Goal: Task Accomplishment & Management: Manage account settings

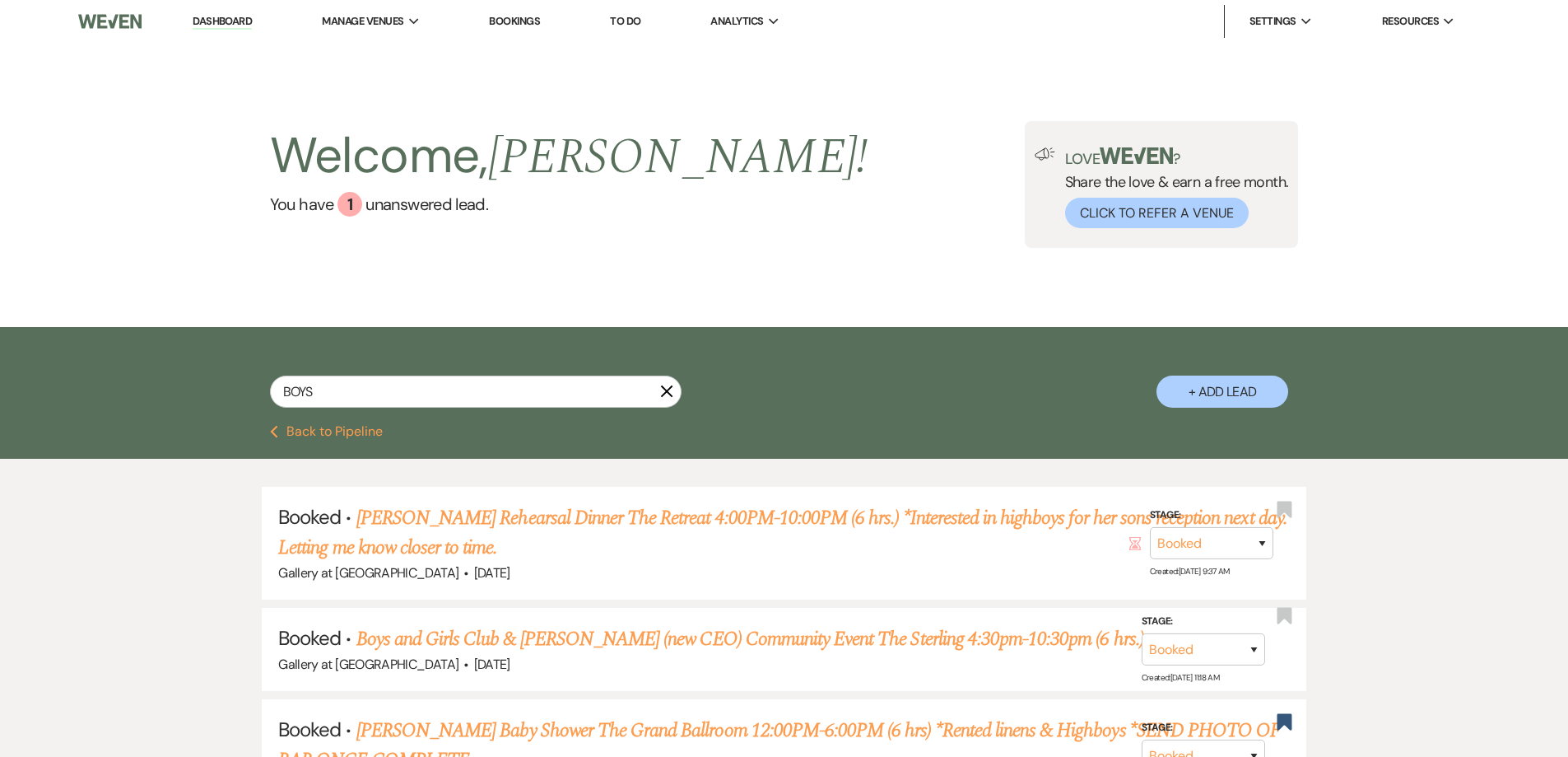
select select "5"
click at [225, 375] on div "BOYS X + Add Lead" at bounding box center [784, 378] width 1185 height 87
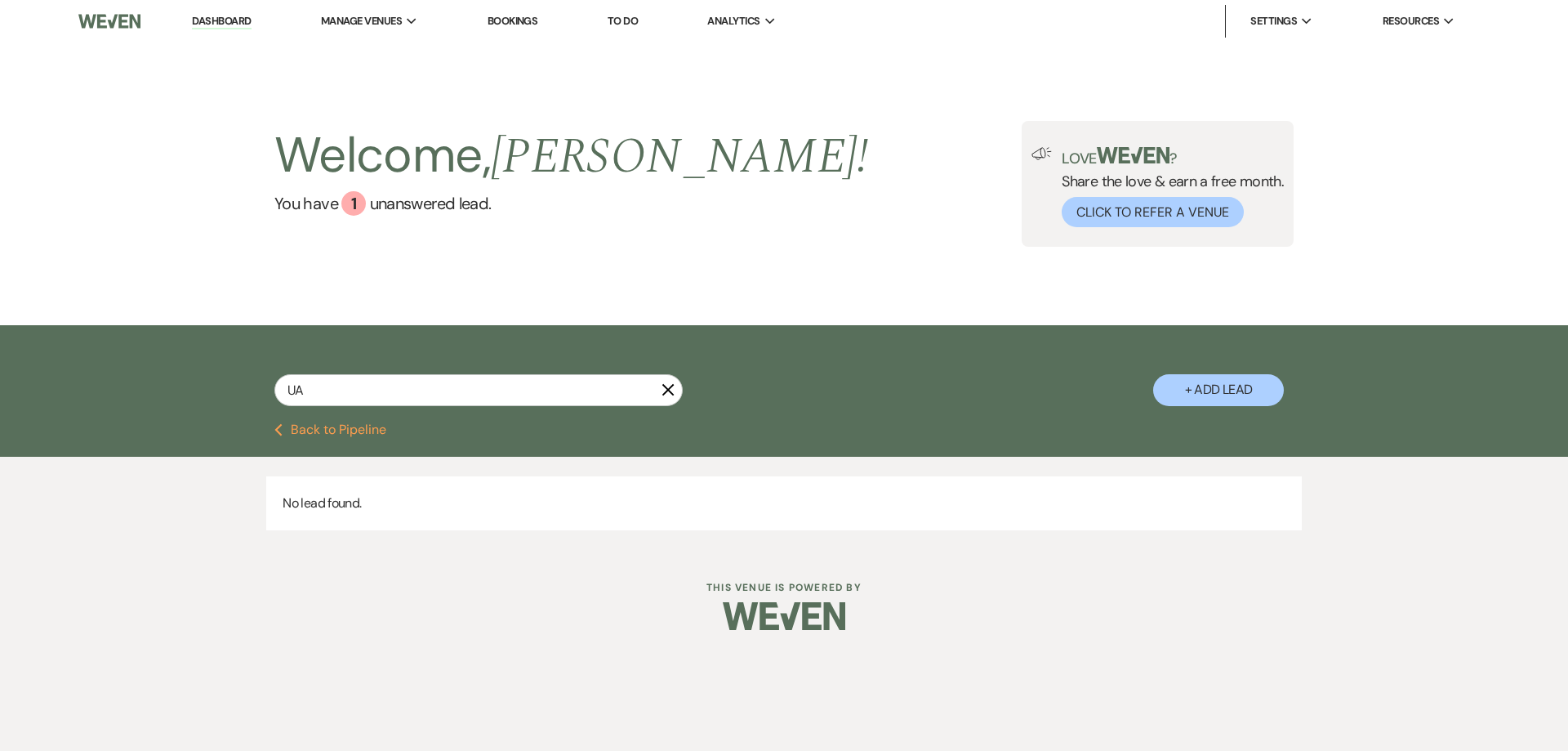
type input "U"
type input "aU"
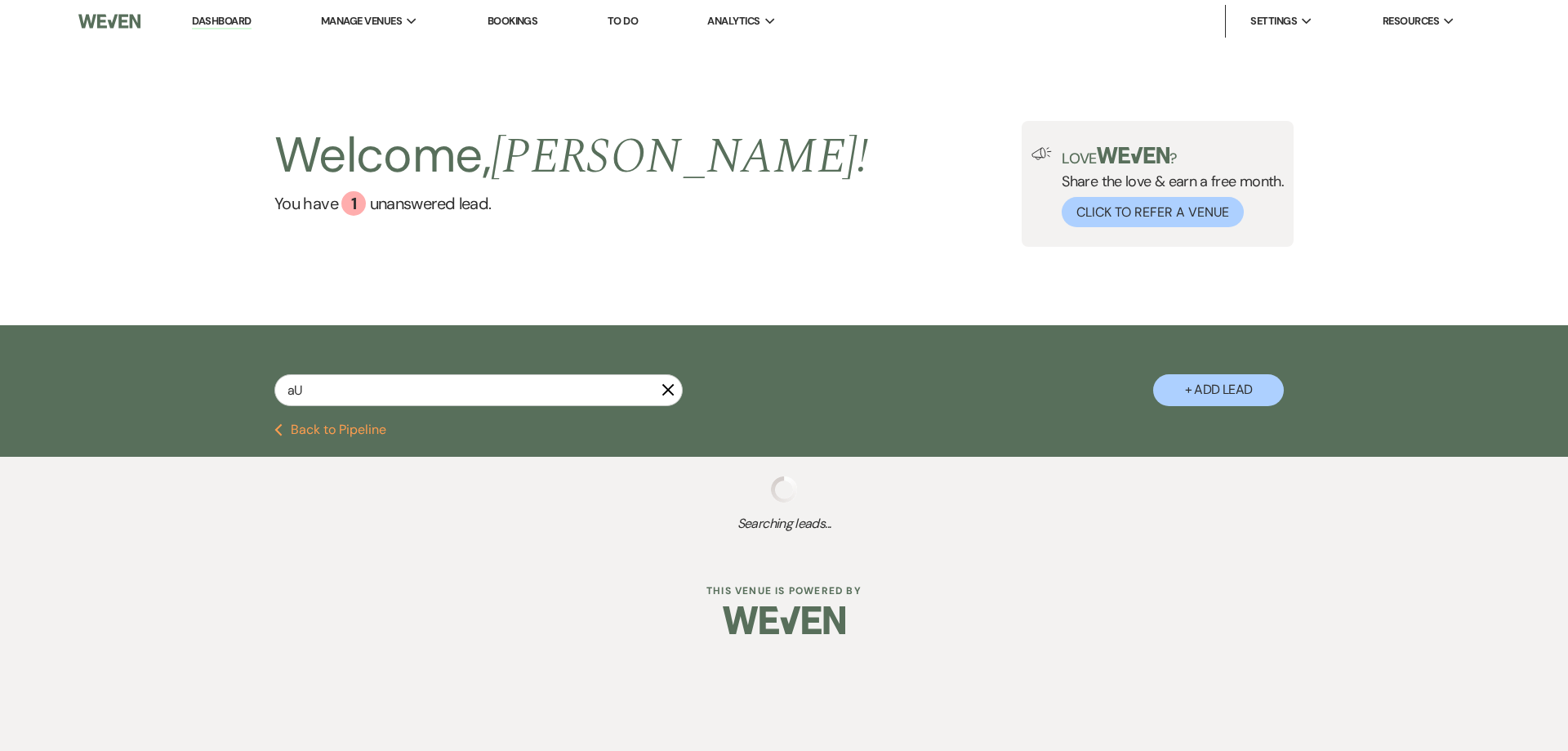
select select "2"
select select "8"
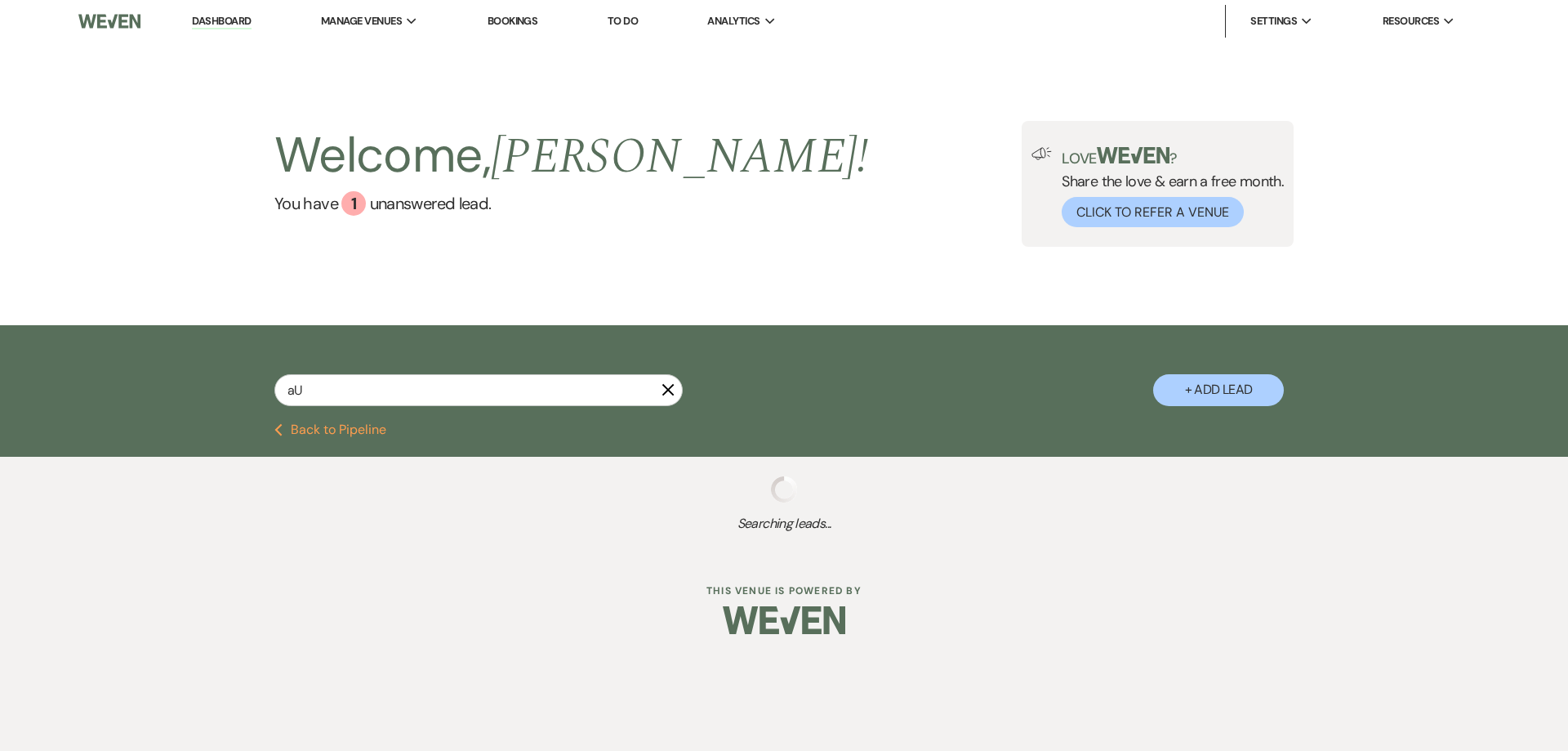
select select "8"
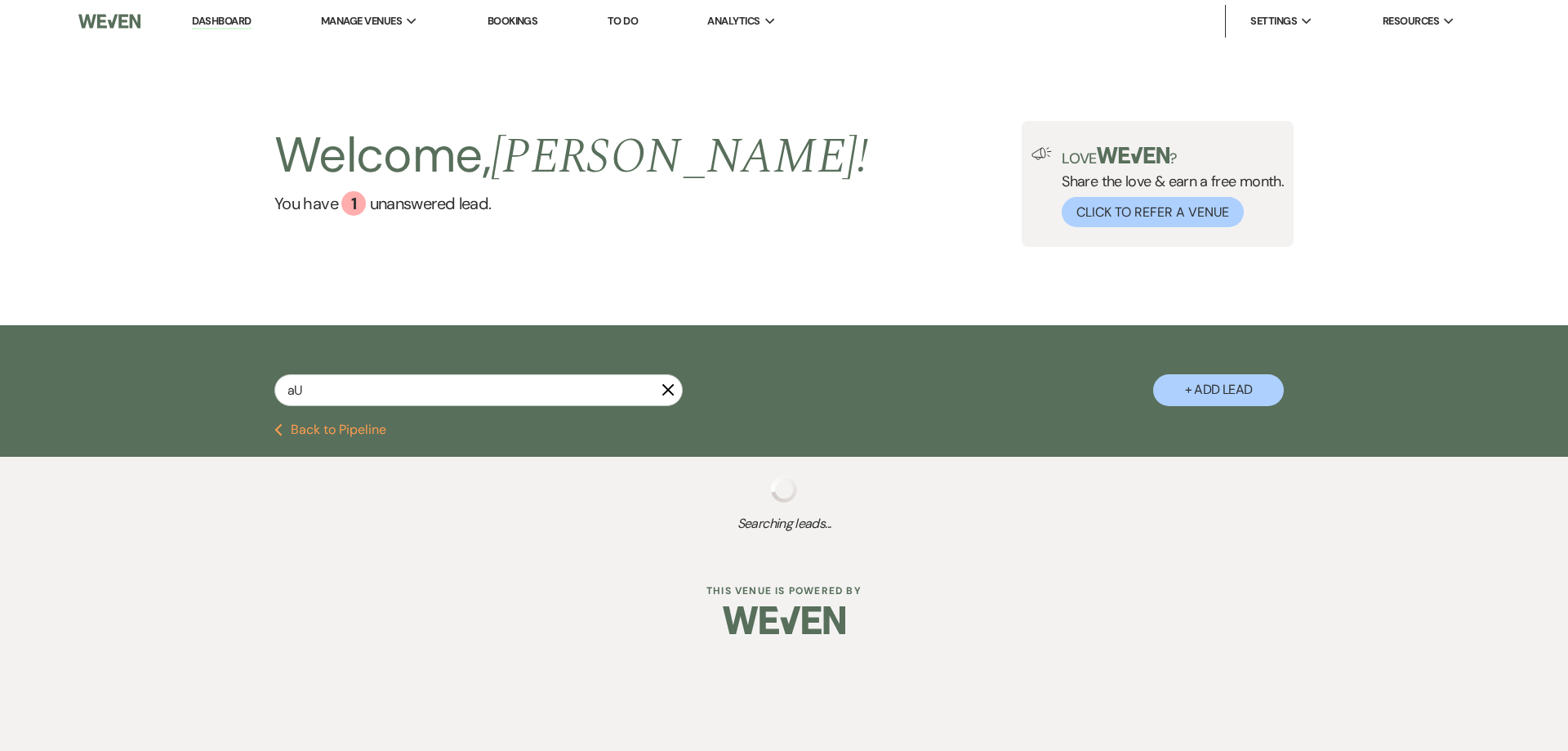
select select "5"
select select "8"
select select "5"
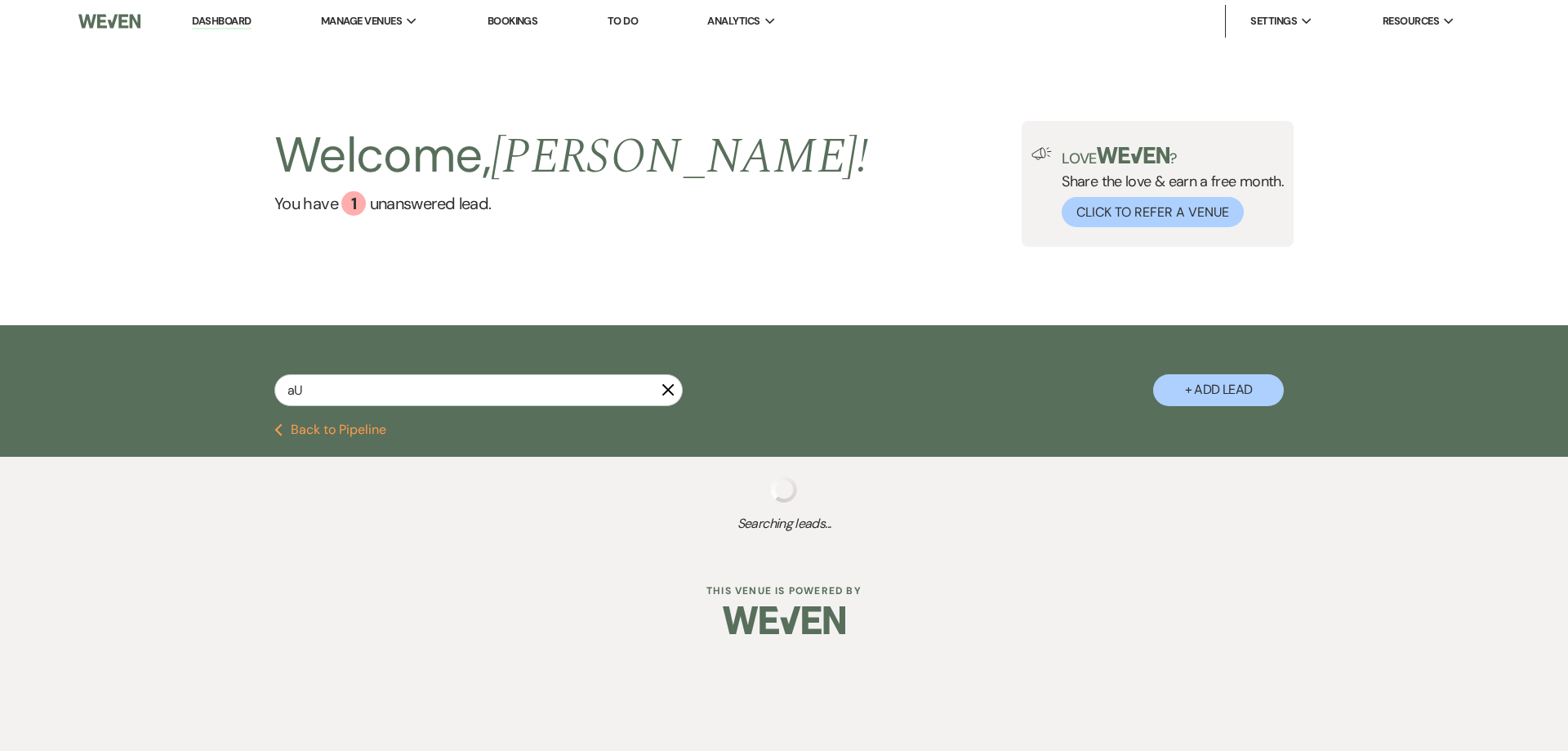
select select "8"
select select "5"
select select "8"
select select "5"
select select "8"
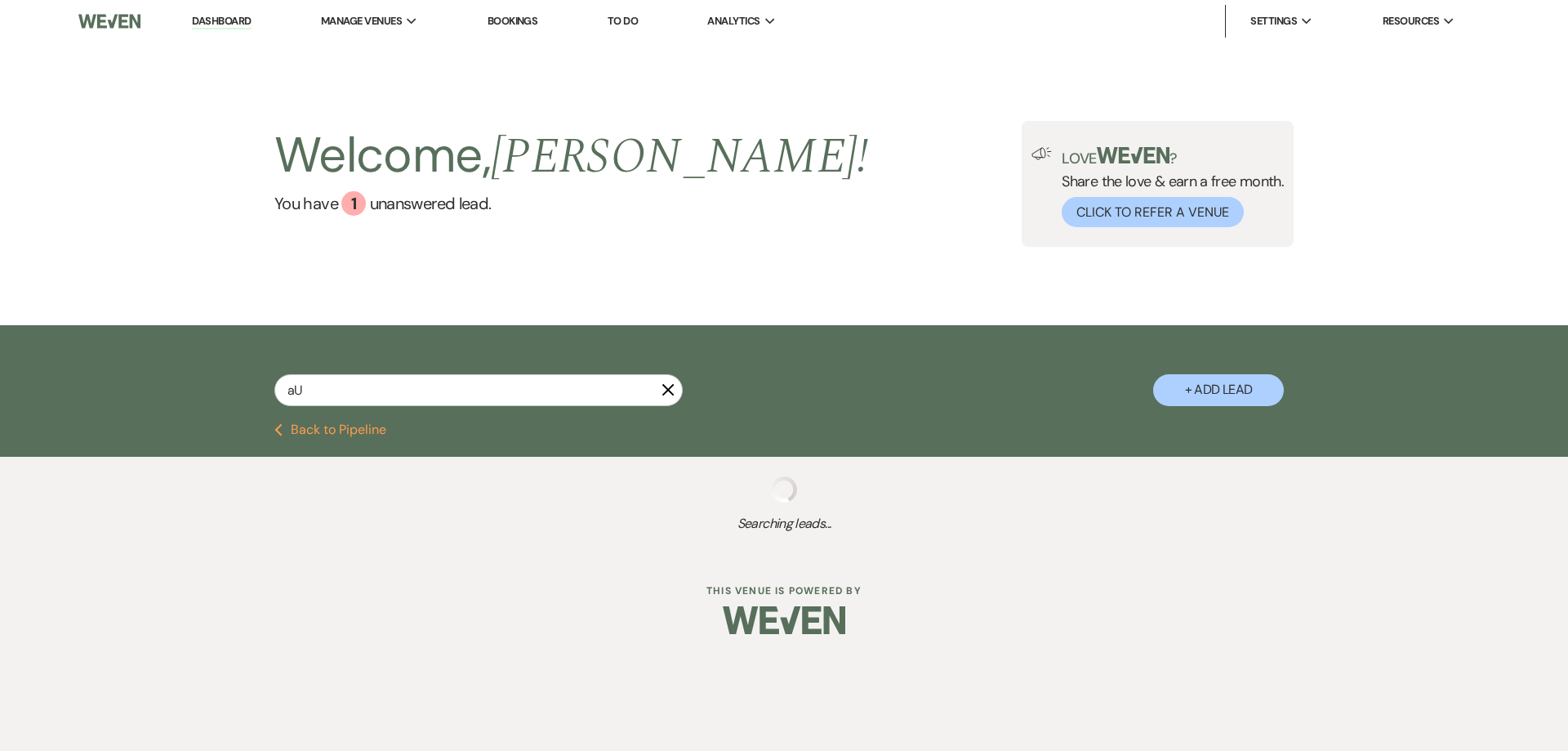
select select "5"
select select "8"
select select "5"
select select "8"
select select "5"
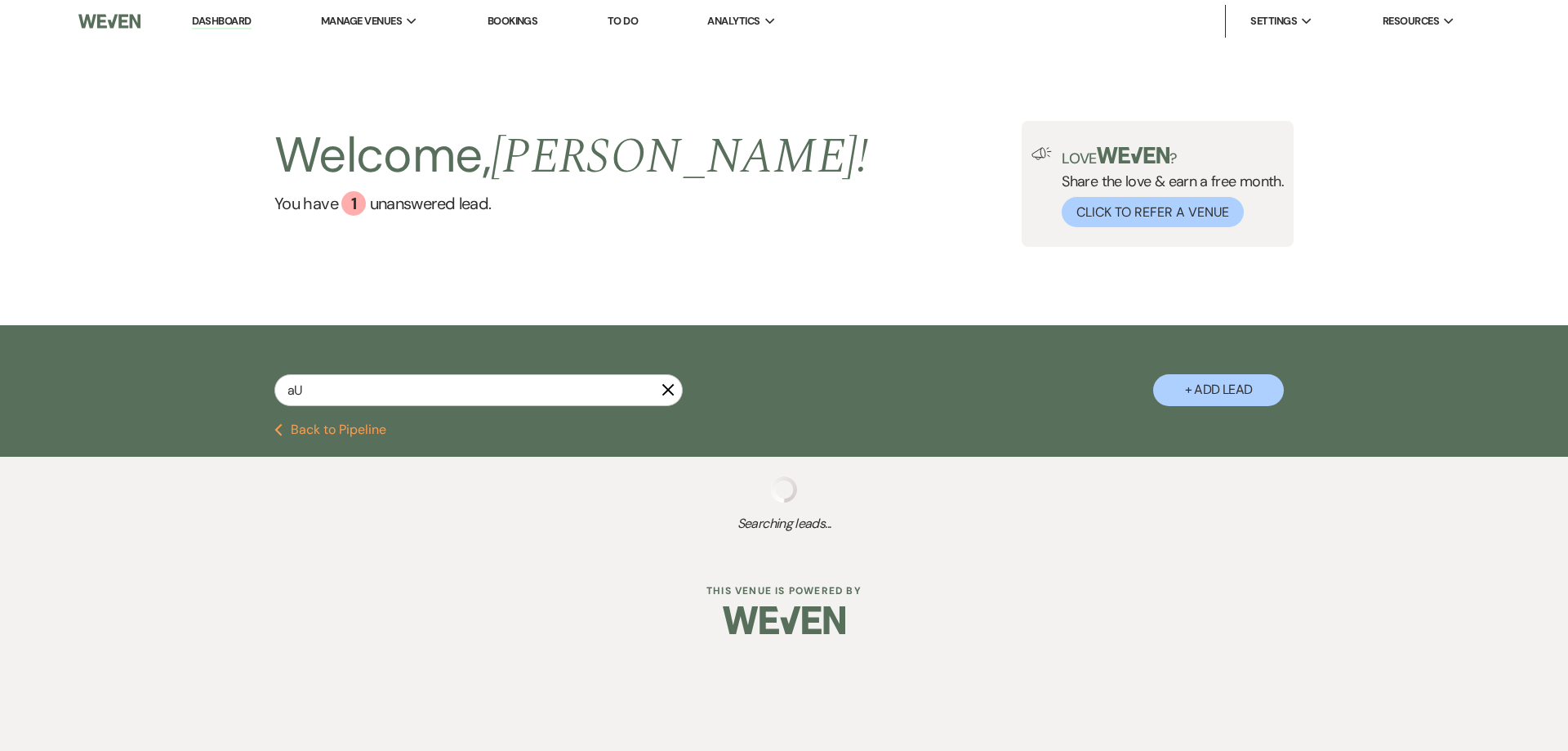
select select "8"
select select "5"
select select "8"
select select "5"
select select "8"
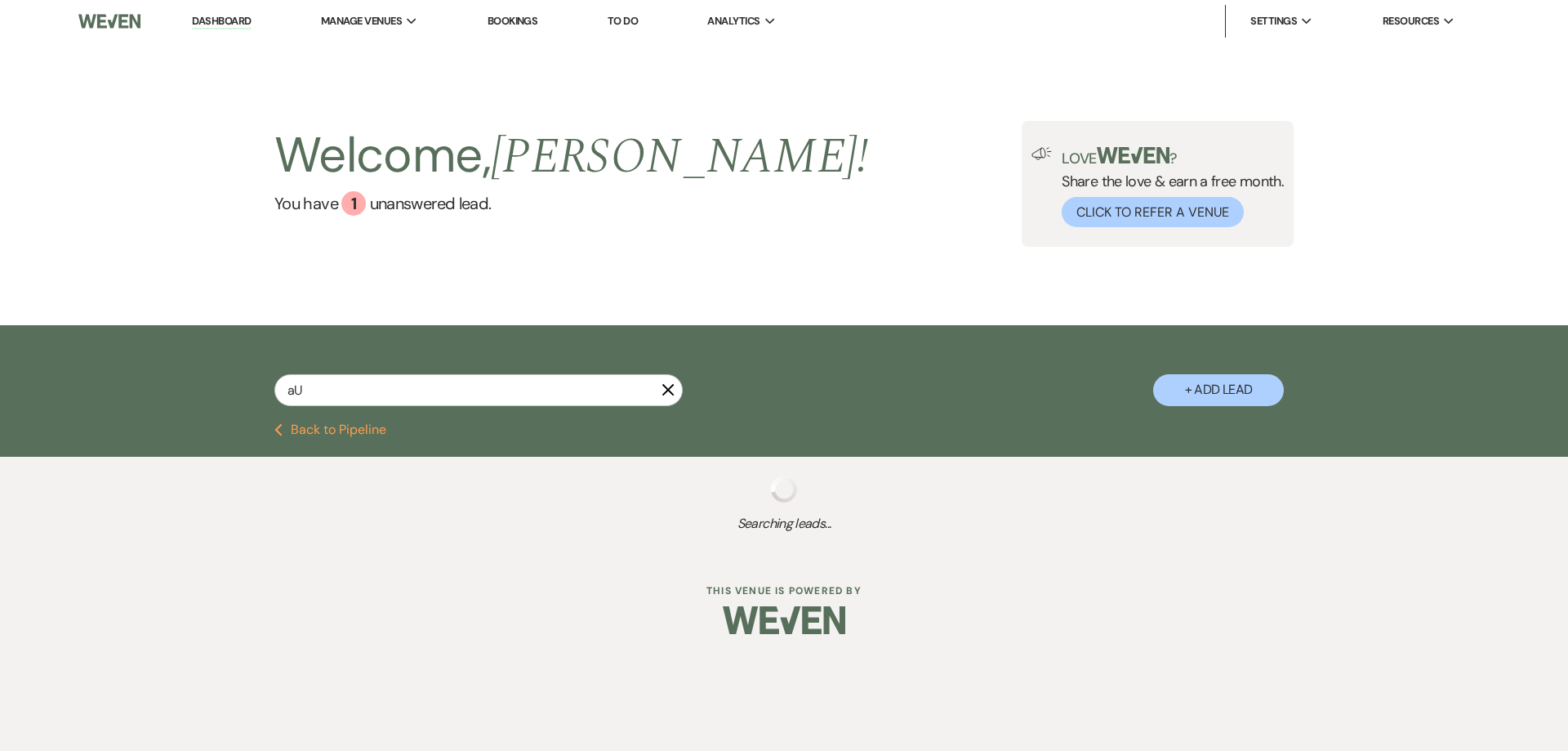
select select "5"
type input "audr"
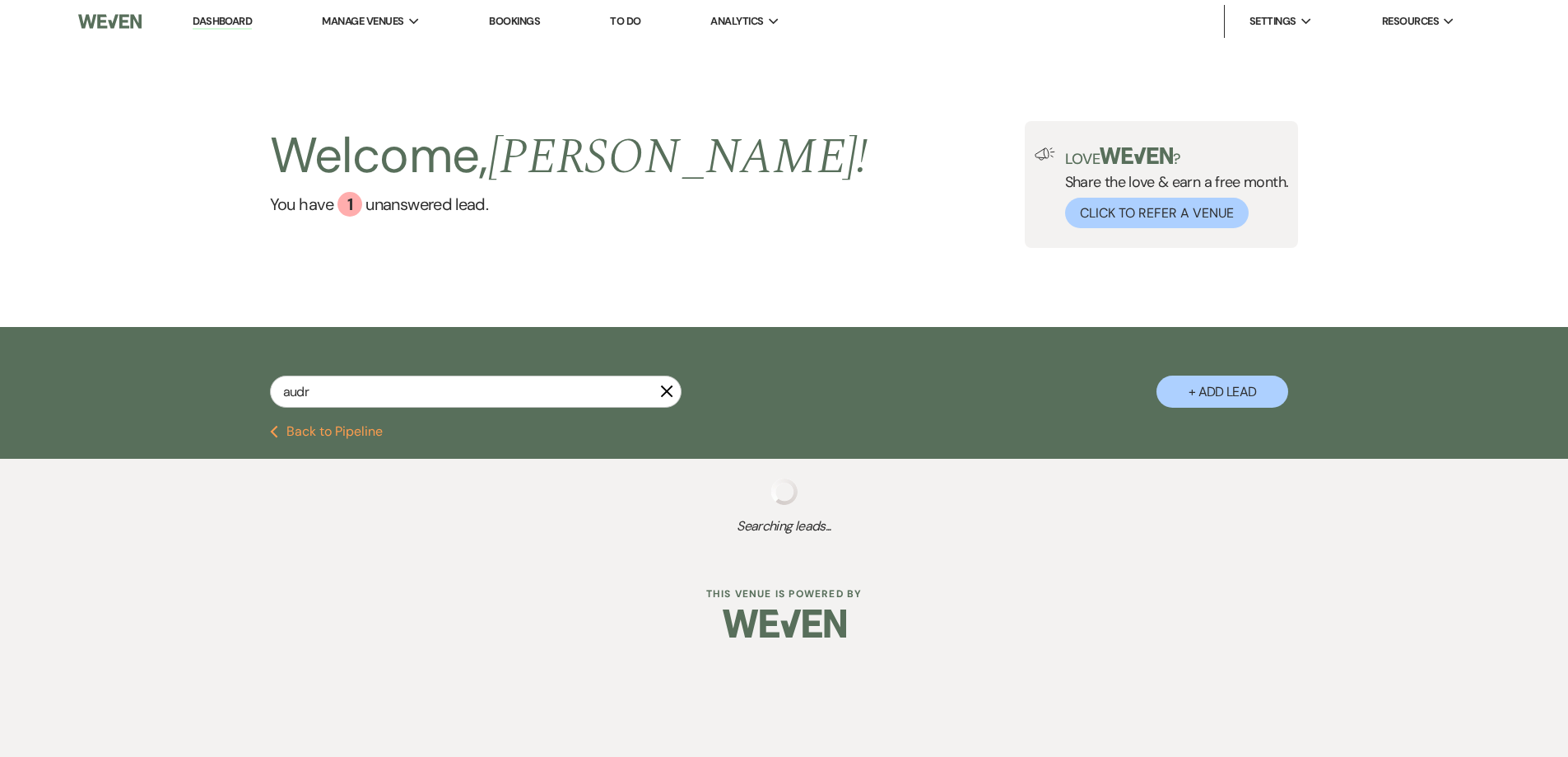
select select "8"
select select "5"
select select "8"
select select "5"
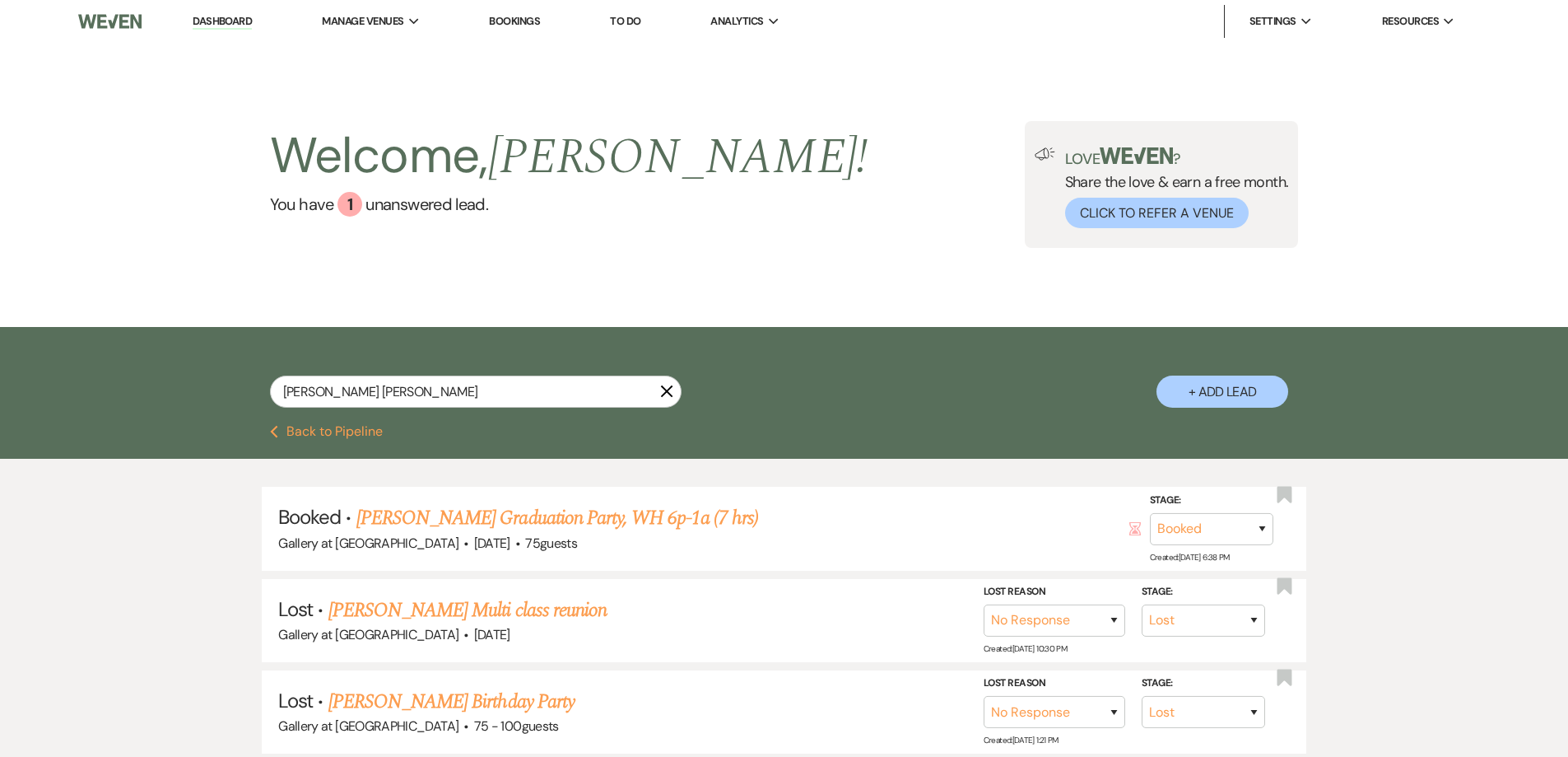
type input "[PERSON_NAME]"
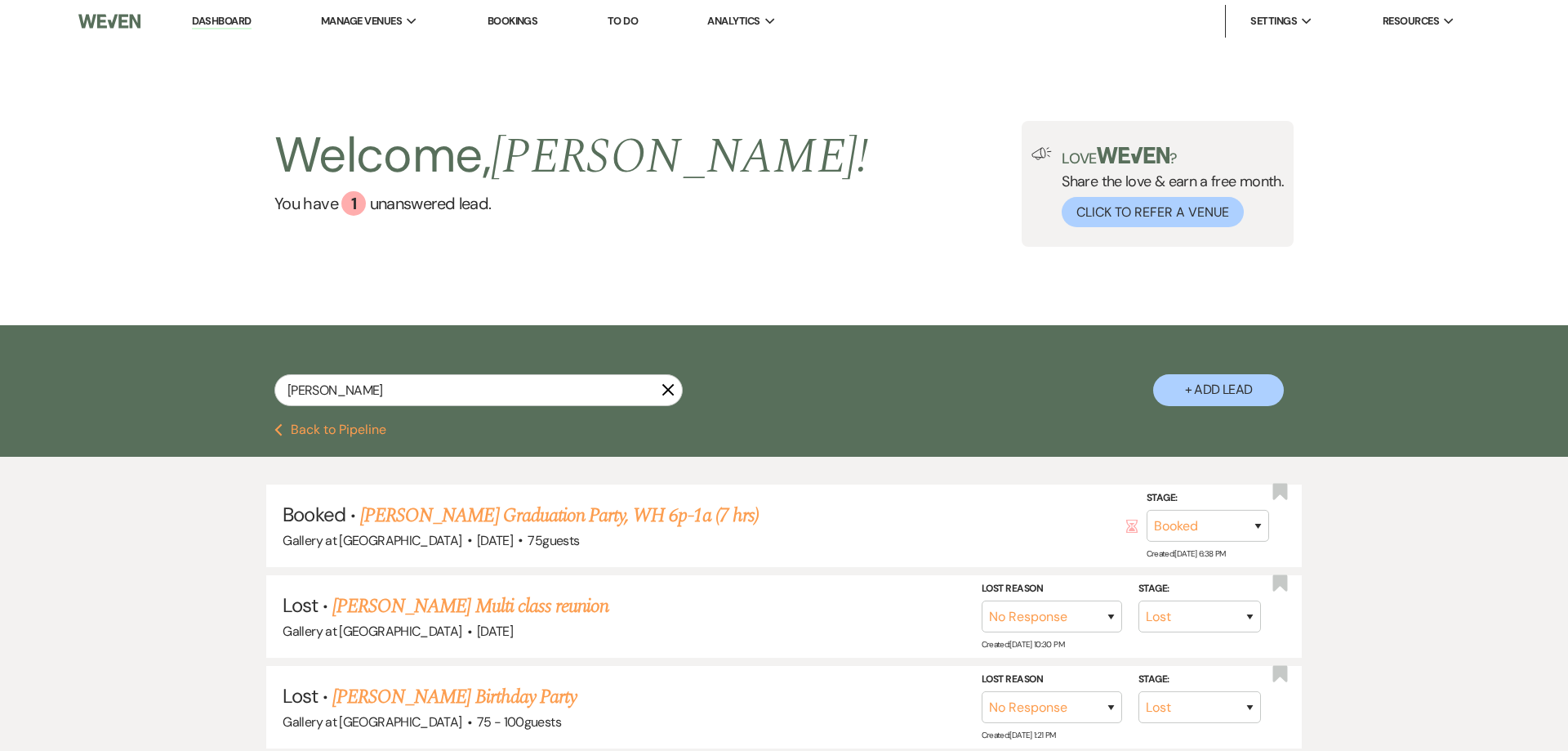
select select "4"
select select "8"
select select "4"
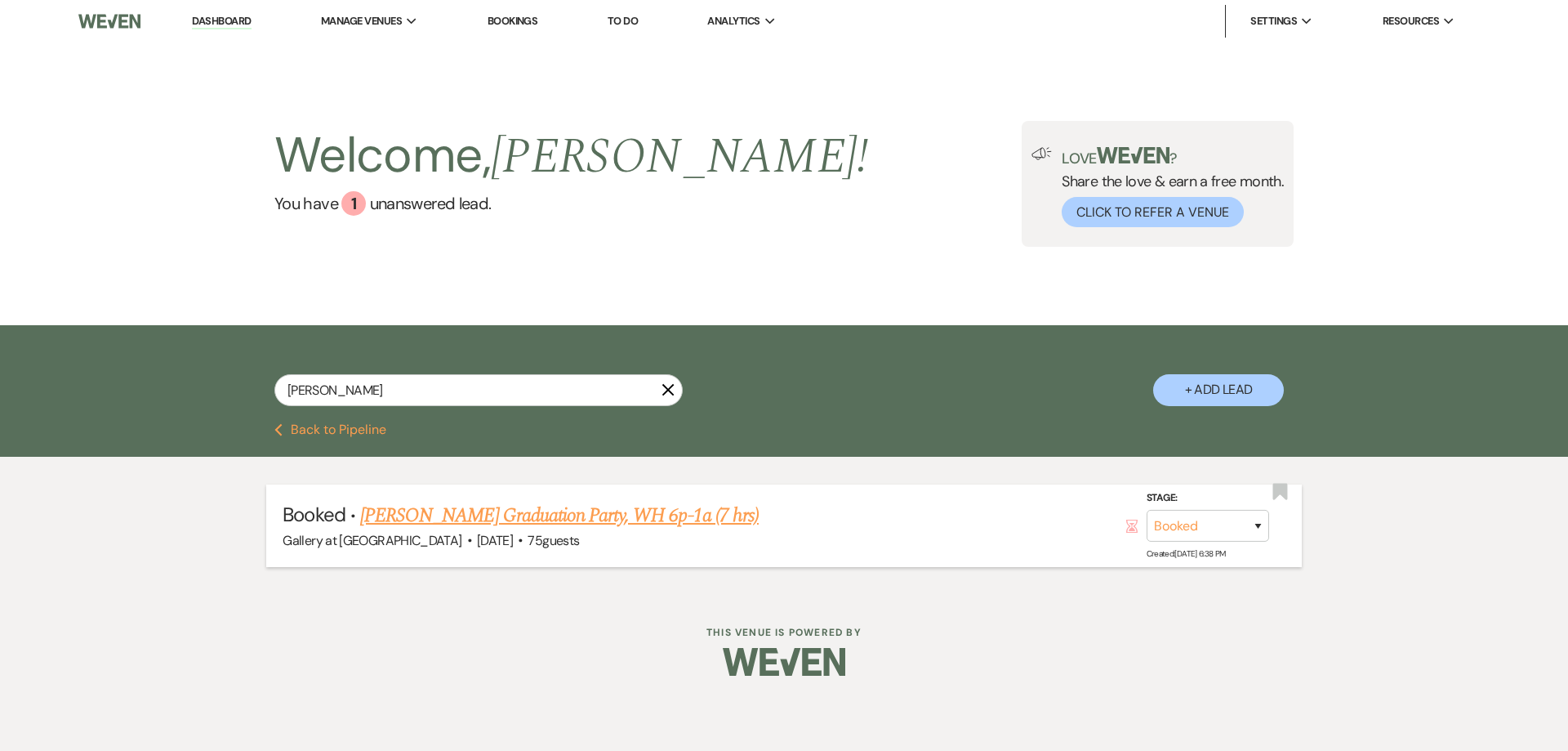
type input "[PERSON_NAME]"
click at [456, 521] on link "[PERSON_NAME] Graduation Party, WH 6p-1a (7 hrs)" at bounding box center [559, 515] width 399 height 29
select select "5"
select select "19"
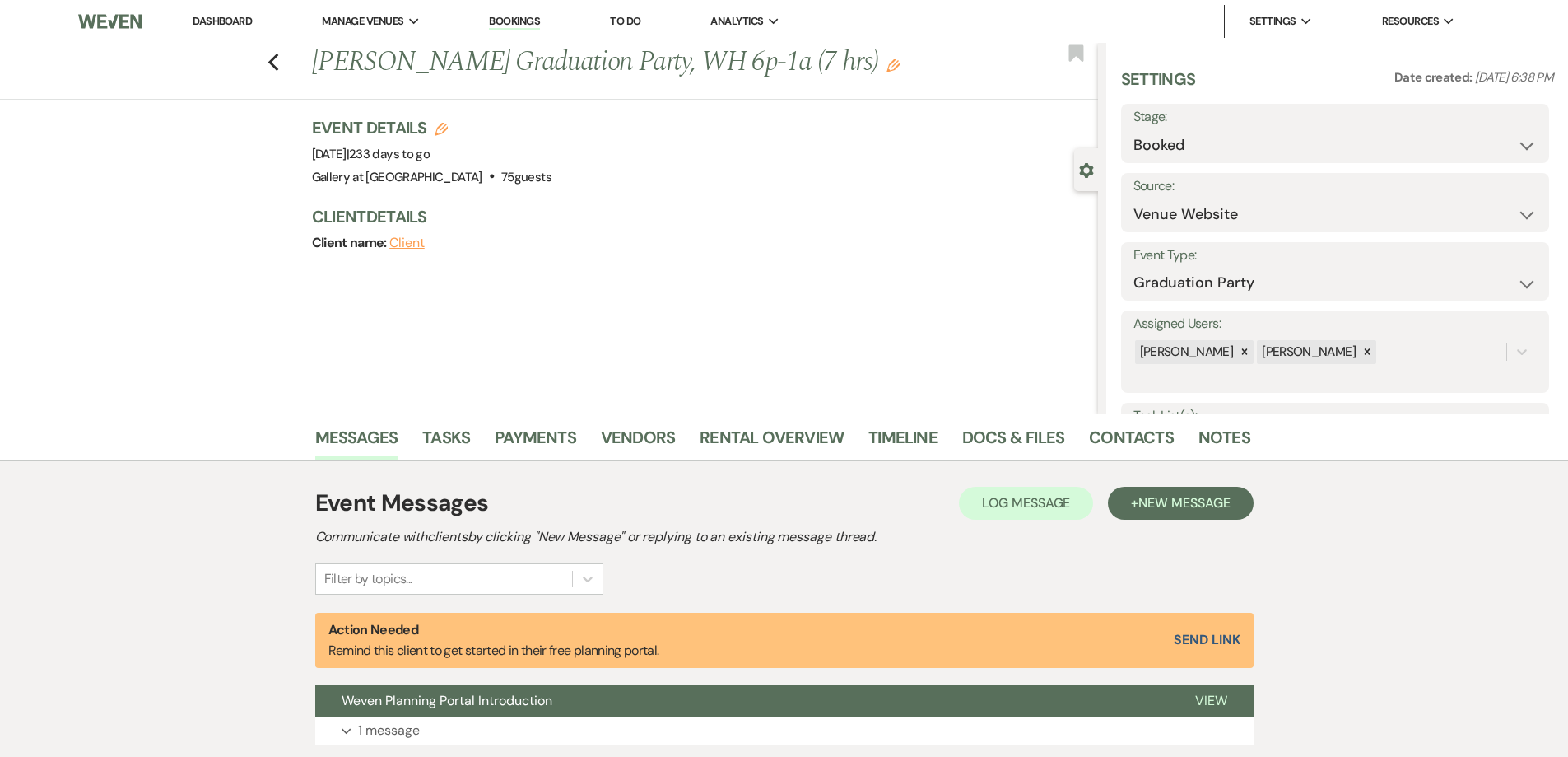
click at [224, 21] on link "Dashboard" at bounding box center [222, 21] width 59 height 14
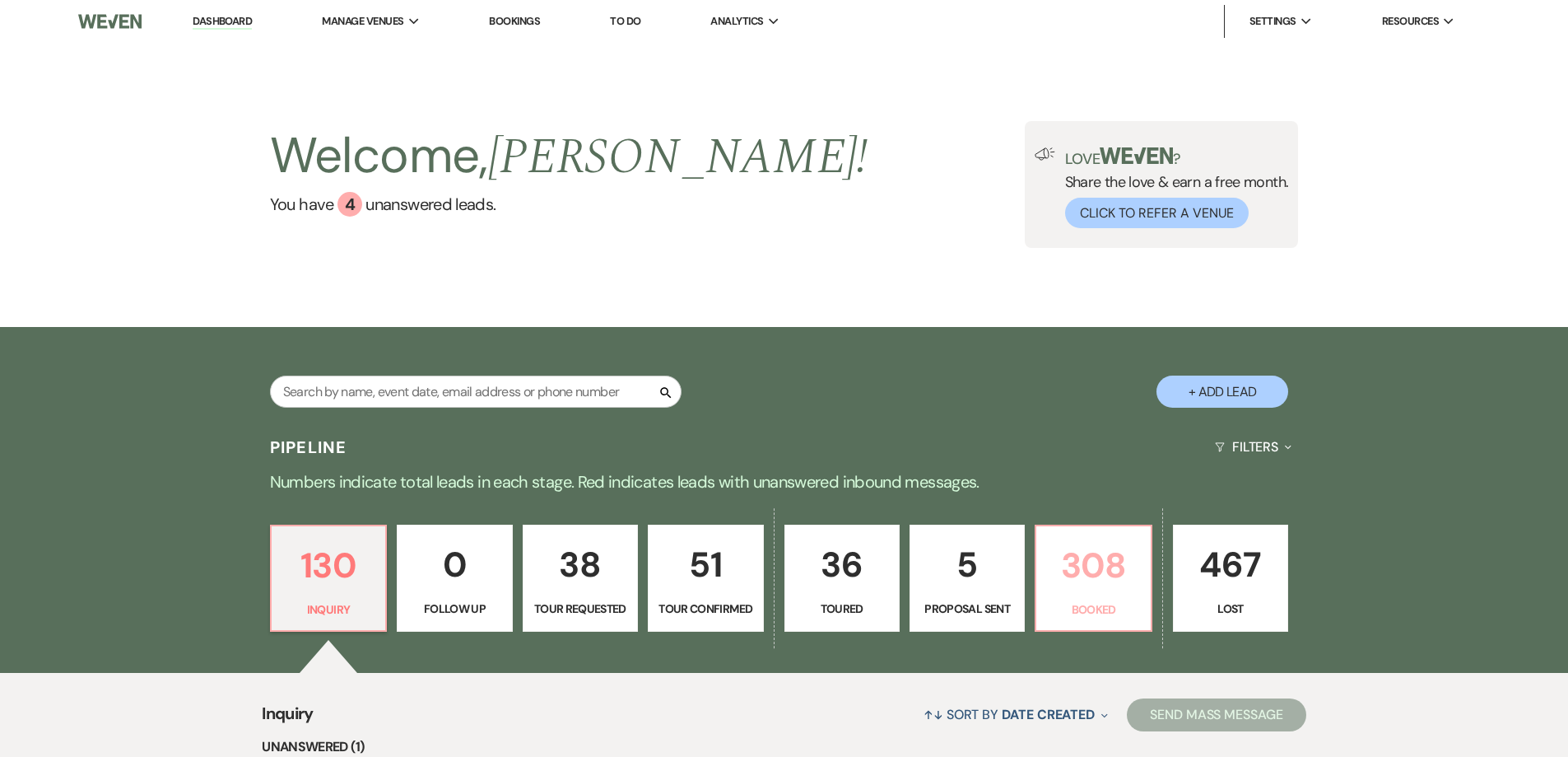
click at [1072, 577] on p "308" at bounding box center [1093, 565] width 94 height 55
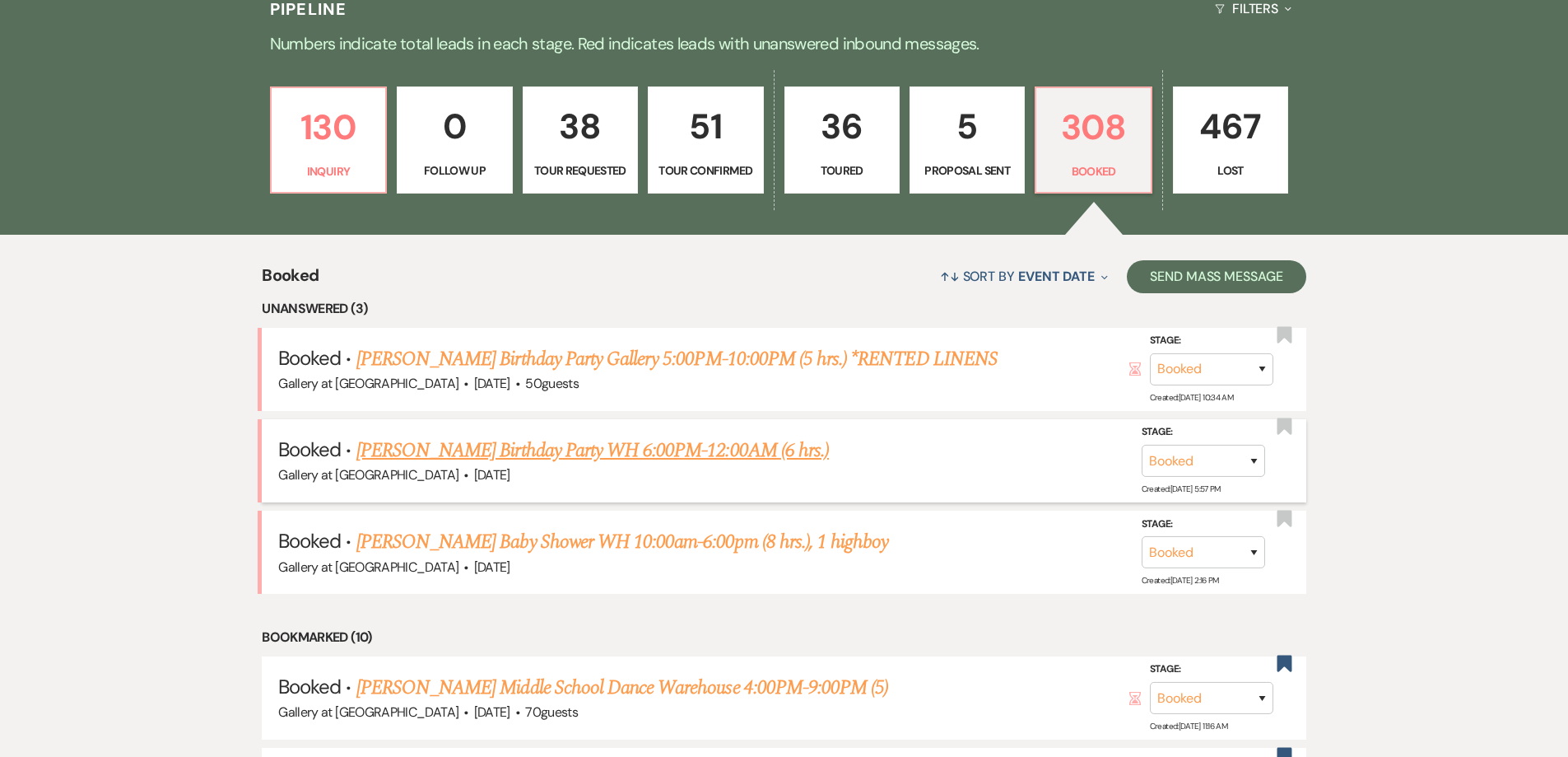
scroll to position [411, 0]
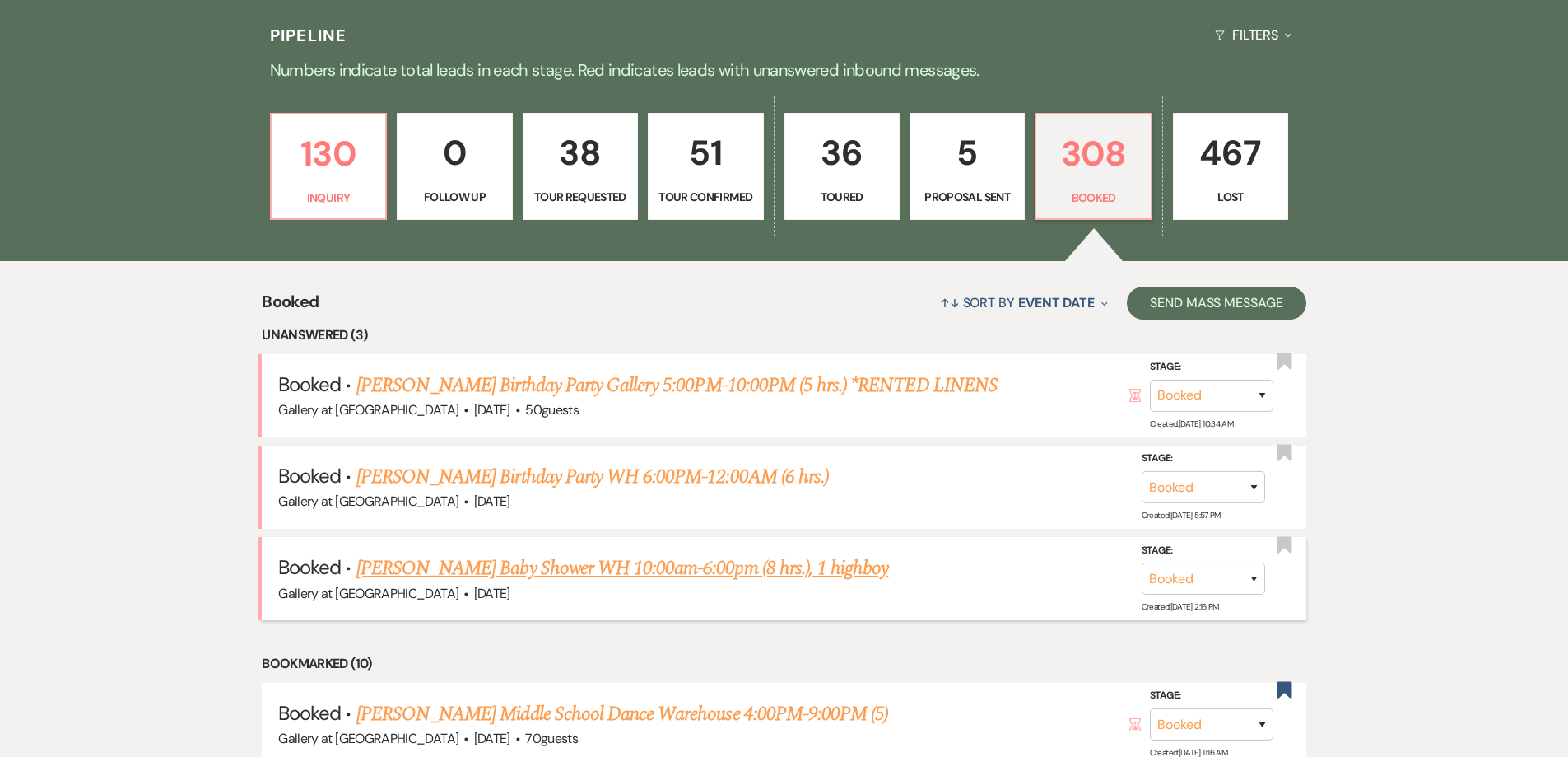
click at [770, 567] on link "[PERSON_NAME] Baby Shower WH 10:00am-6:00pm (8 hrs.), 1 highboy" at bounding box center [623, 568] width 533 height 30
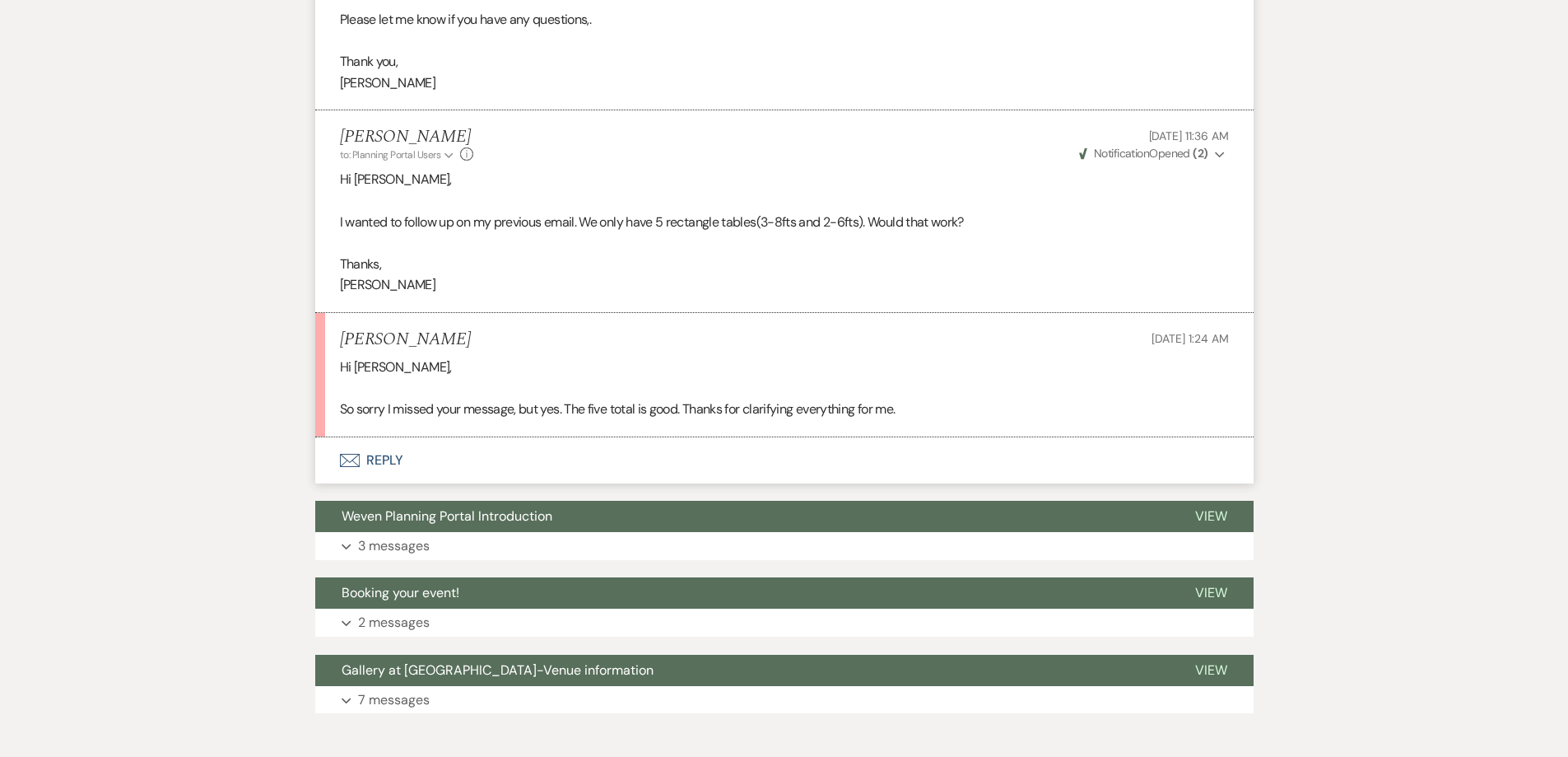
scroll to position [1385, 0]
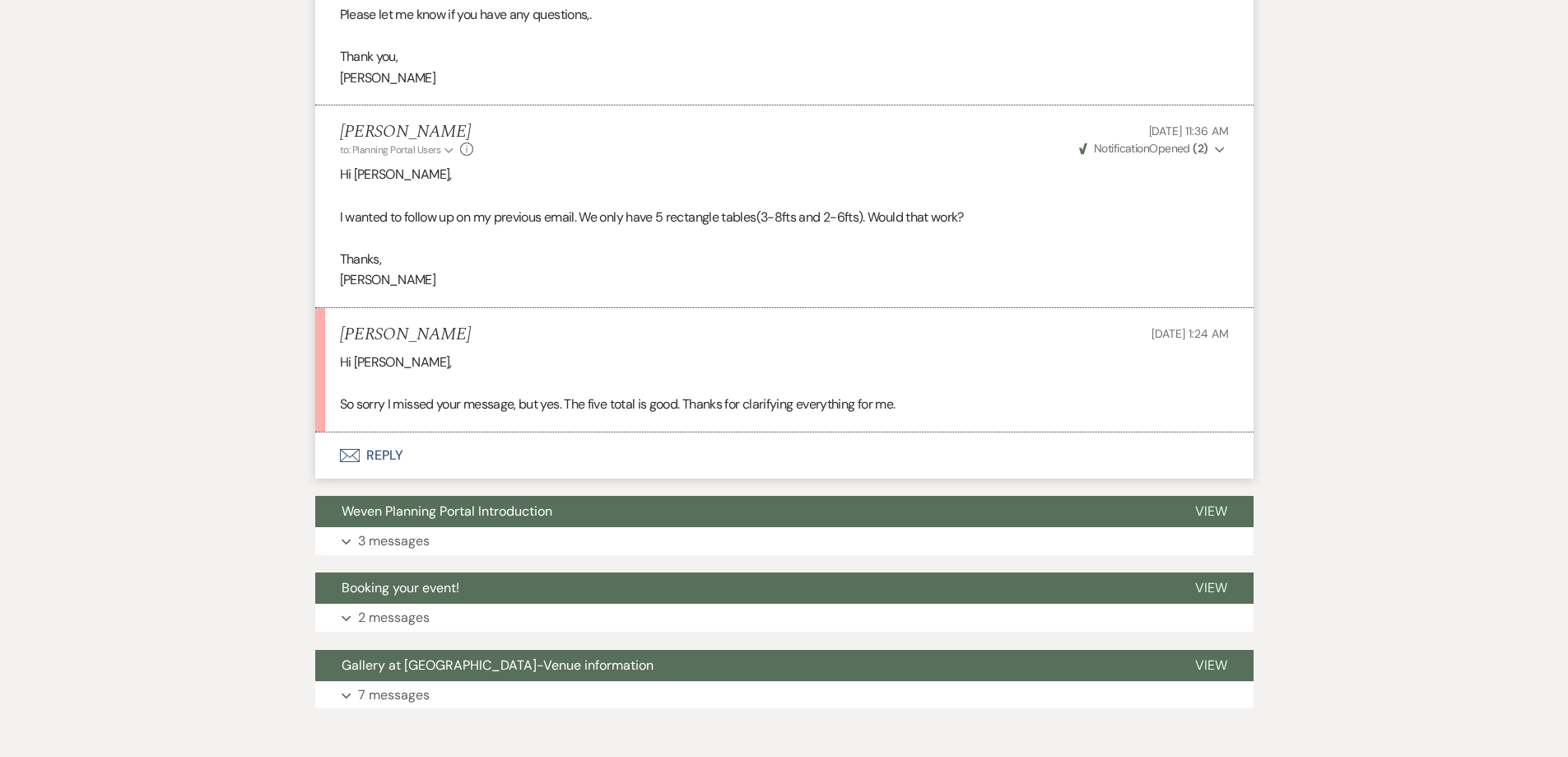
click at [748, 463] on button "Envelope Reply" at bounding box center [784, 455] width 938 height 46
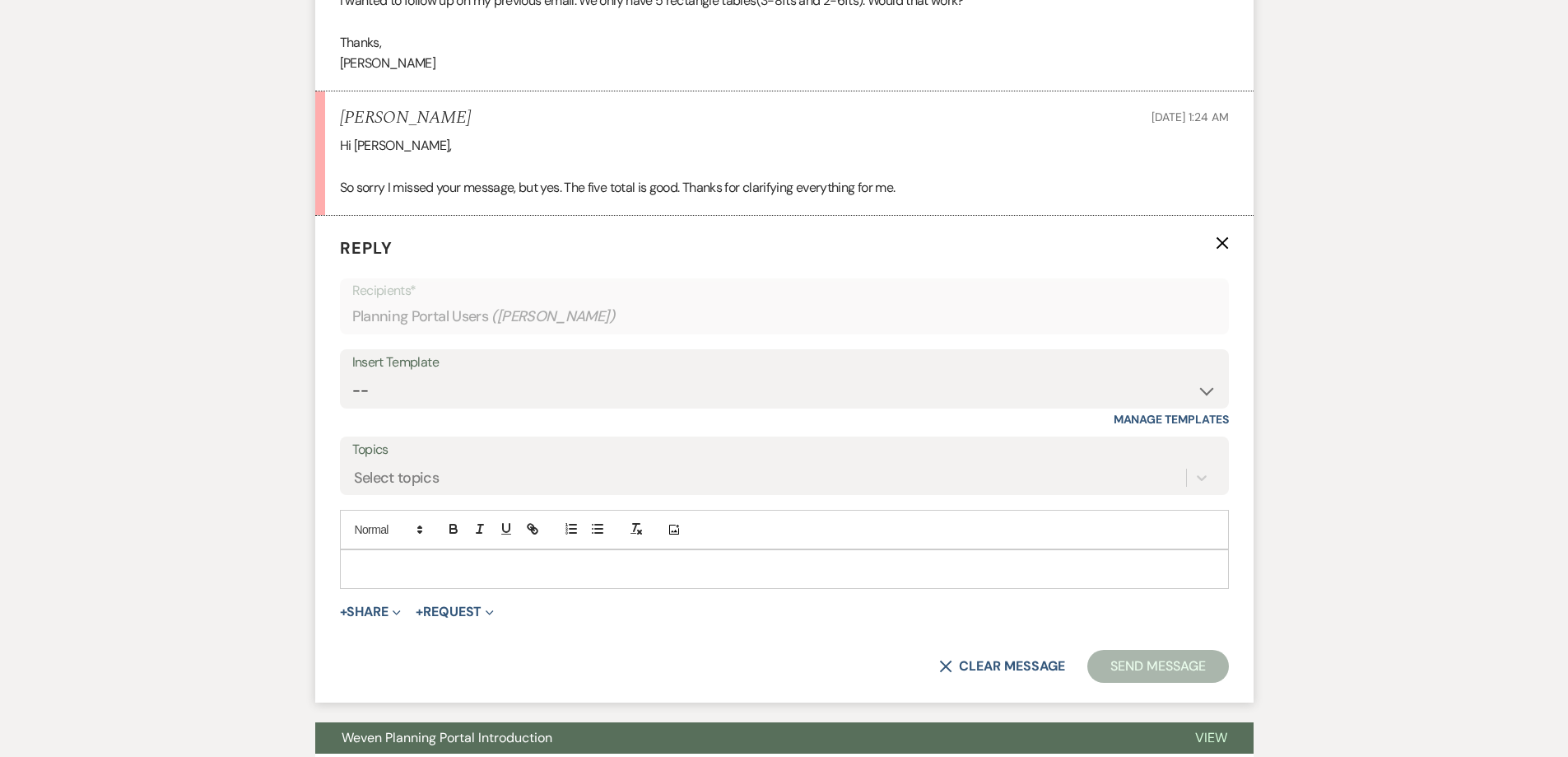
scroll to position [1632, 0]
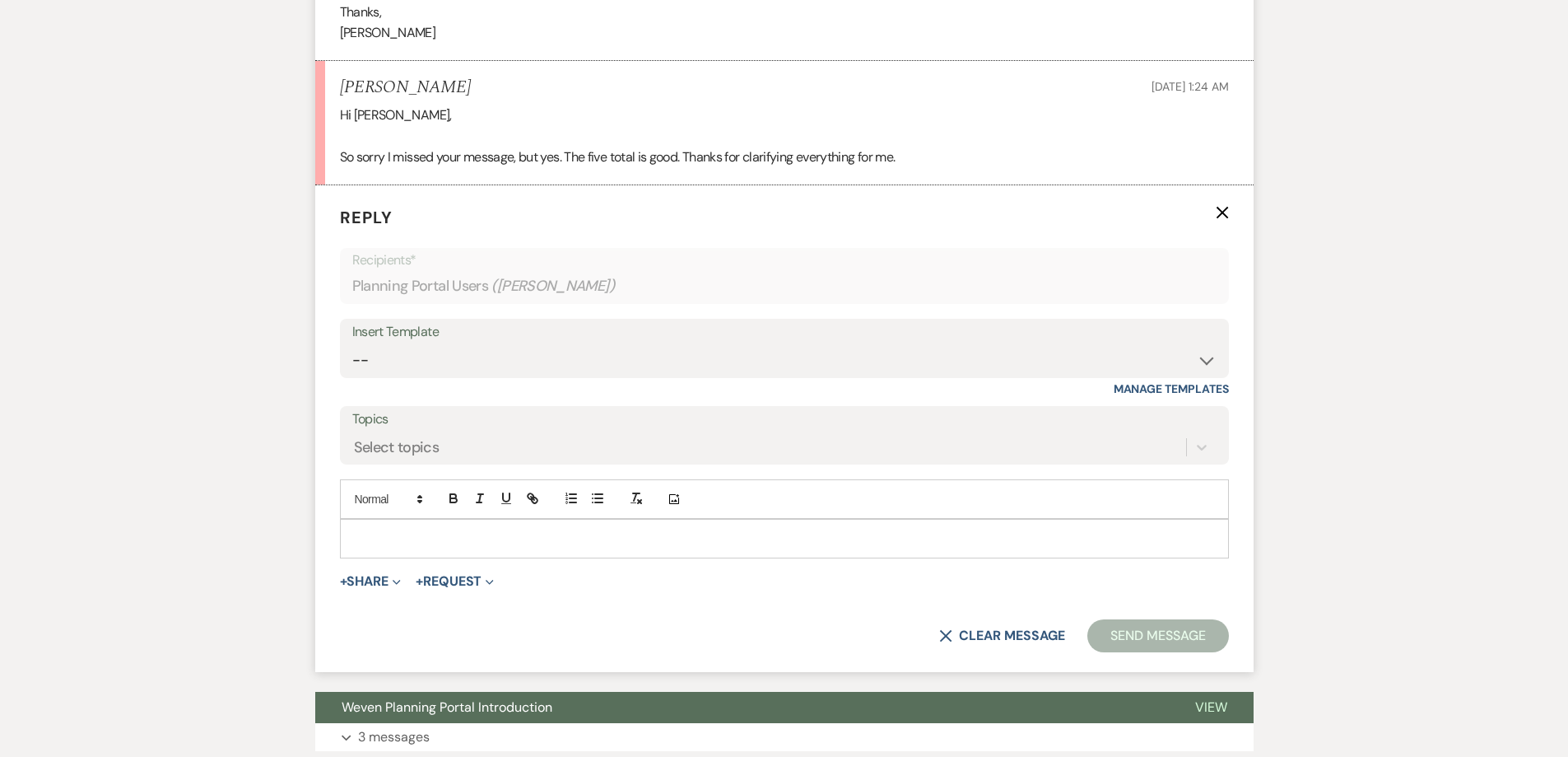
click at [537, 536] on p at bounding box center [784, 538] width 863 height 18
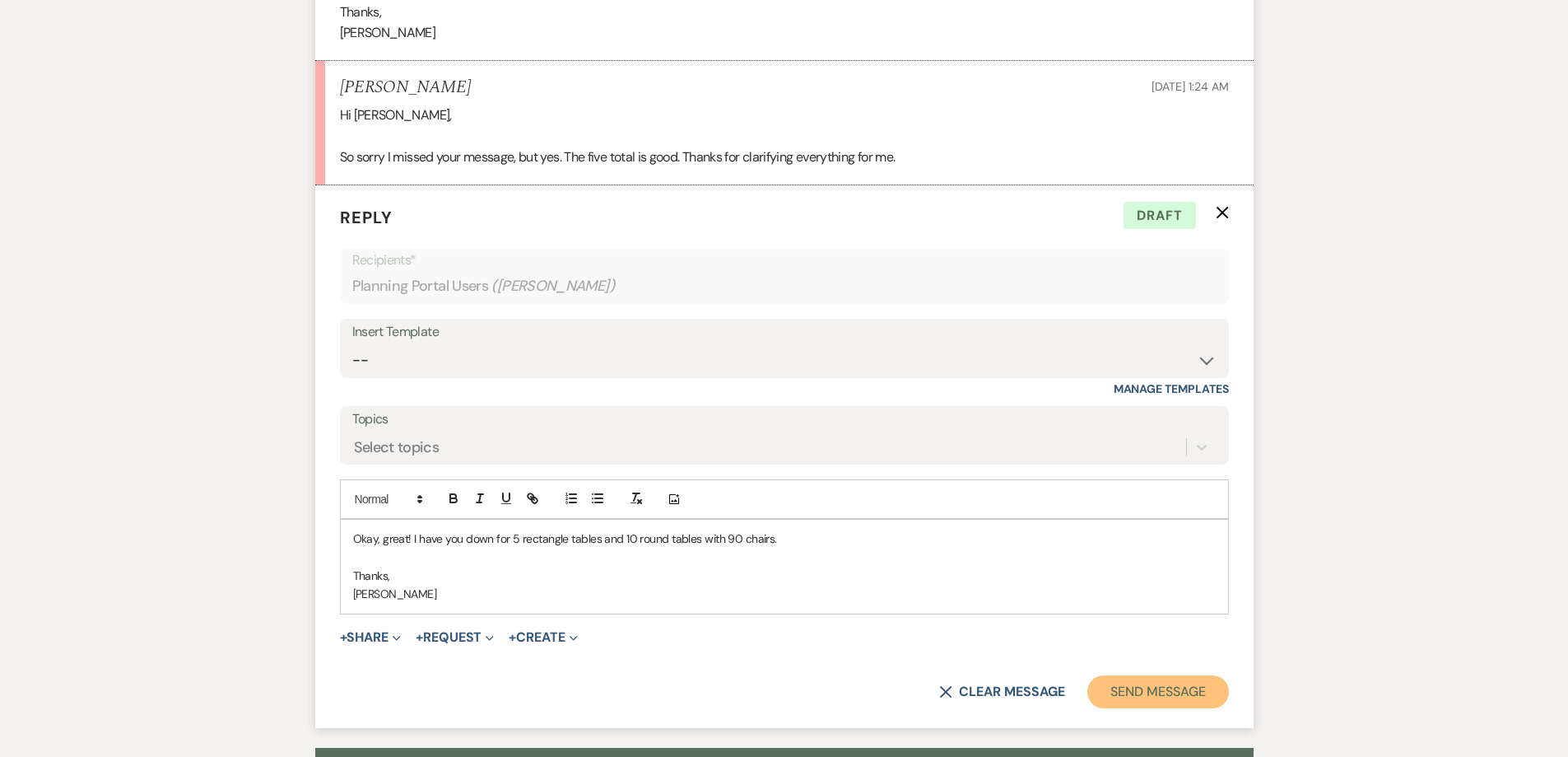
click at [1152, 691] on button "Send Message" at bounding box center [1159, 691] width 141 height 33
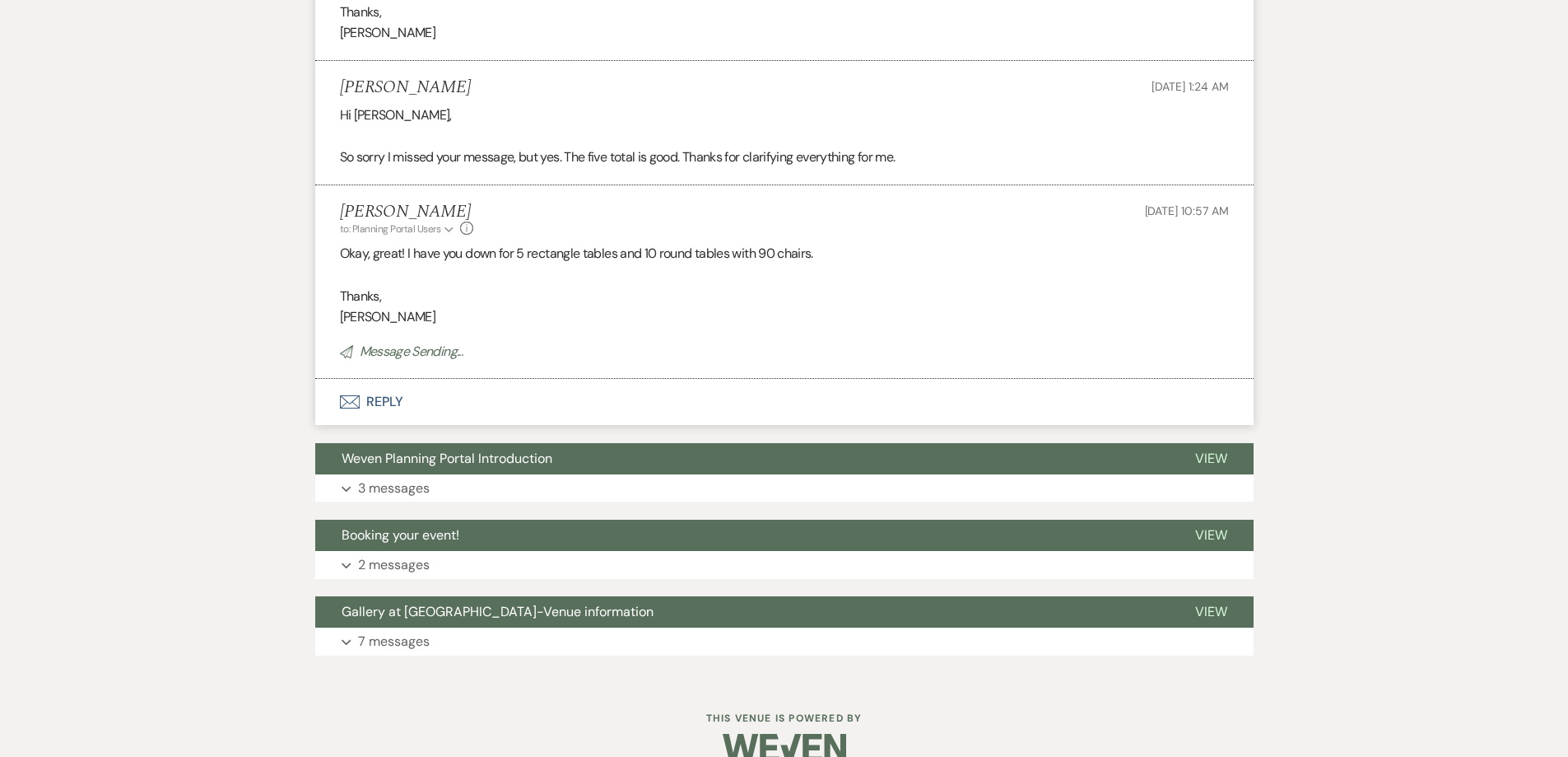
scroll to position [1628, 0]
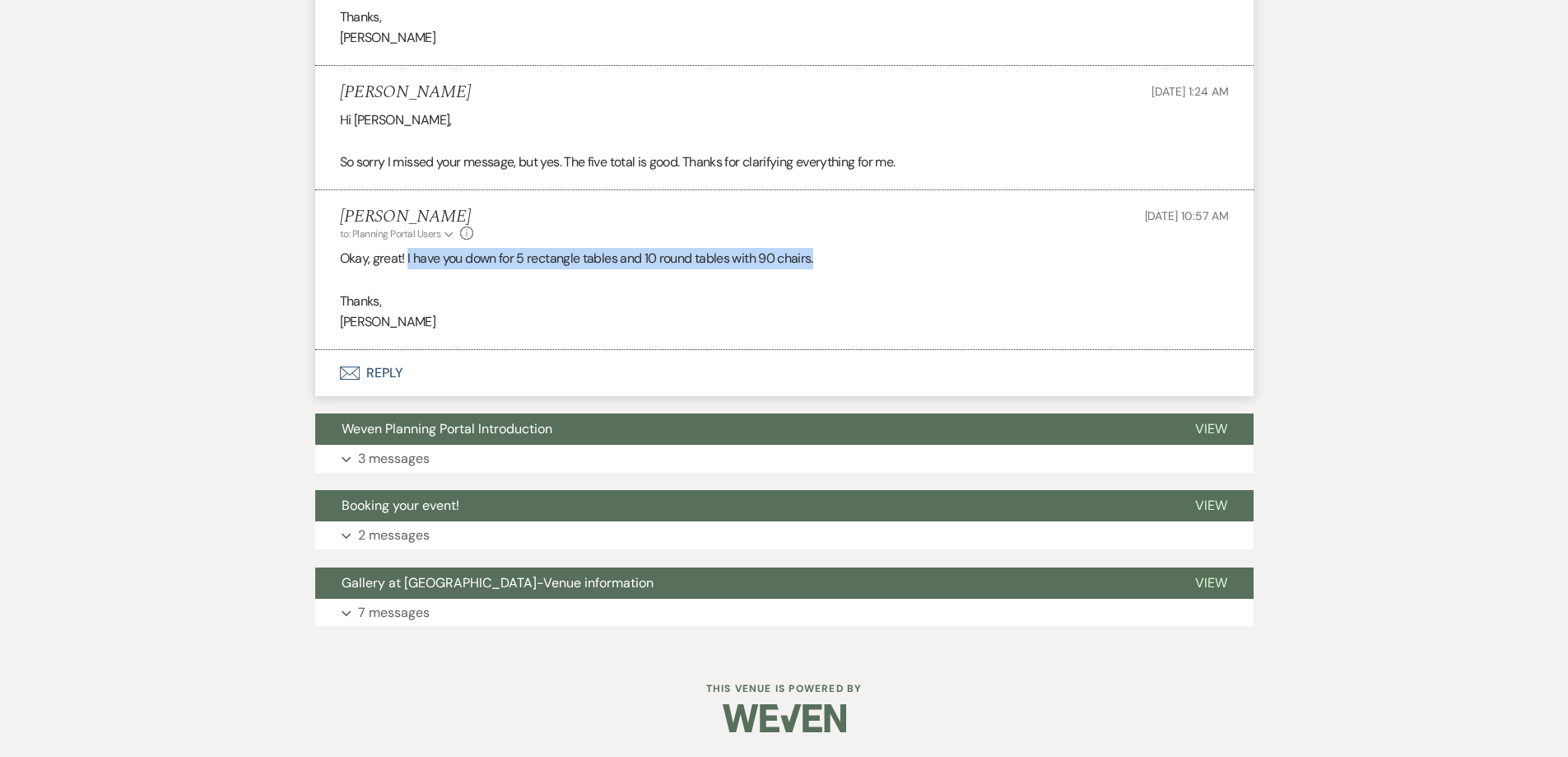
drag, startPoint x: 832, startPoint y: 248, endPoint x: 408, endPoint y: 250, distance: 424.0
click at [408, 250] on p "Okay, great! I have you down for 5 rectangle tables and 10 round tables with 90…" at bounding box center [784, 259] width 889 height 21
copy p "I have you down for 5 rectangle tables and 10 round tables with 90 chairs."
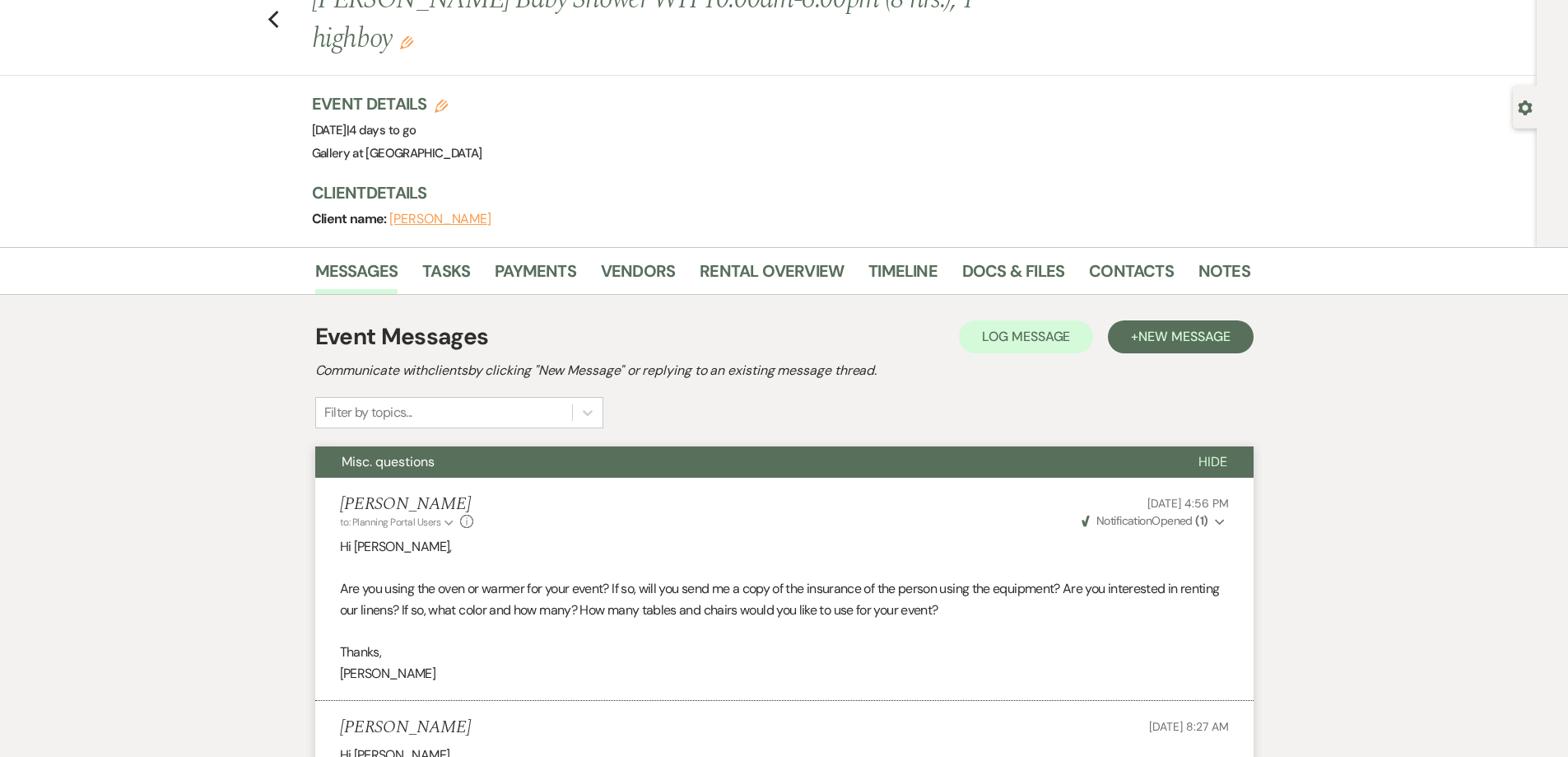
scroll to position [0, 0]
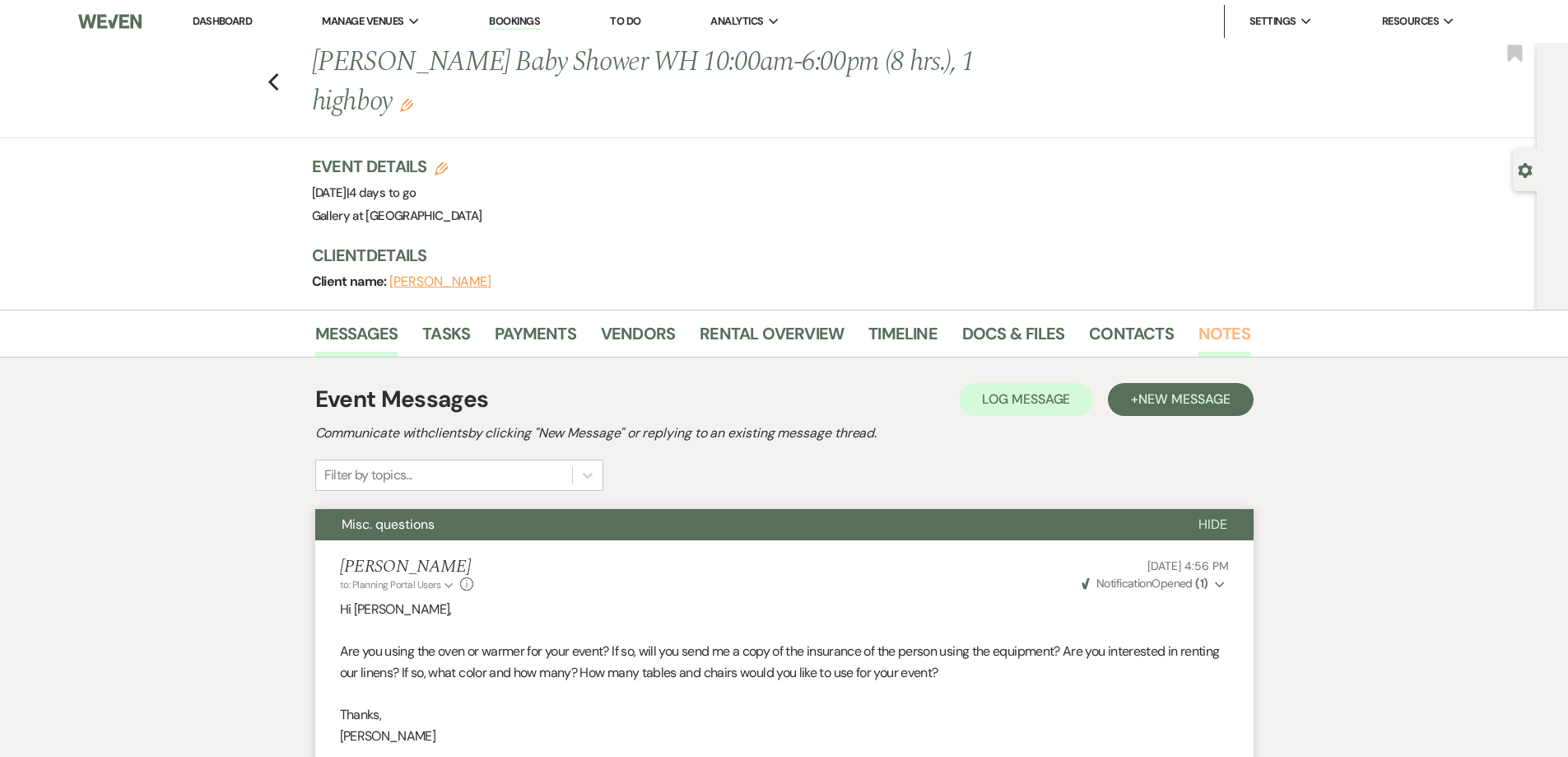
click at [1221, 326] on link "Notes" at bounding box center [1224, 339] width 52 height 36
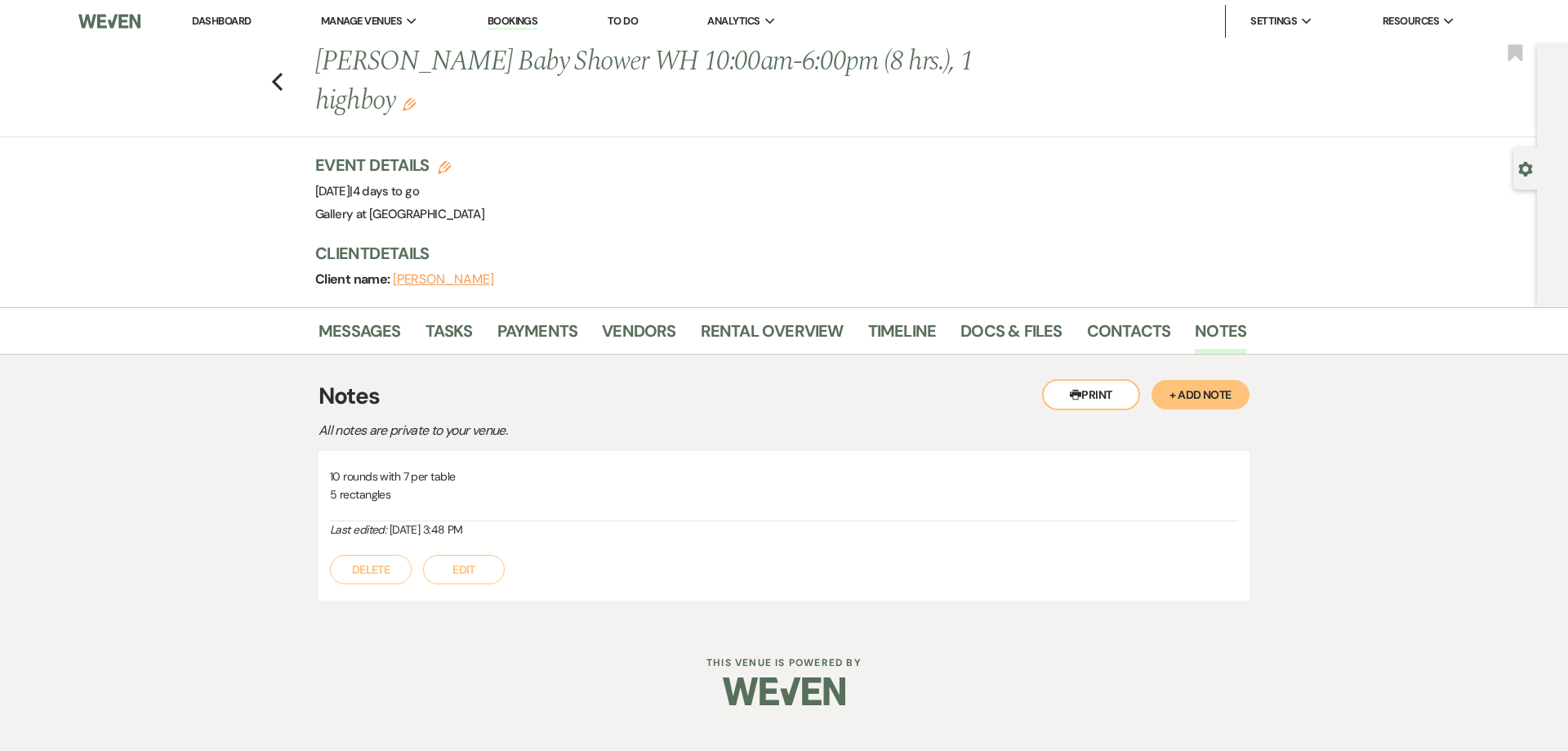
click at [1218, 399] on button "+ Add Note" at bounding box center [1201, 394] width 98 height 29
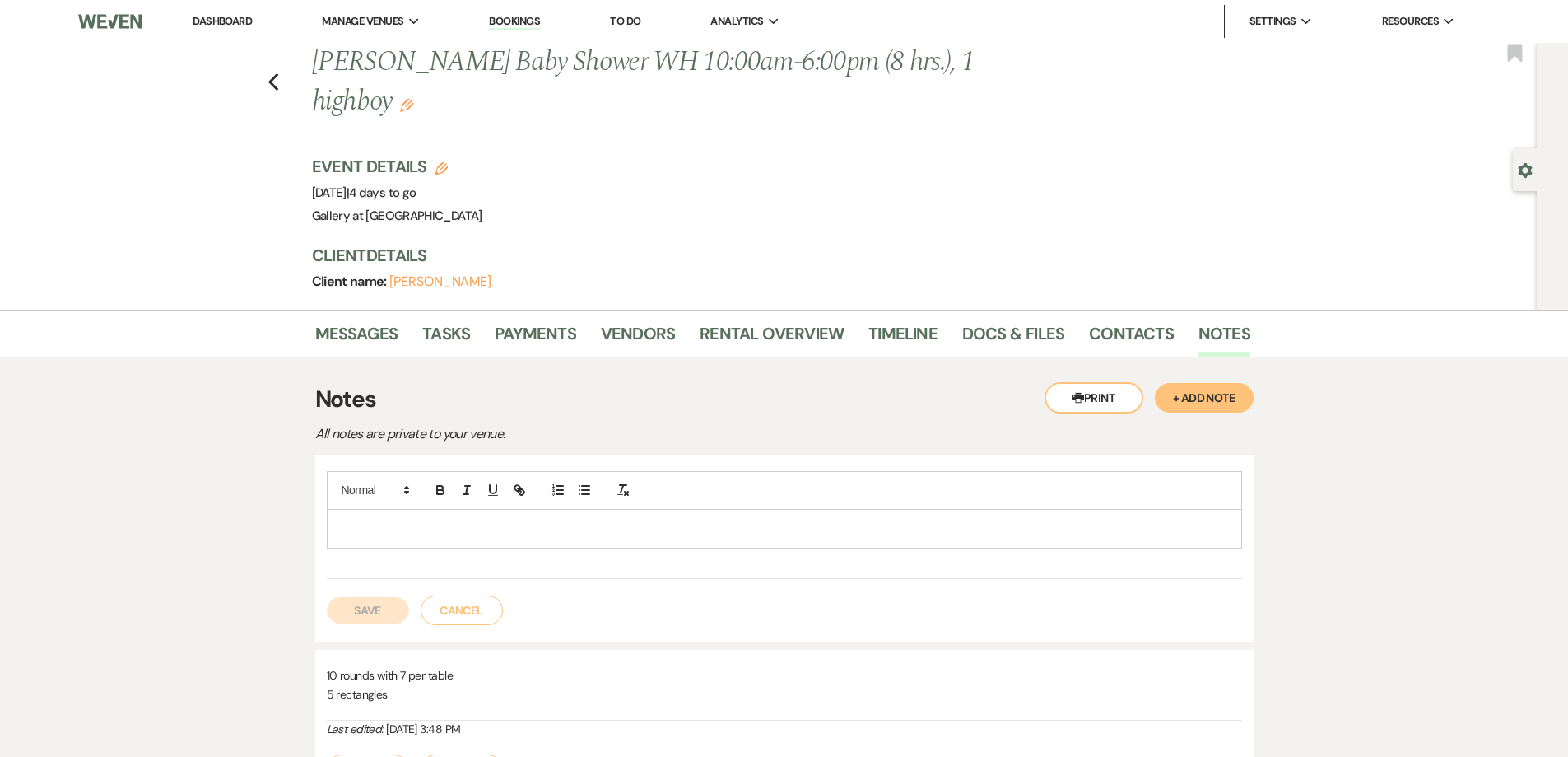
click at [463, 615] on button "Cancel" at bounding box center [462, 610] width 82 height 30
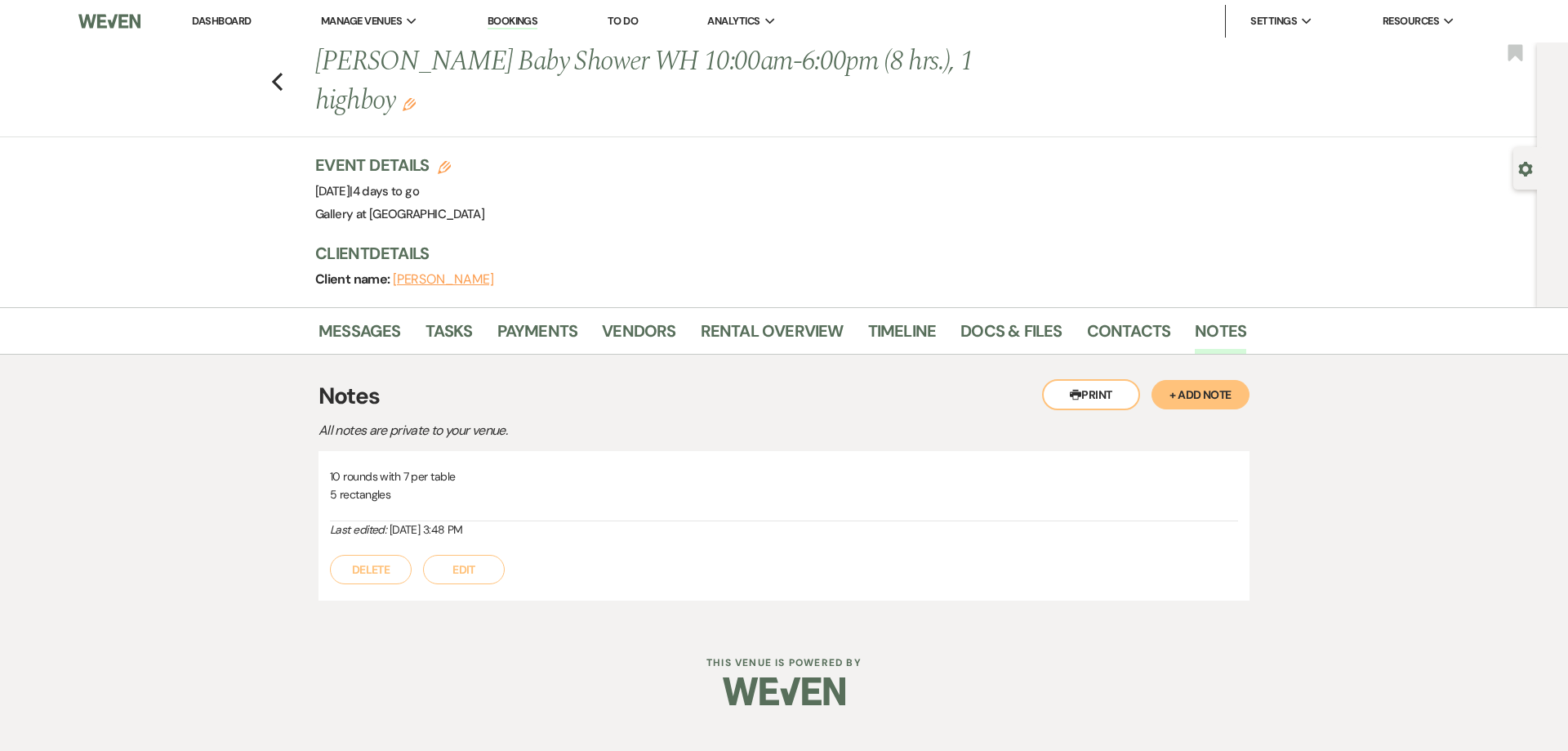
click at [454, 572] on button "Edit" at bounding box center [464, 569] width 81 height 29
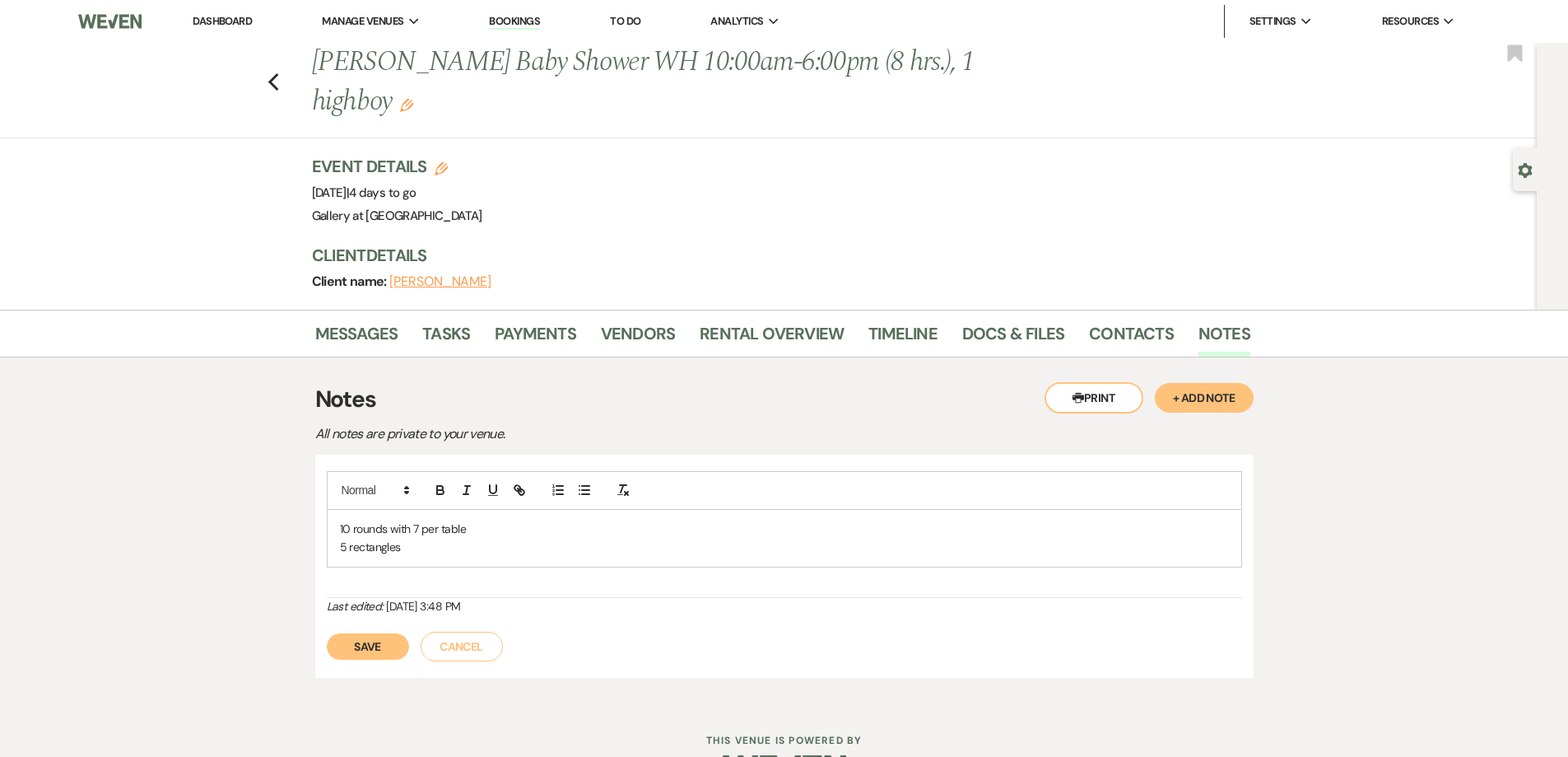
click at [372, 643] on button "Save" at bounding box center [367, 646] width 82 height 27
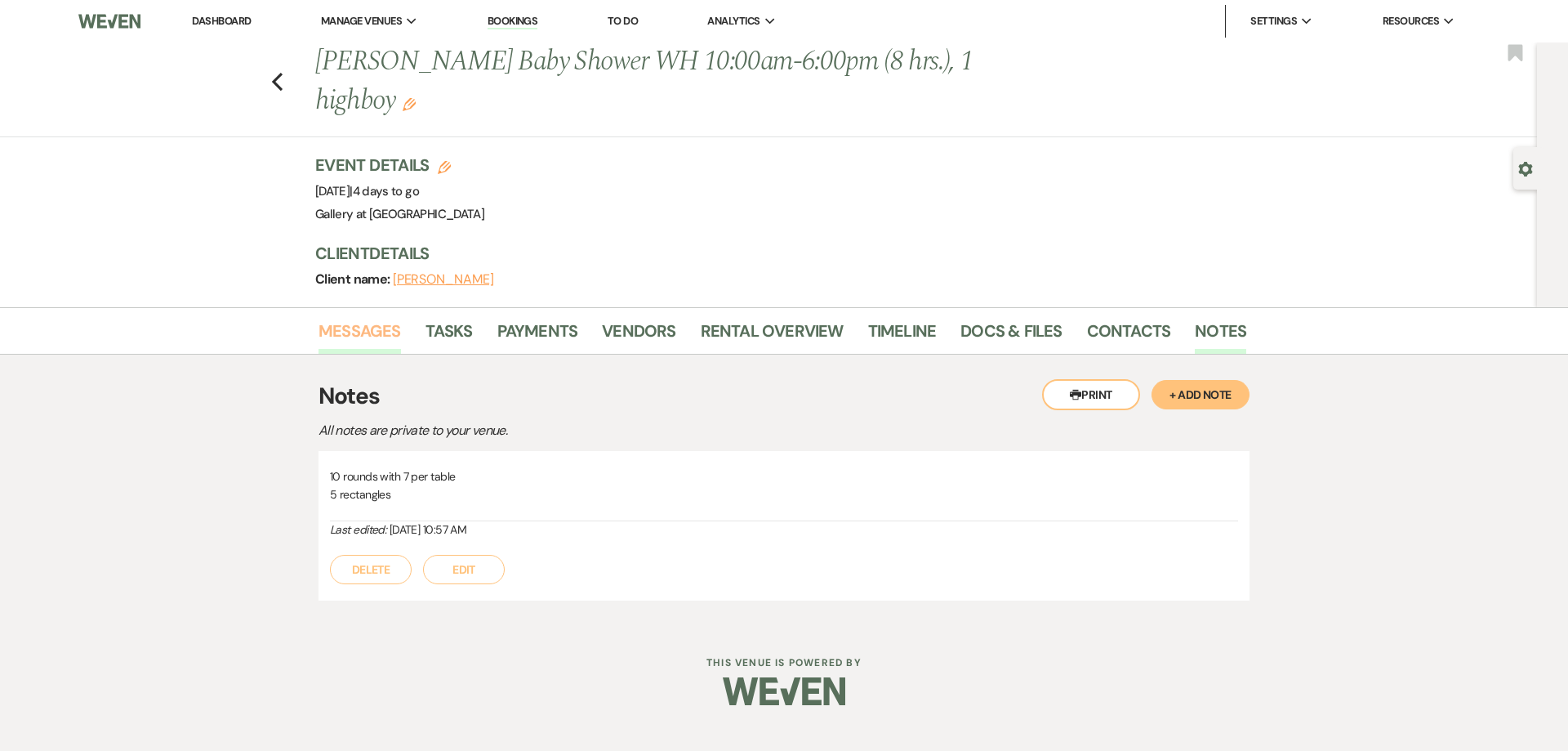
click at [360, 343] on link "Messages" at bounding box center [359, 336] width 82 height 36
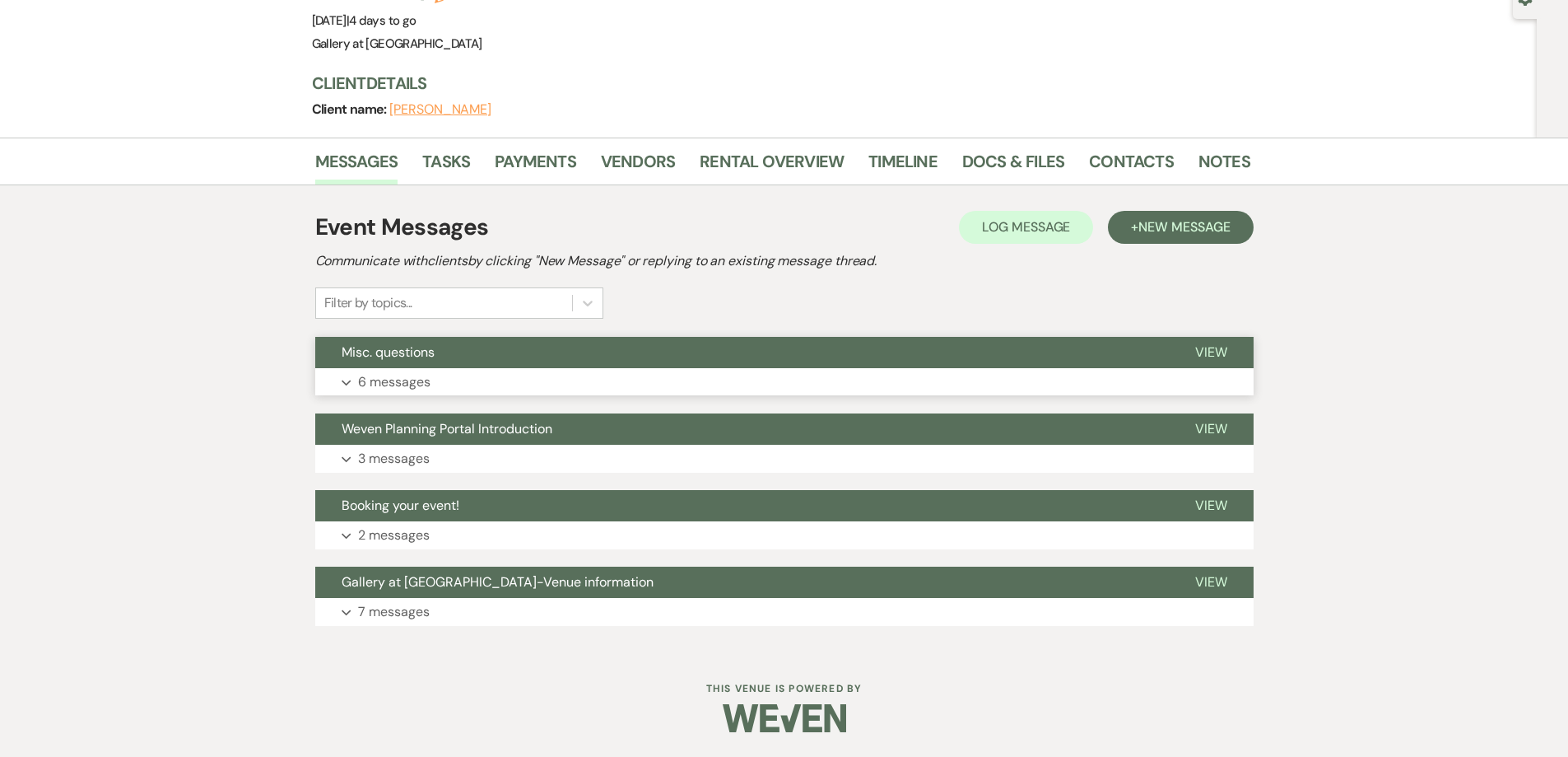
click at [568, 377] on button "Expand 6 messages" at bounding box center [784, 382] width 938 height 28
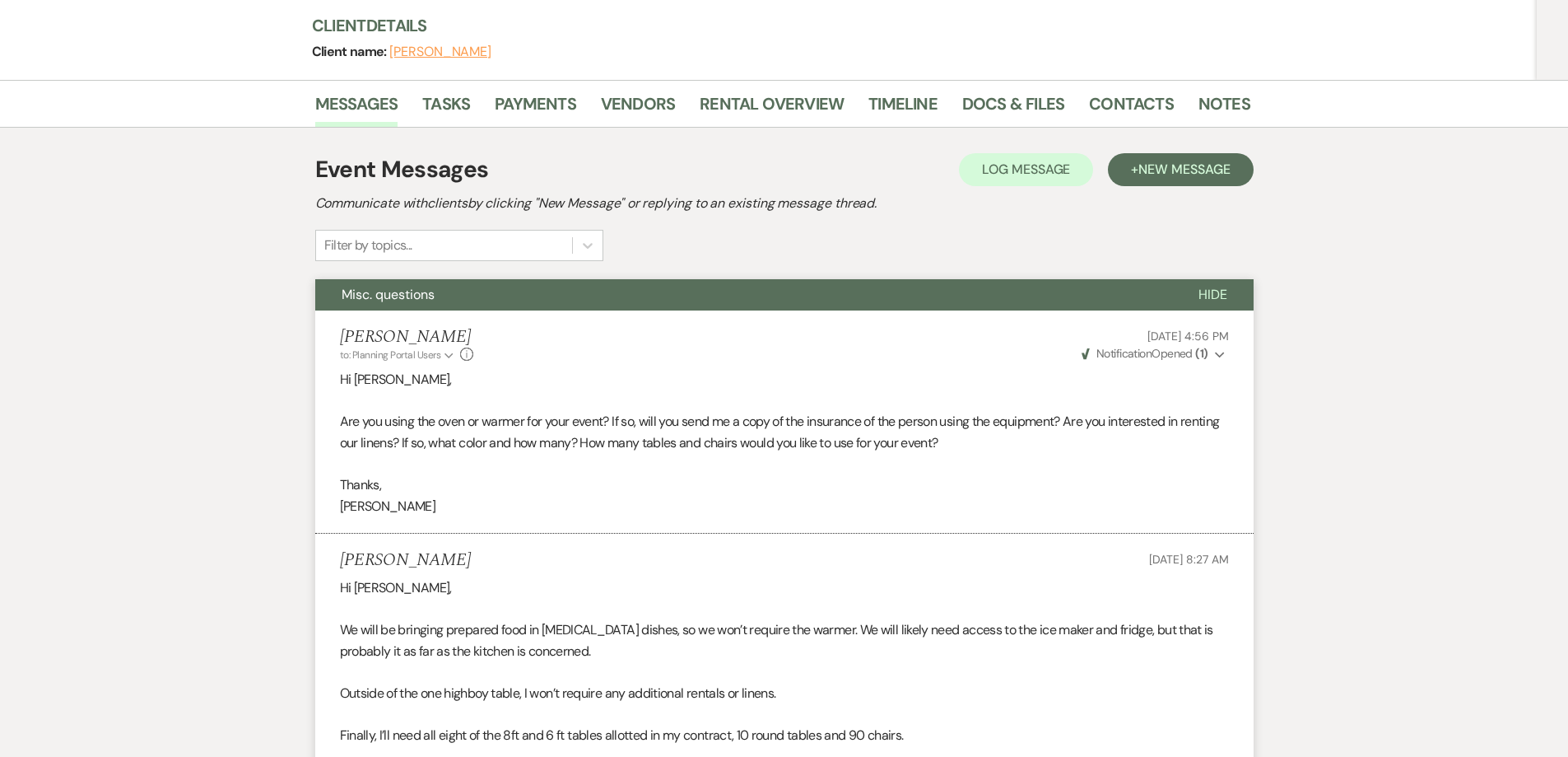
scroll to position [227, 0]
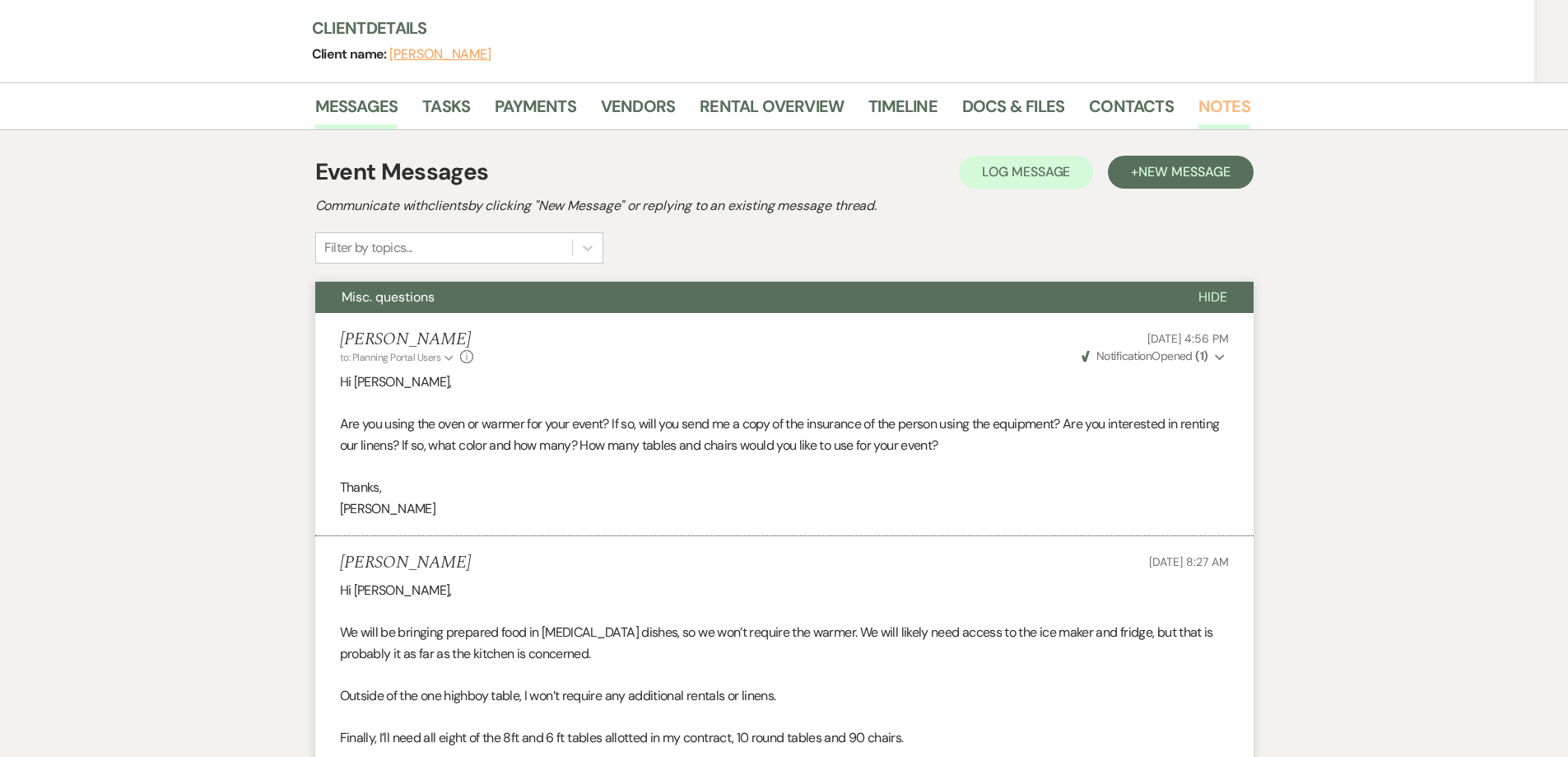
click at [1212, 113] on link "Notes" at bounding box center [1224, 111] width 52 height 36
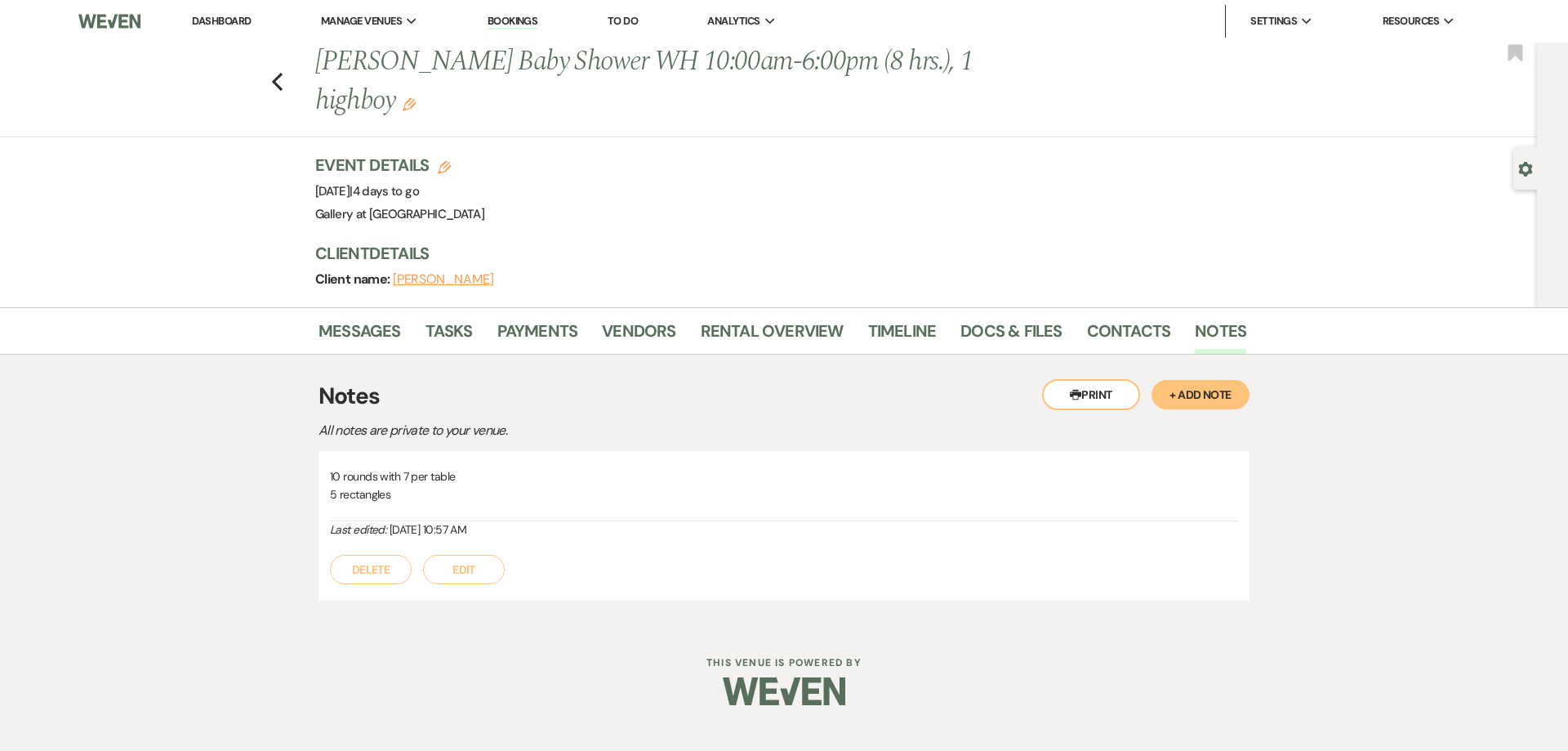
click at [467, 578] on button "Edit" at bounding box center [464, 569] width 81 height 29
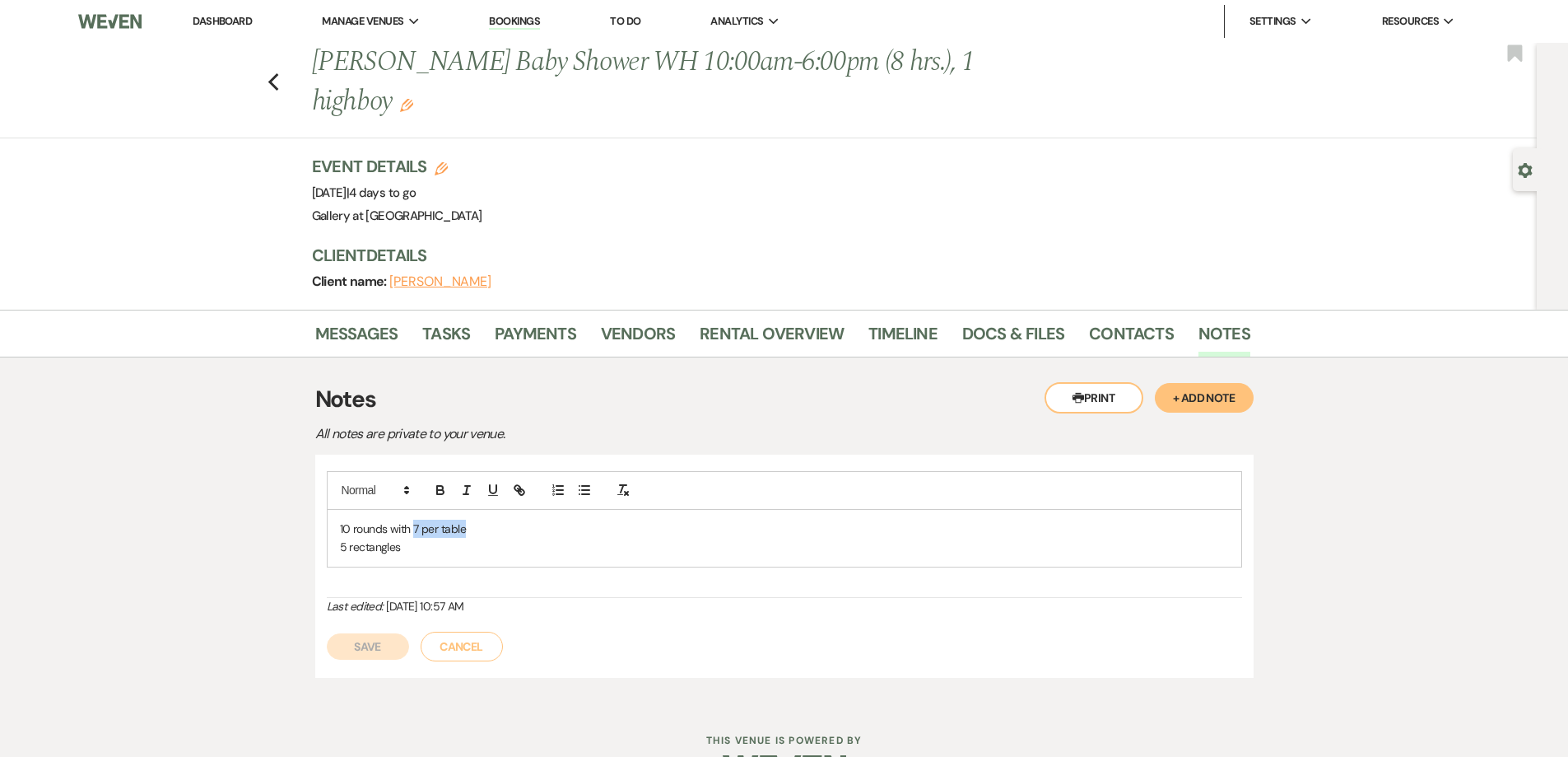
drag, startPoint x: 481, startPoint y: 533, endPoint x: 413, endPoint y: 529, distance: 68.1
click at [413, 529] on p "10 rounds with 7 per table" at bounding box center [784, 528] width 889 height 18
click at [345, 640] on button "Save" at bounding box center [367, 646] width 82 height 27
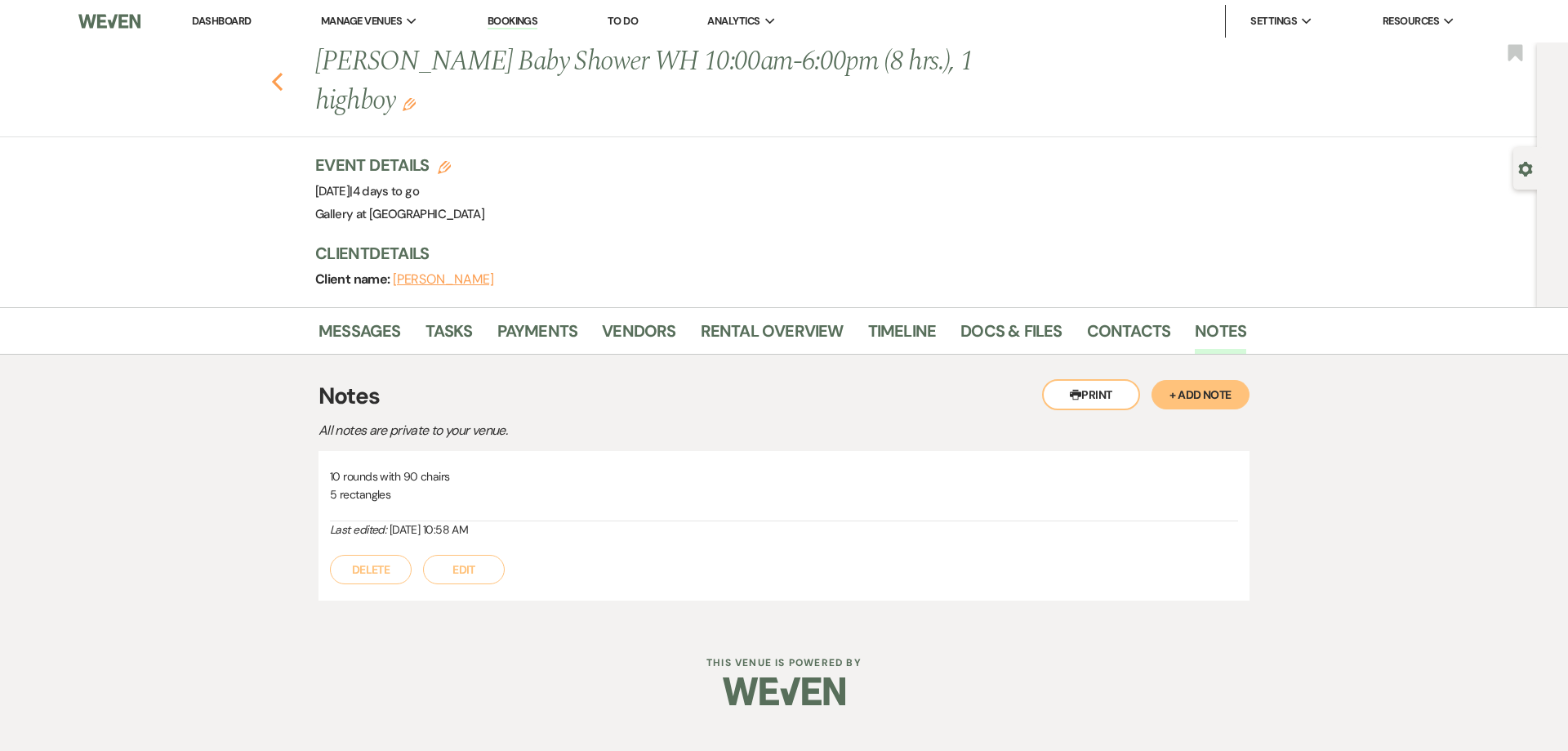
click at [276, 84] on use "button" at bounding box center [276, 81] width 10 height 18
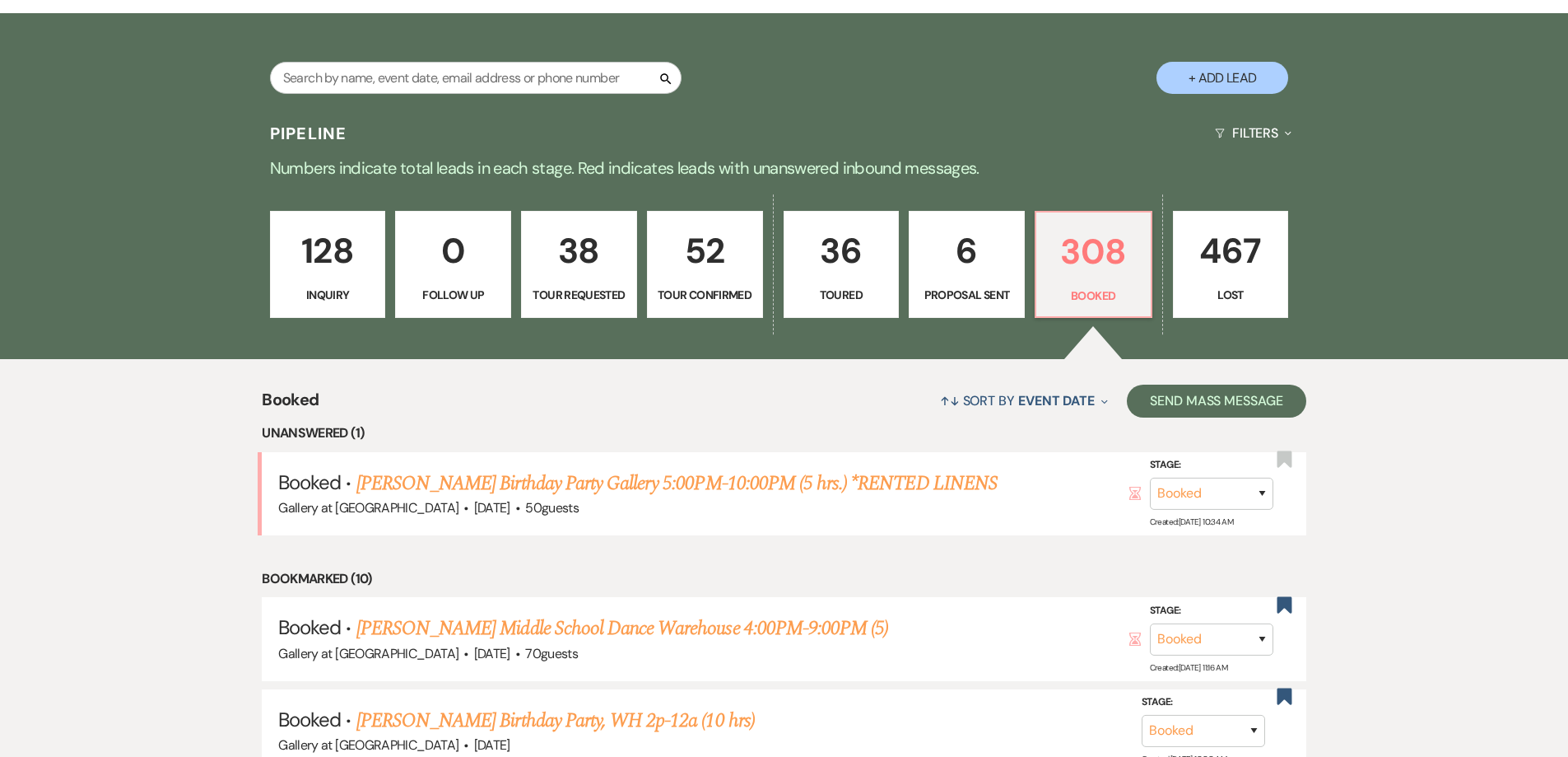
scroll to position [82, 0]
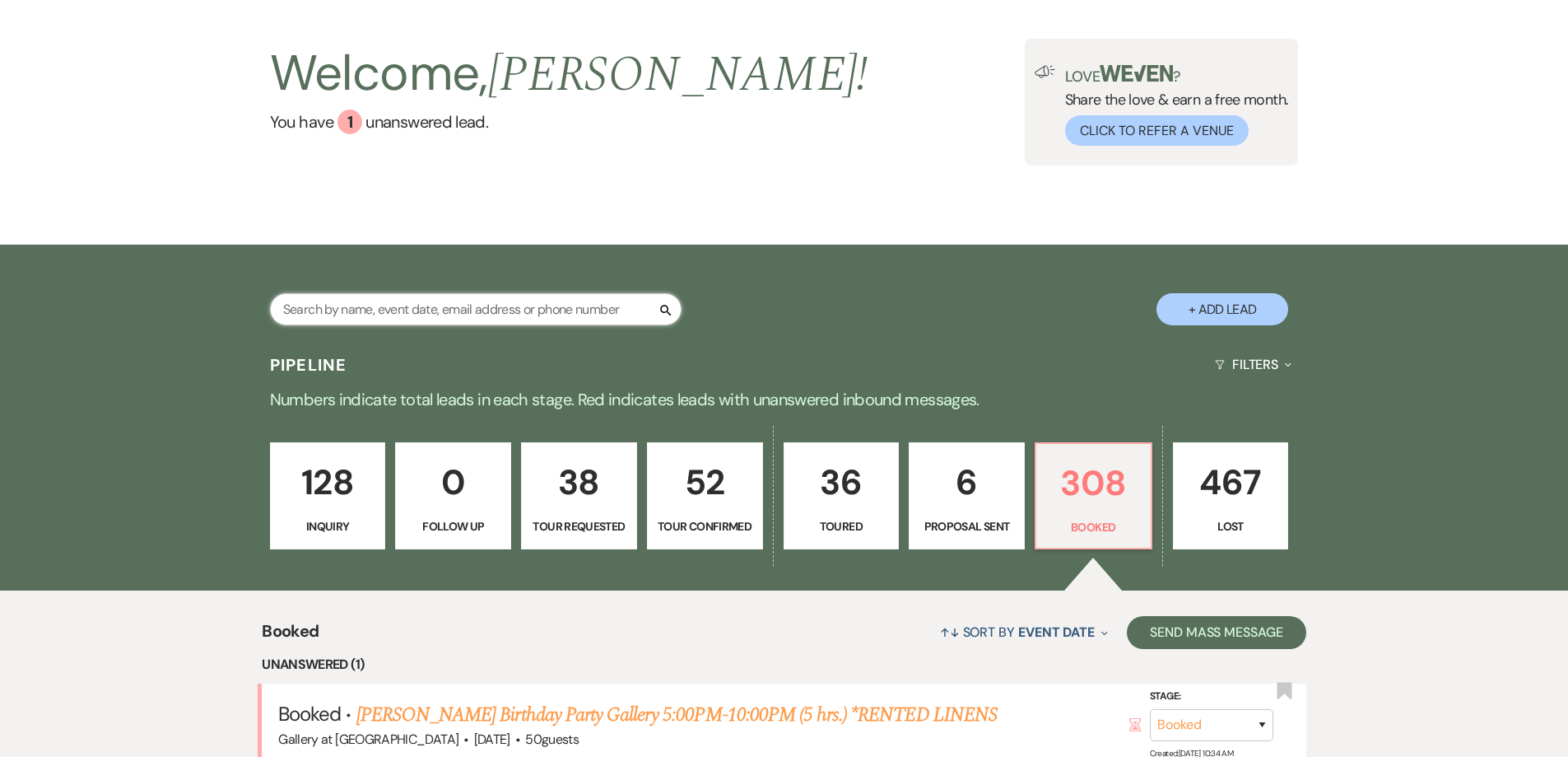
click at [477, 317] on input "text" at bounding box center [475, 309] width 411 height 32
type input "mialuke"
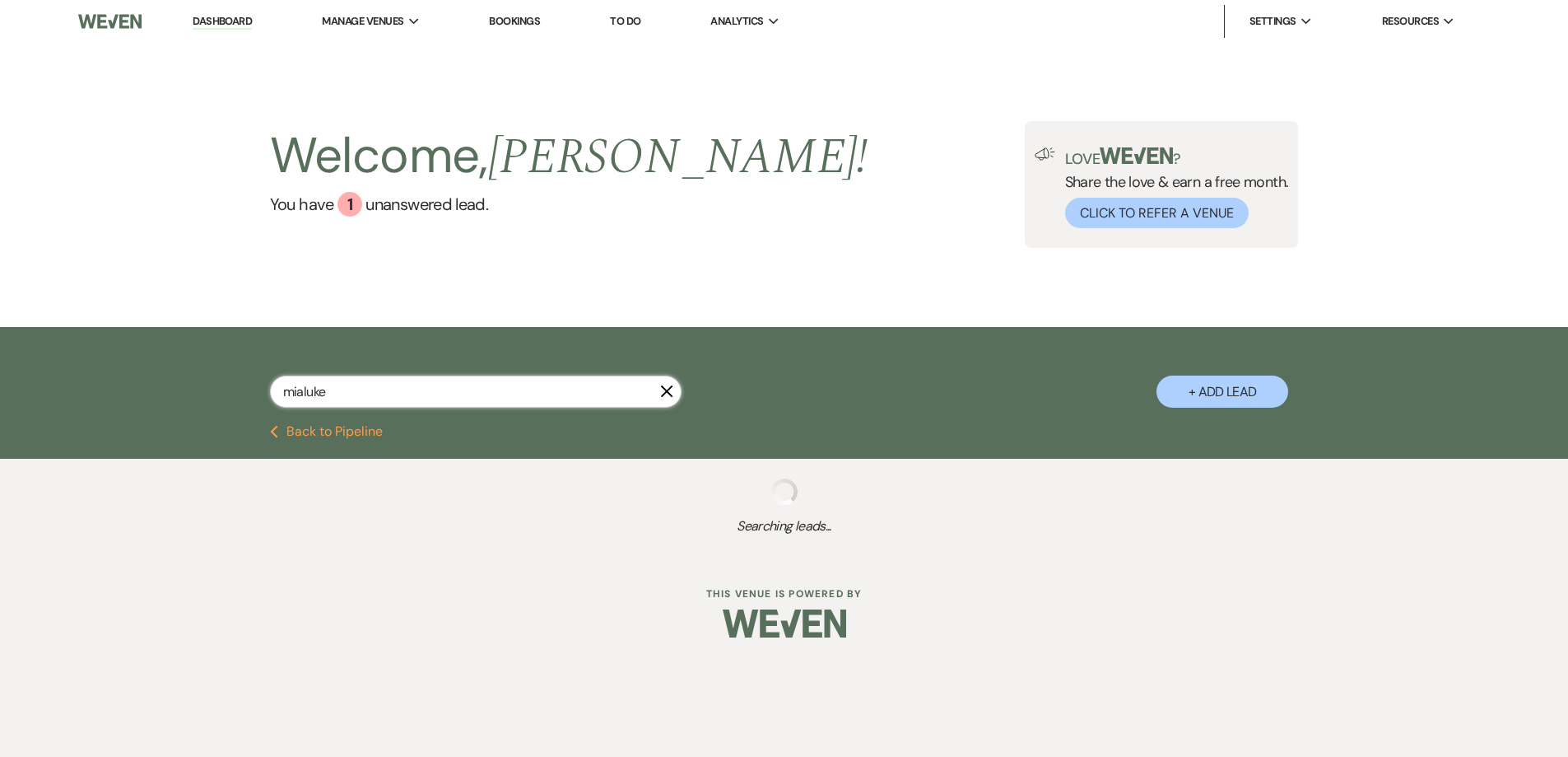
select select "8"
select select "5"
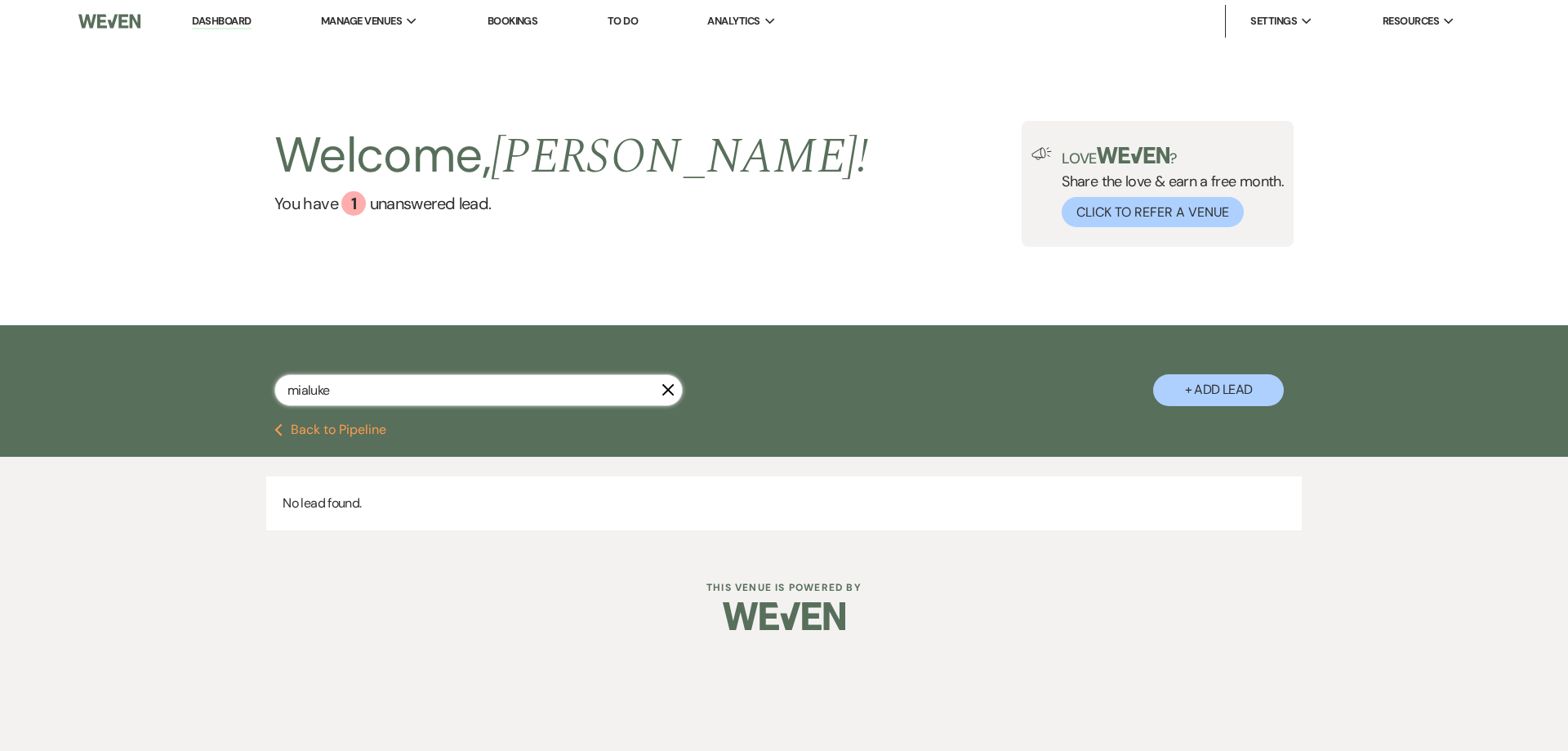
drag, startPoint x: 347, startPoint y: 393, endPoint x: 209, endPoint y: 385, distance: 138.2
click at [209, 385] on div "mialuke X + Add Lead" at bounding box center [784, 376] width 1176 height 86
click at [321, 385] on input "dejuanluke '" at bounding box center [478, 390] width 408 height 32
click at [325, 395] on input "dejuanluke '" at bounding box center [478, 390] width 408 height 32
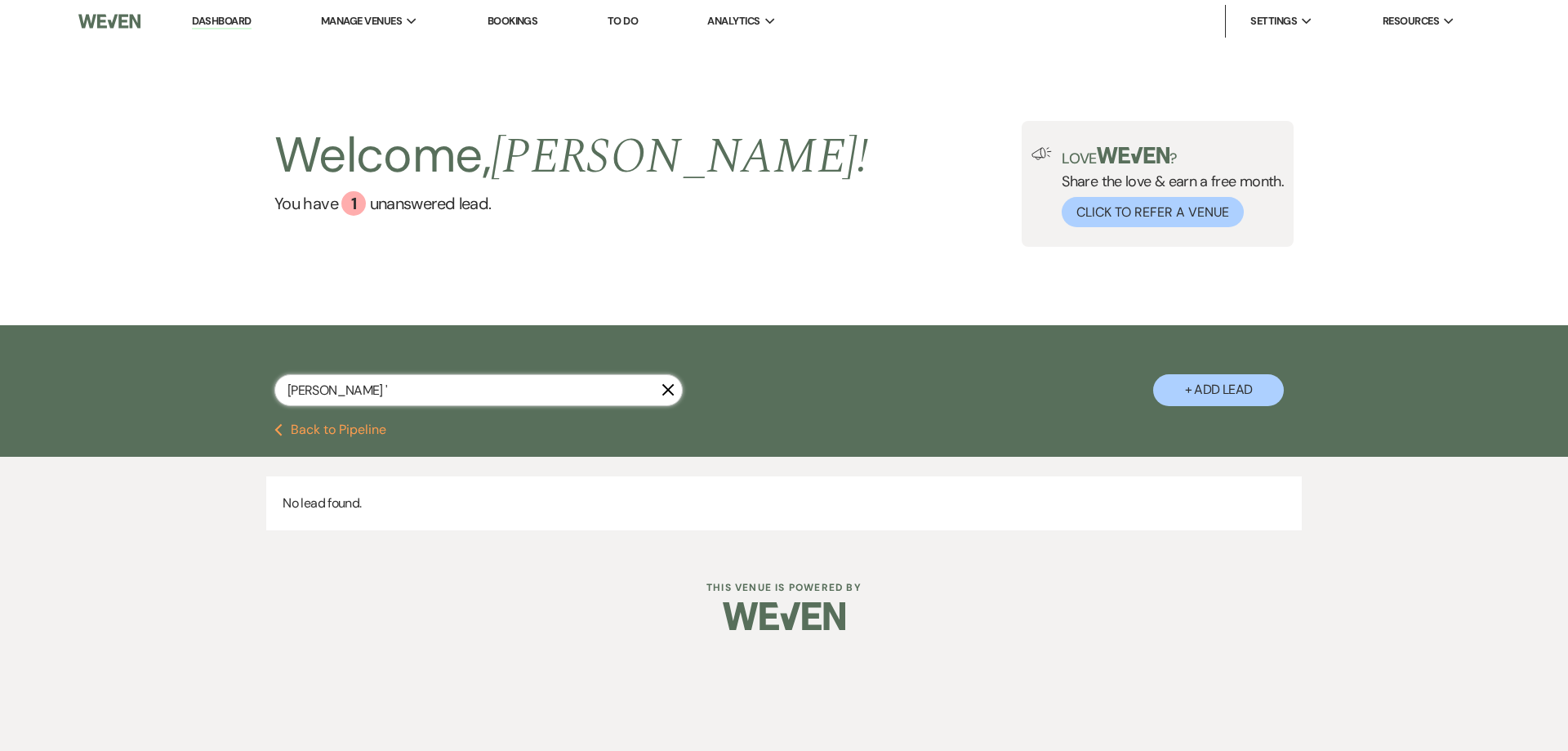
click at [360, 384] on input "[PERSON_NAME] '" at bounding box center [478, 390] width 408 height 32
type input "[PERSON_NAME]"
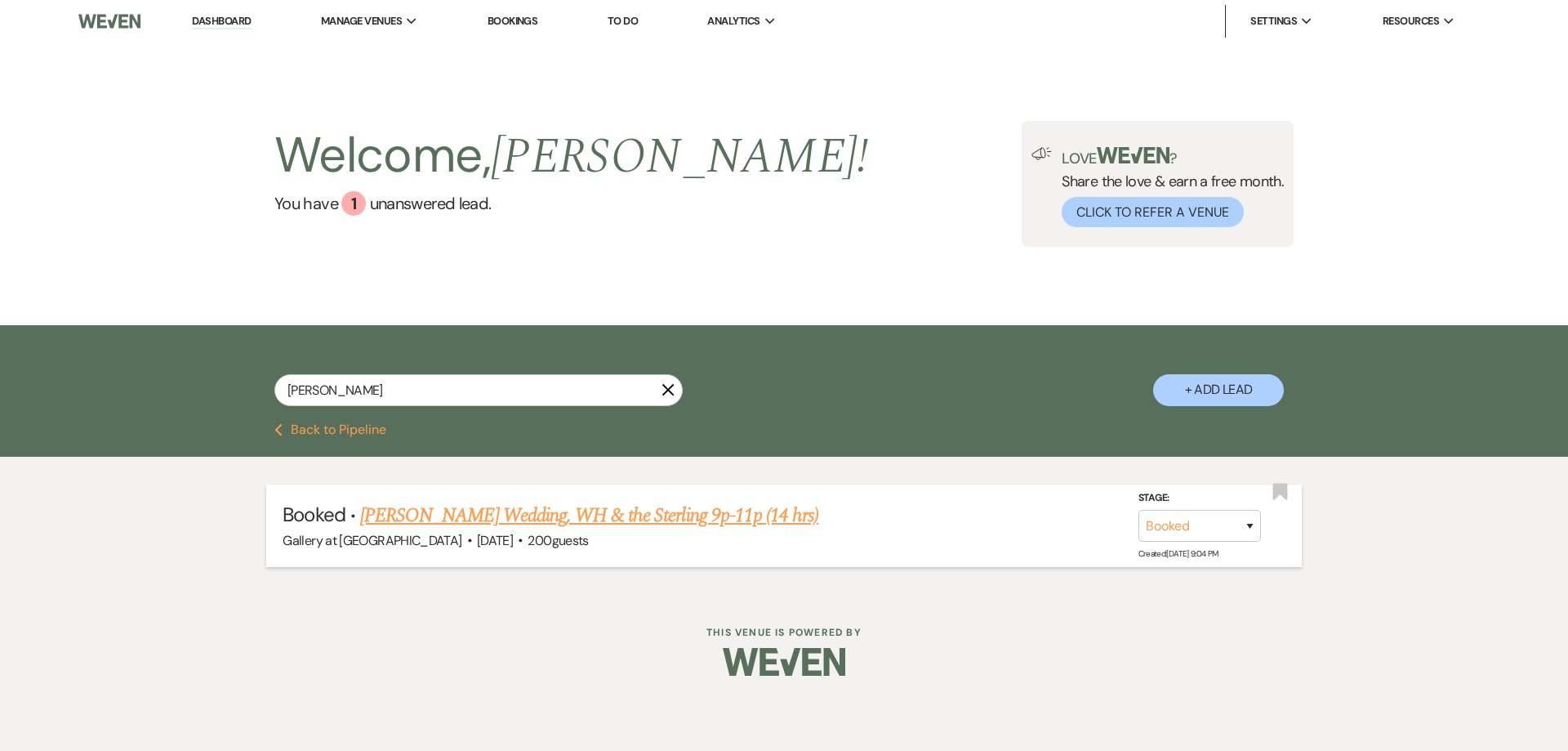
click at [453, 519] on link "[PERSON_NAME] Wedding, WH & the Sterling 9p-11p (14 hrs)" at bounding box center [589, 515] width 458 height 29
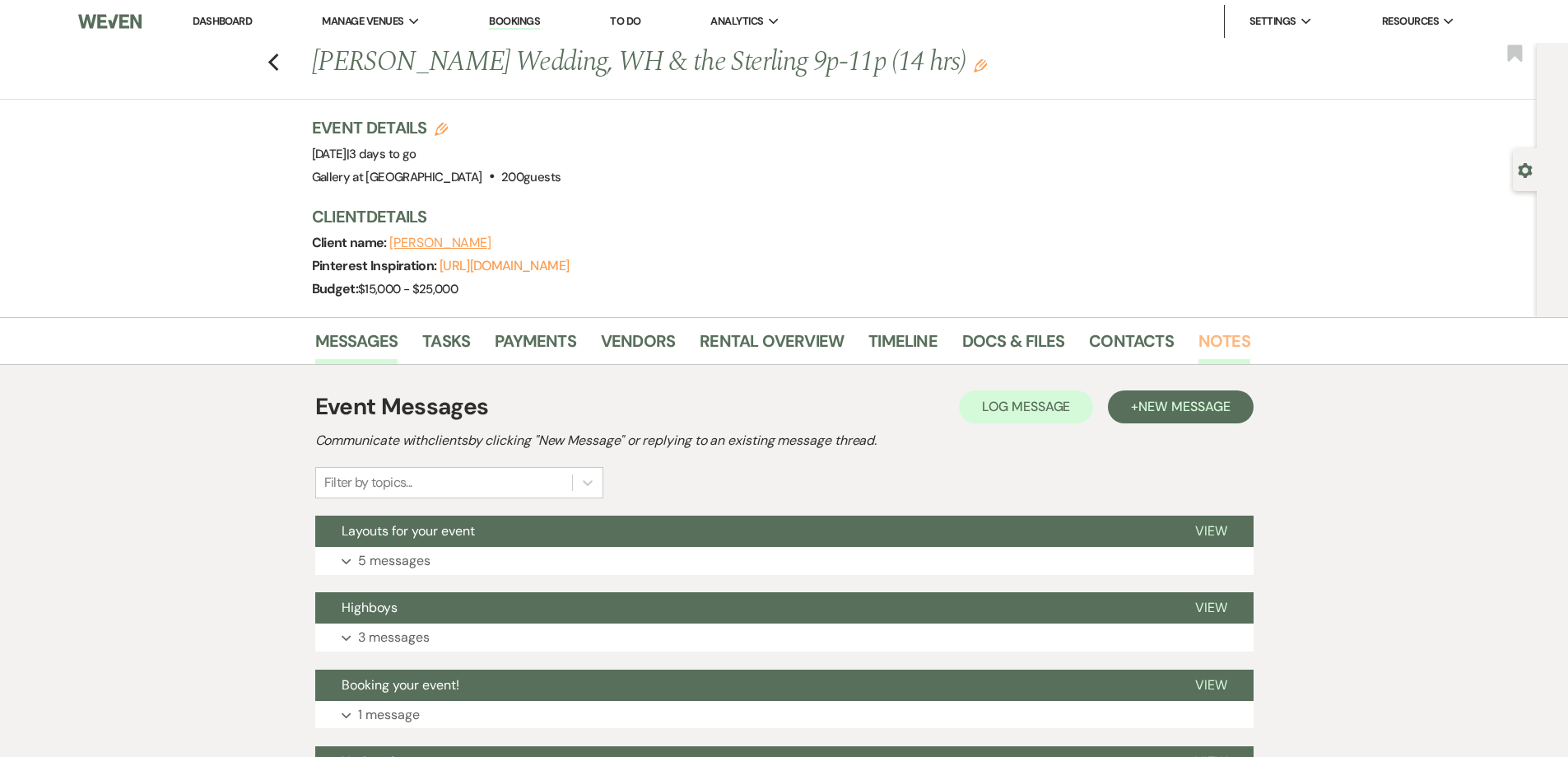
click at [1229, 342] on link "Notes" at bounding box center [1224, 346] width 52 height 36
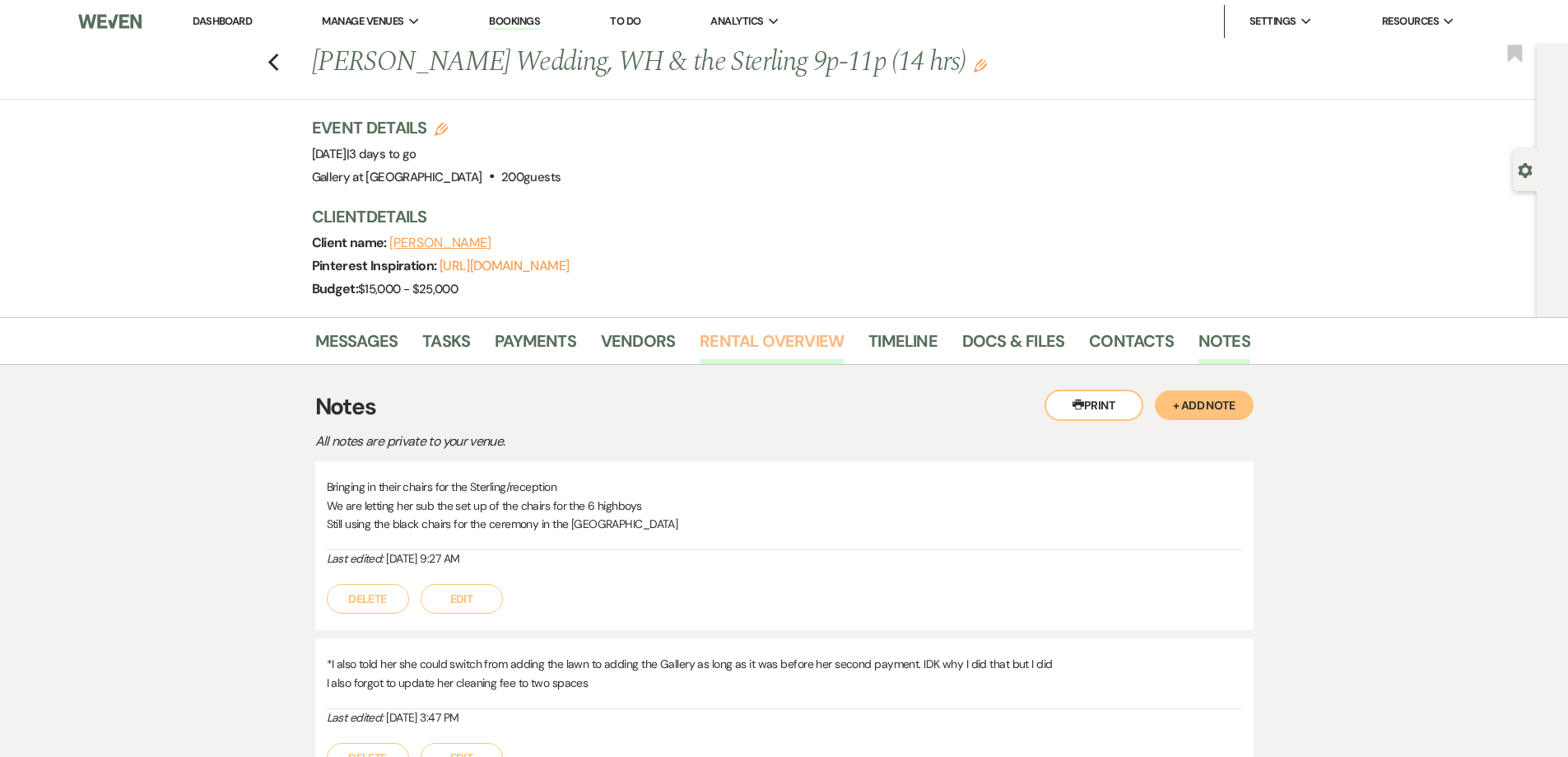
click at [722, 347] on link "Rental Overview" at bounding box center [771, 346] width 144 height 36
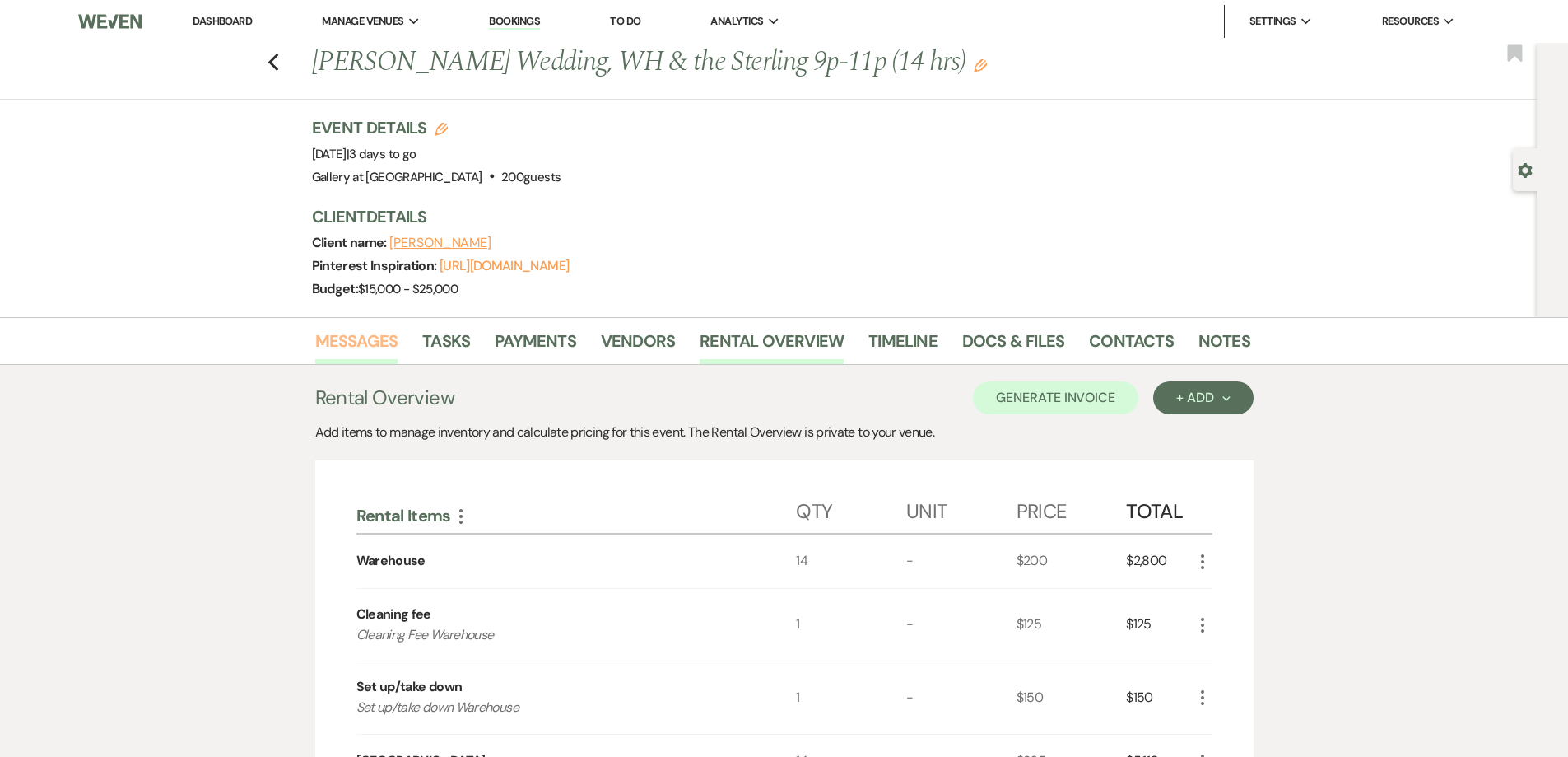
click at [349, 343] on link "Messages" at bounding box center [356, 346] width 83 height 36
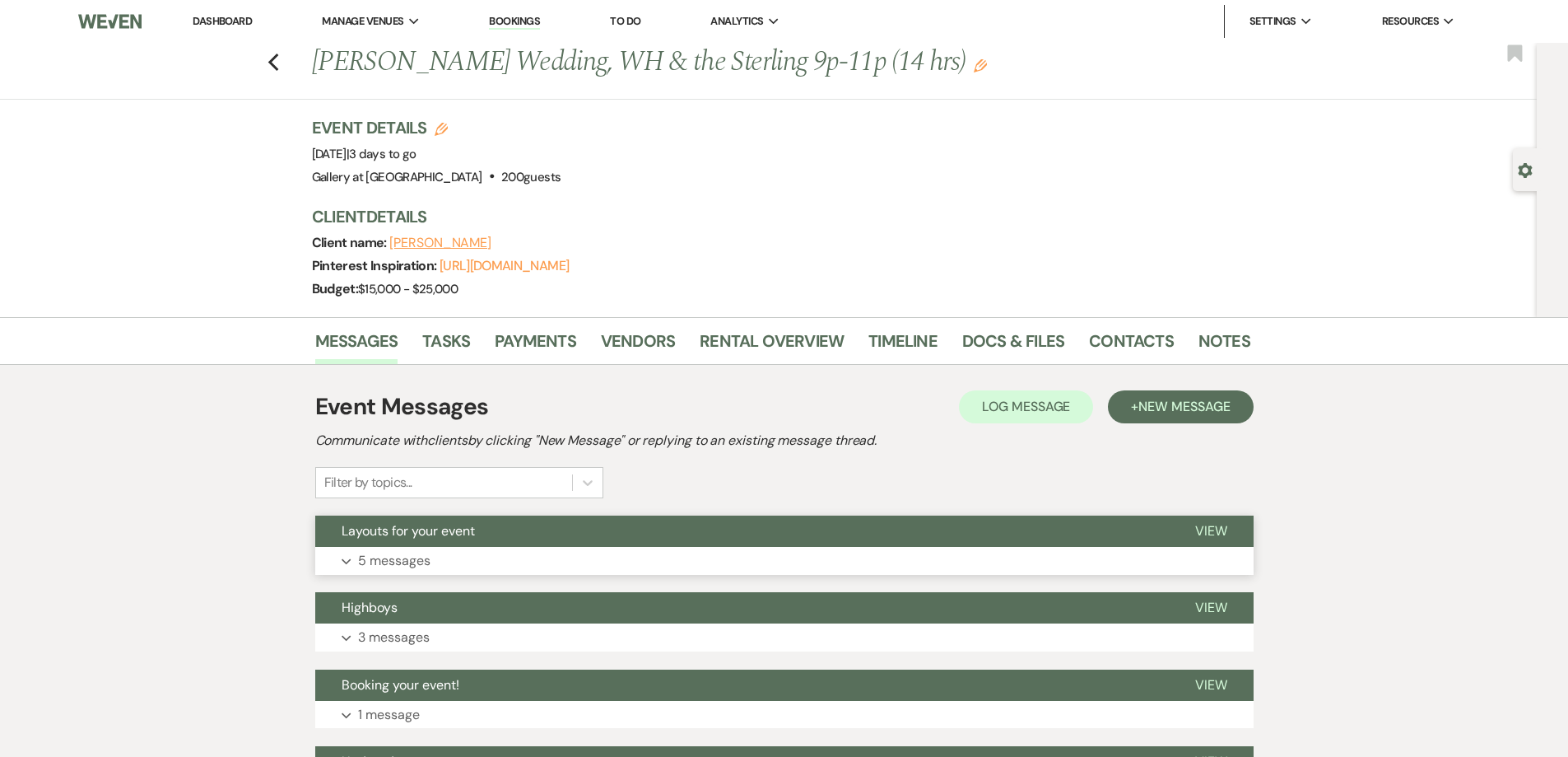
click at [565, 557] on button "Expand 5 messages" at bounding box center [784, 560] width 938 height 28
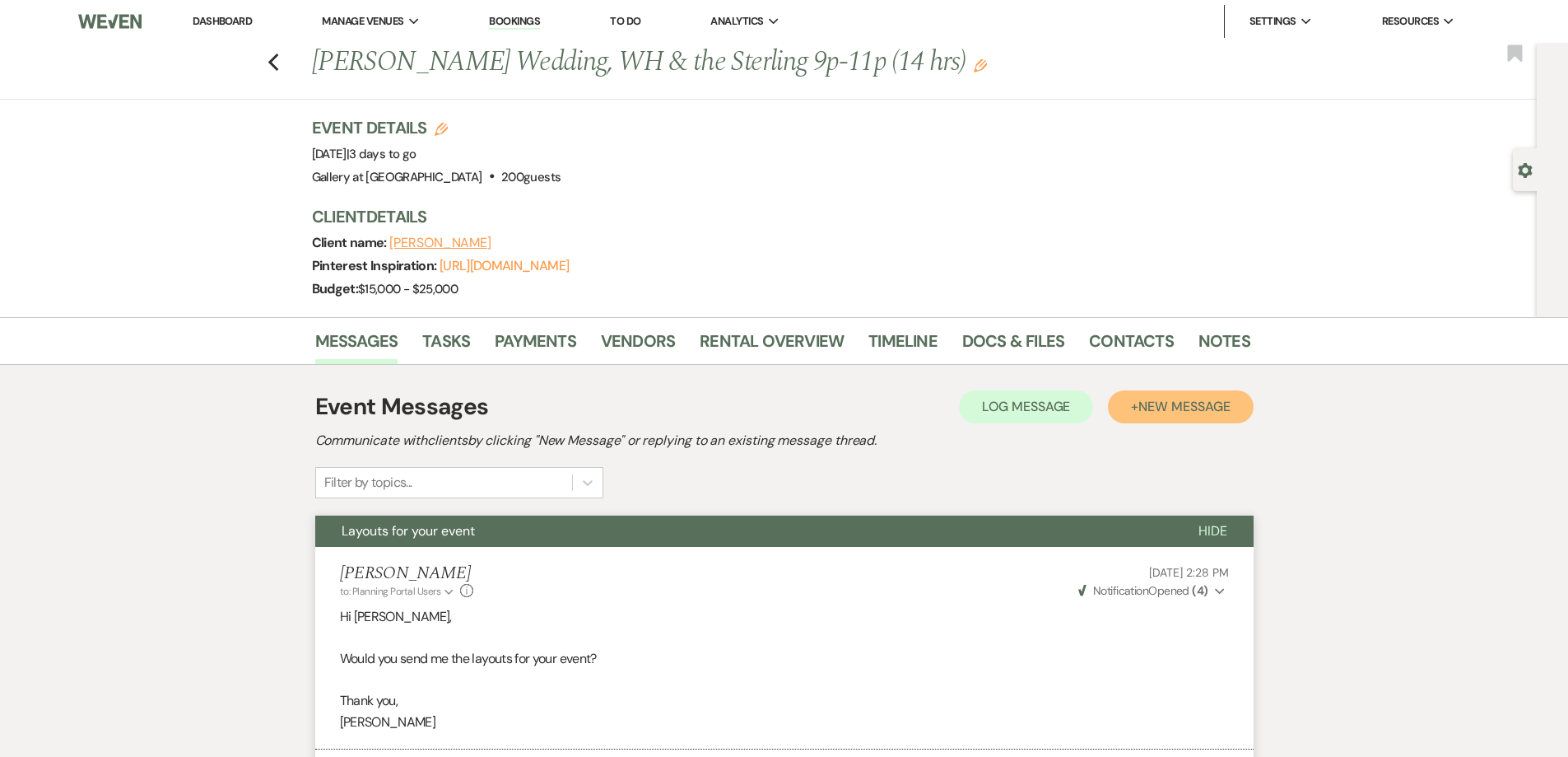
click at [1166, 418] on button "+ New Message" at bounding box center [1181, 407] width 145 height 33
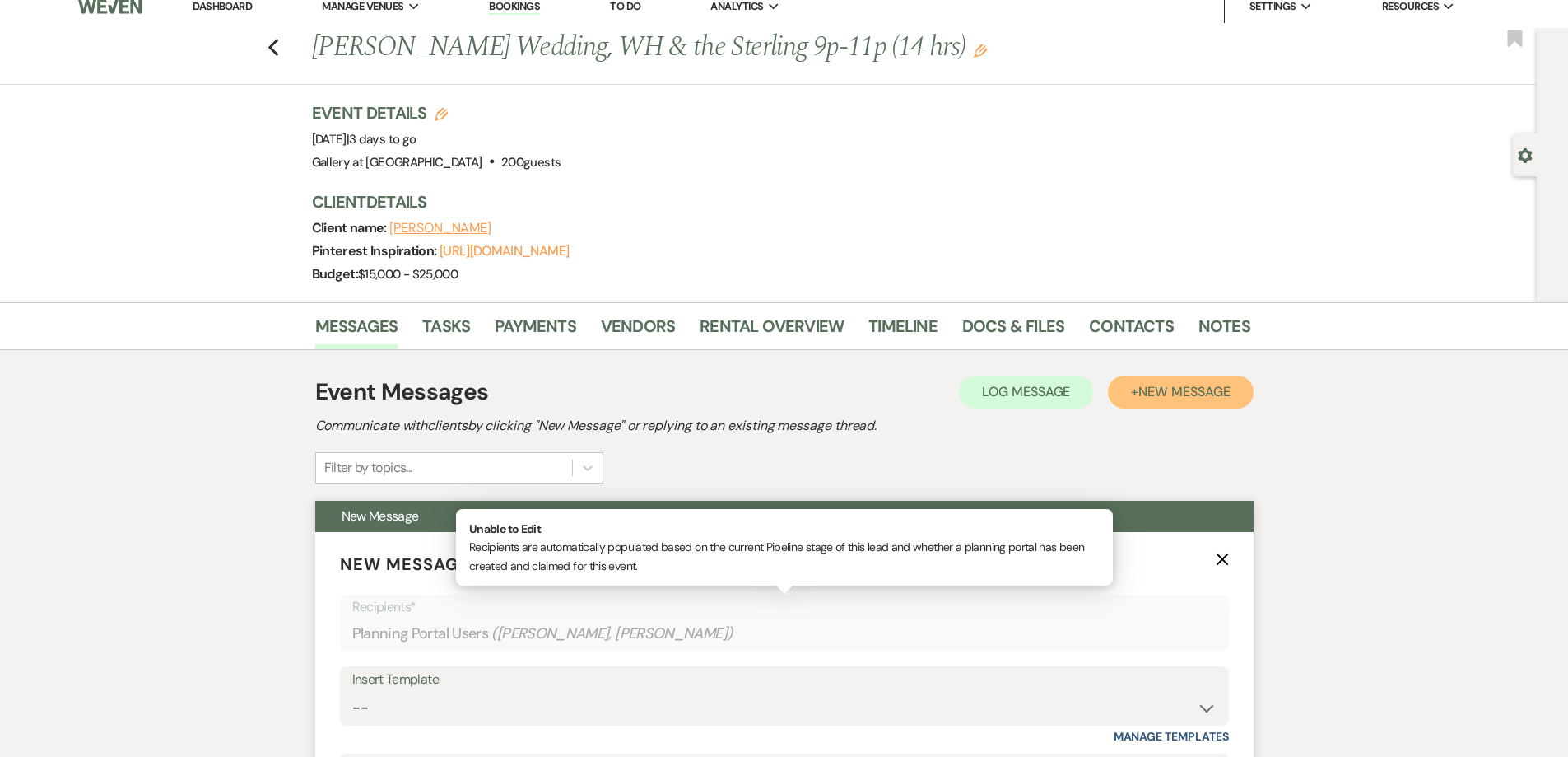
scroll to position [329, 0]
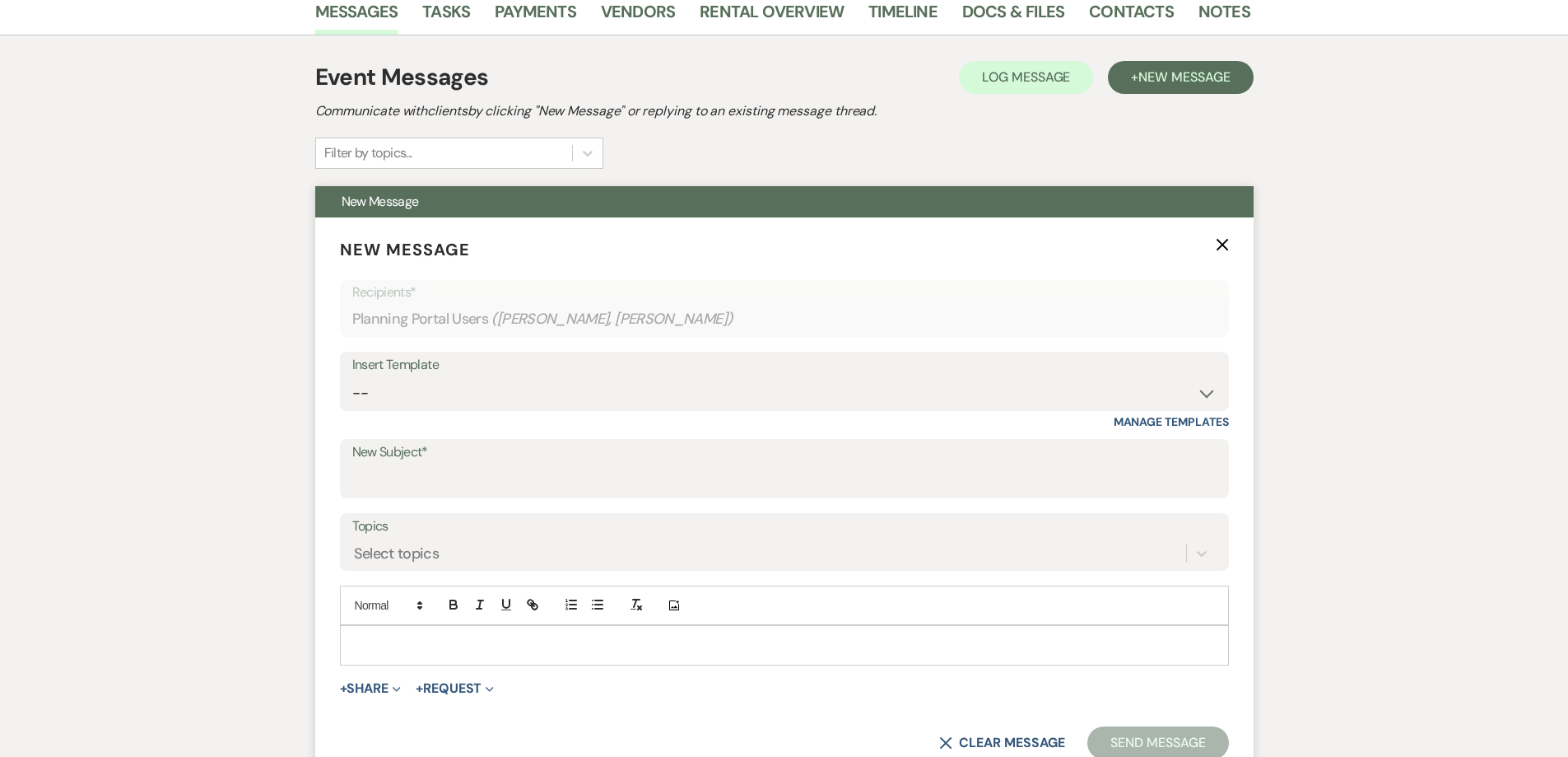
click at [558, 646] on p at bounding box center [784, 644] width 863 height 18
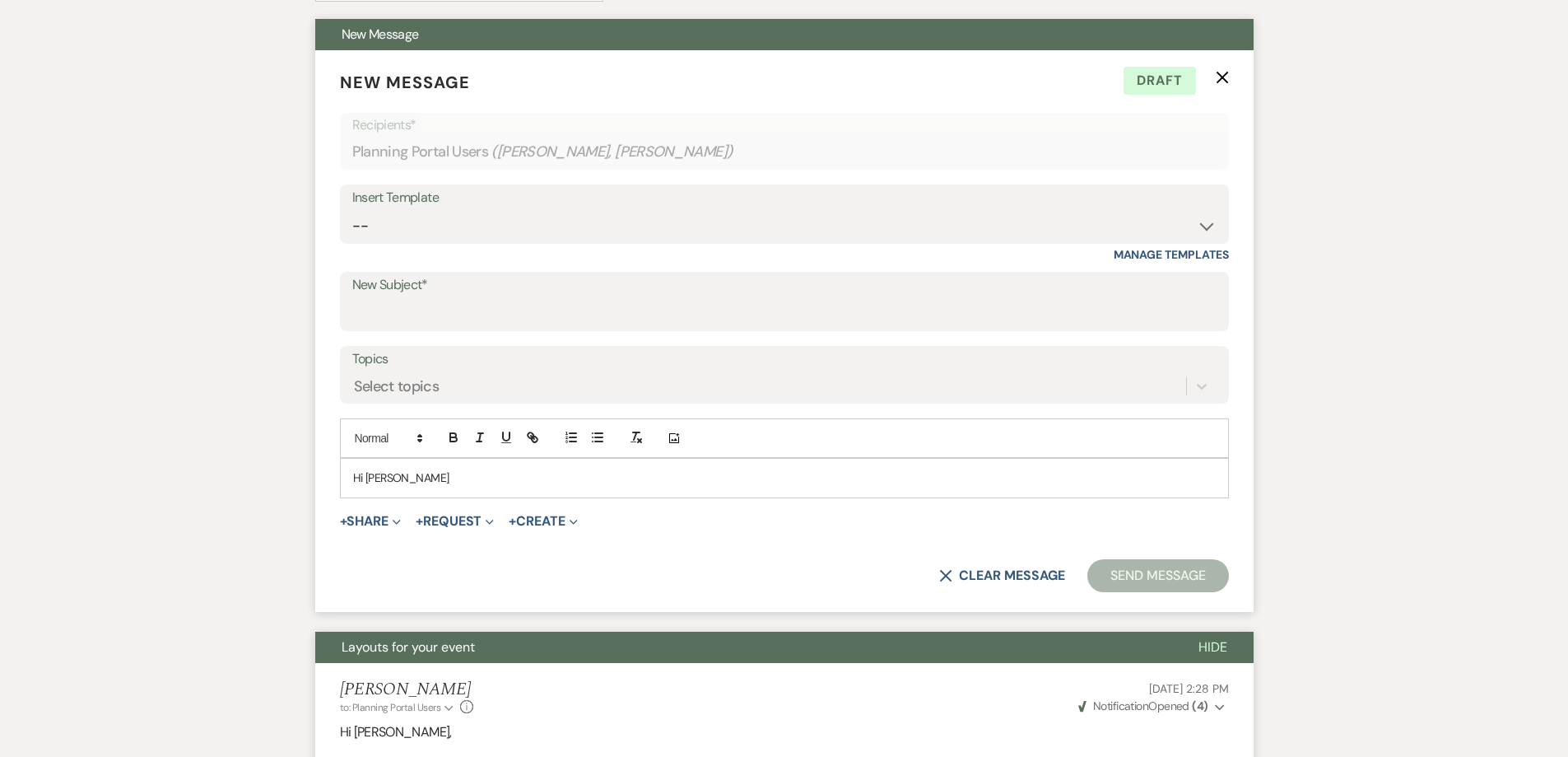
scroll to position [494, 0]
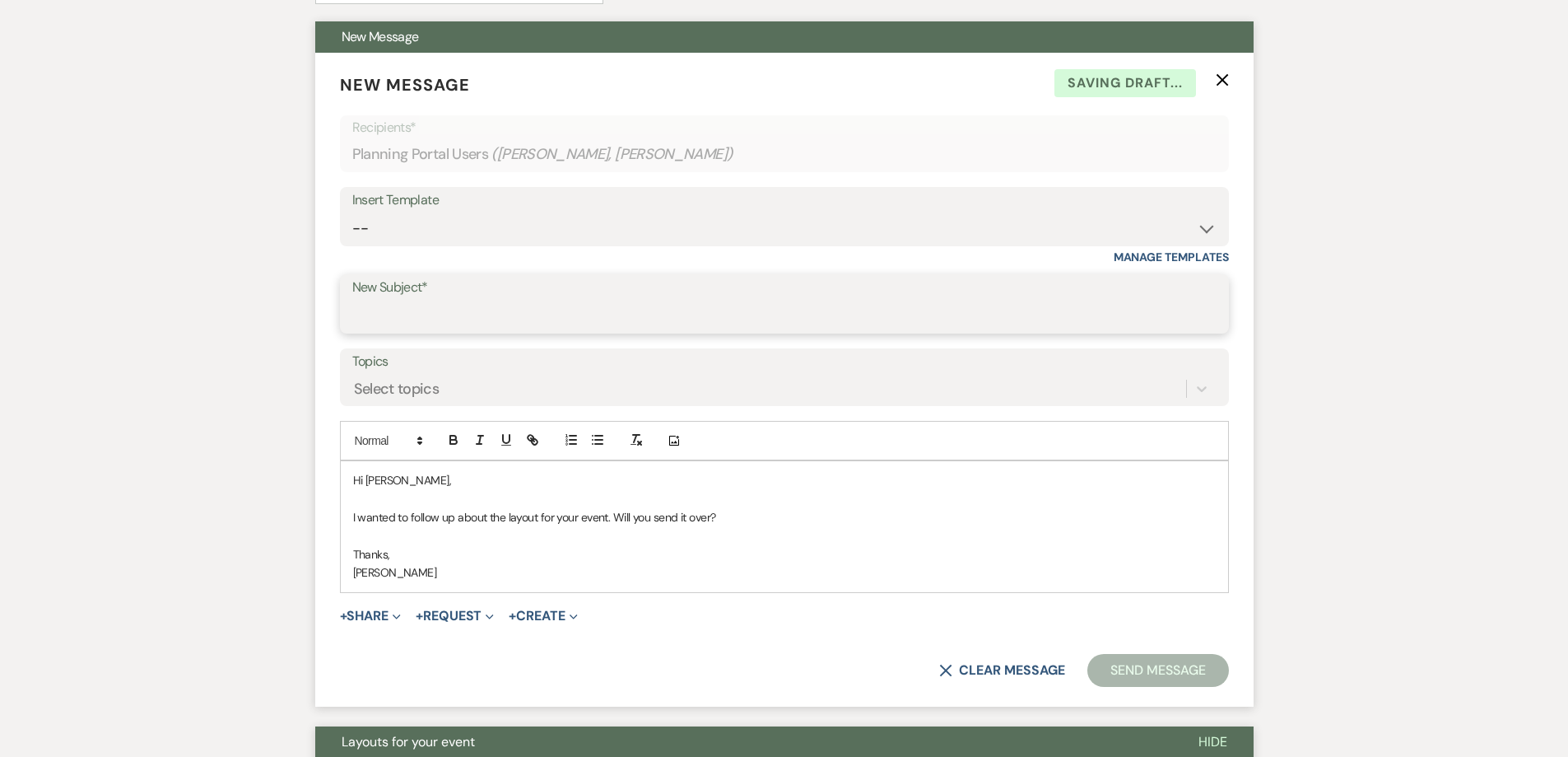
click at [430, 313] on input "New Subject*" at bounding box center [784, 316] width 865 height 32
type input "Weven Planning Portal Introduction"
drag, startPoint x: 630, startPoint y: 313, endPoint x: 234, endPoint y: 329, distance: 396.3
type input "Layout"
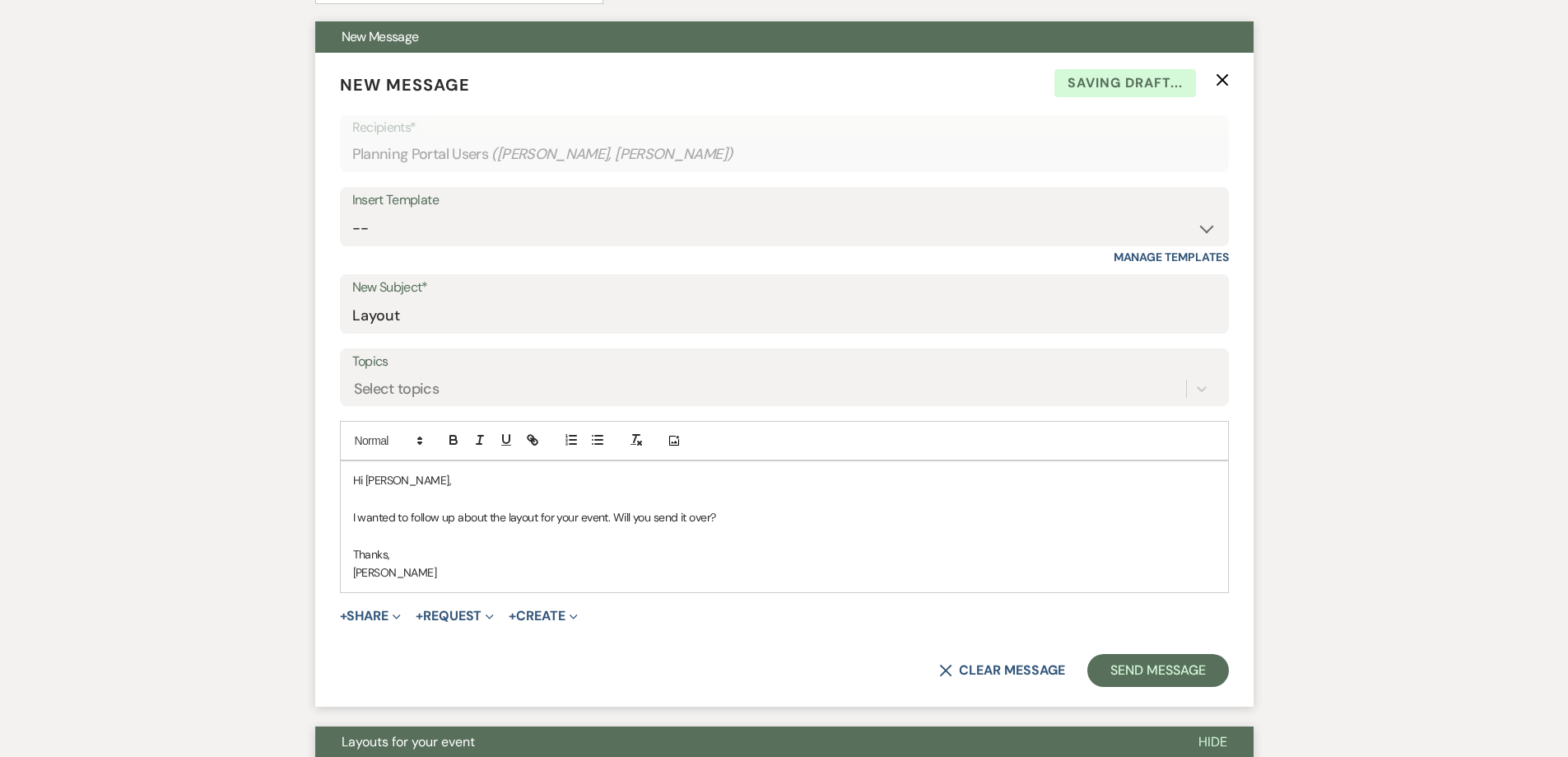
click at [804, 516] on p "I wanted to follow up about the layout for your event. Will you send it over?" at bounding box center [784, 516] width 863 height 18
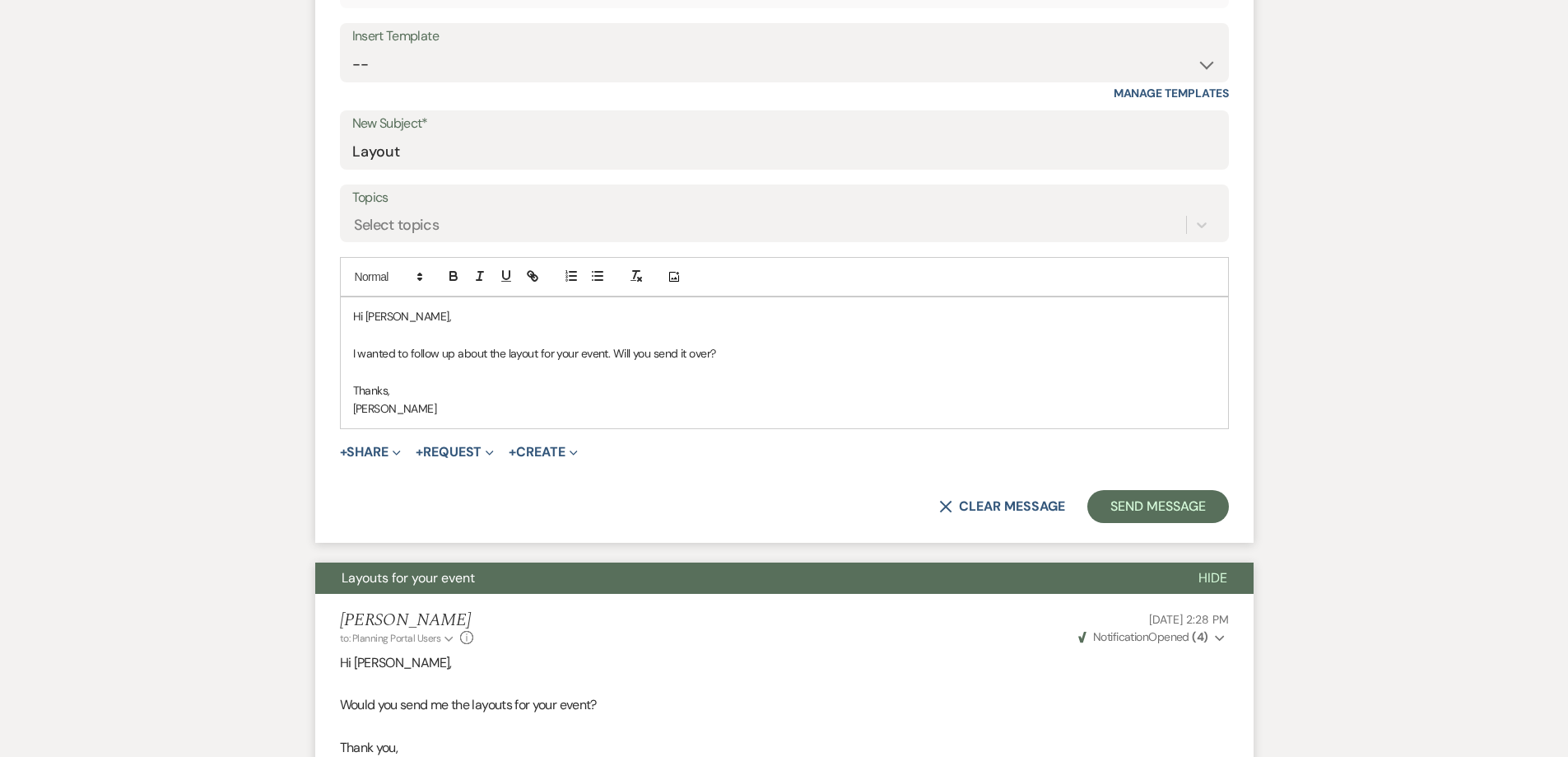
scroll to position [659, 0]
click at [383, 314] on p "Hi [PERSON_NAME]," at bounding box center [784, 315] width 863 height 18
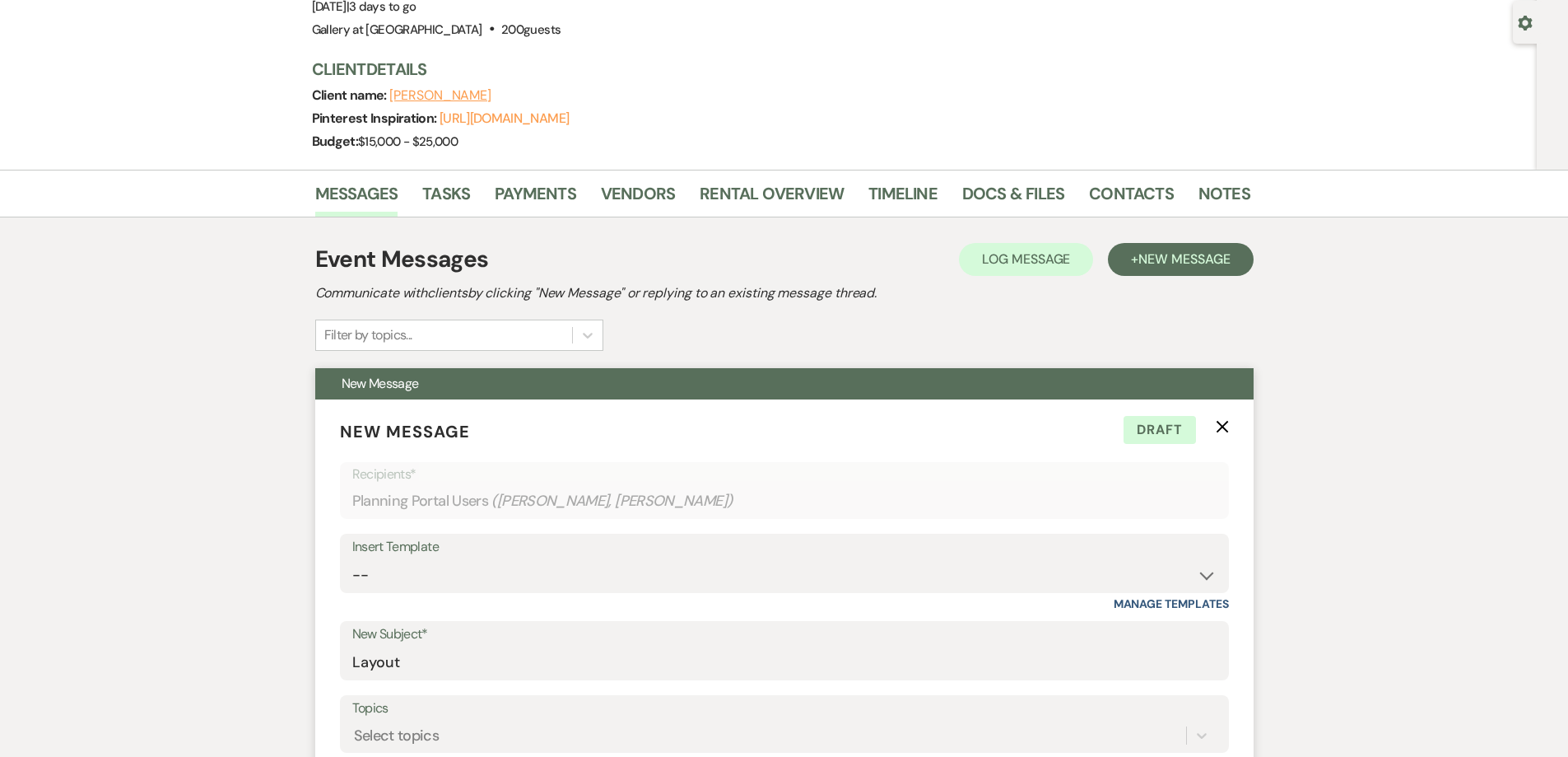
scroll to position [494, 0]
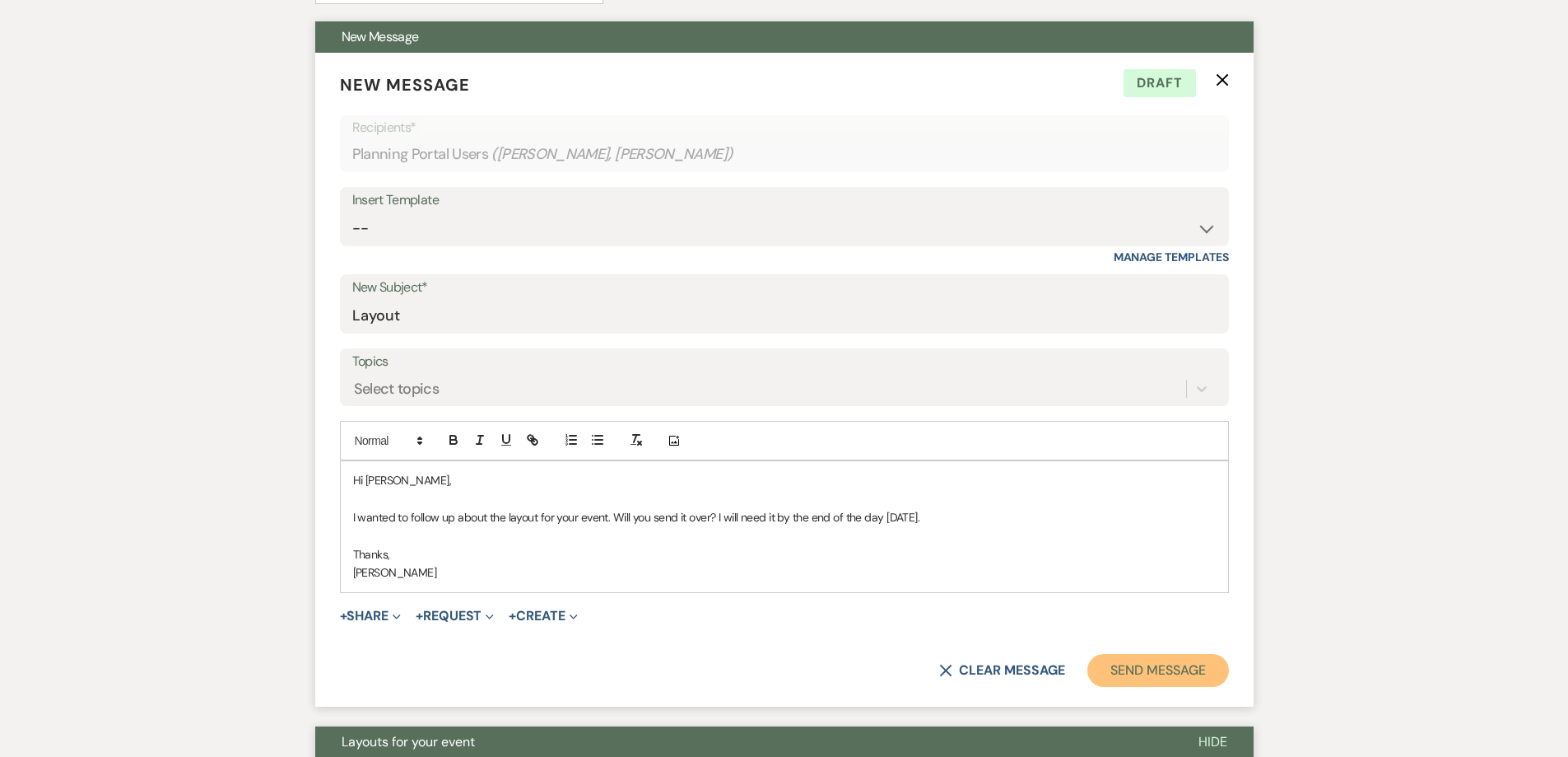
click at [1148, 677] on button "Send Message" at bounding box center [1159, 670] width 141 height 33
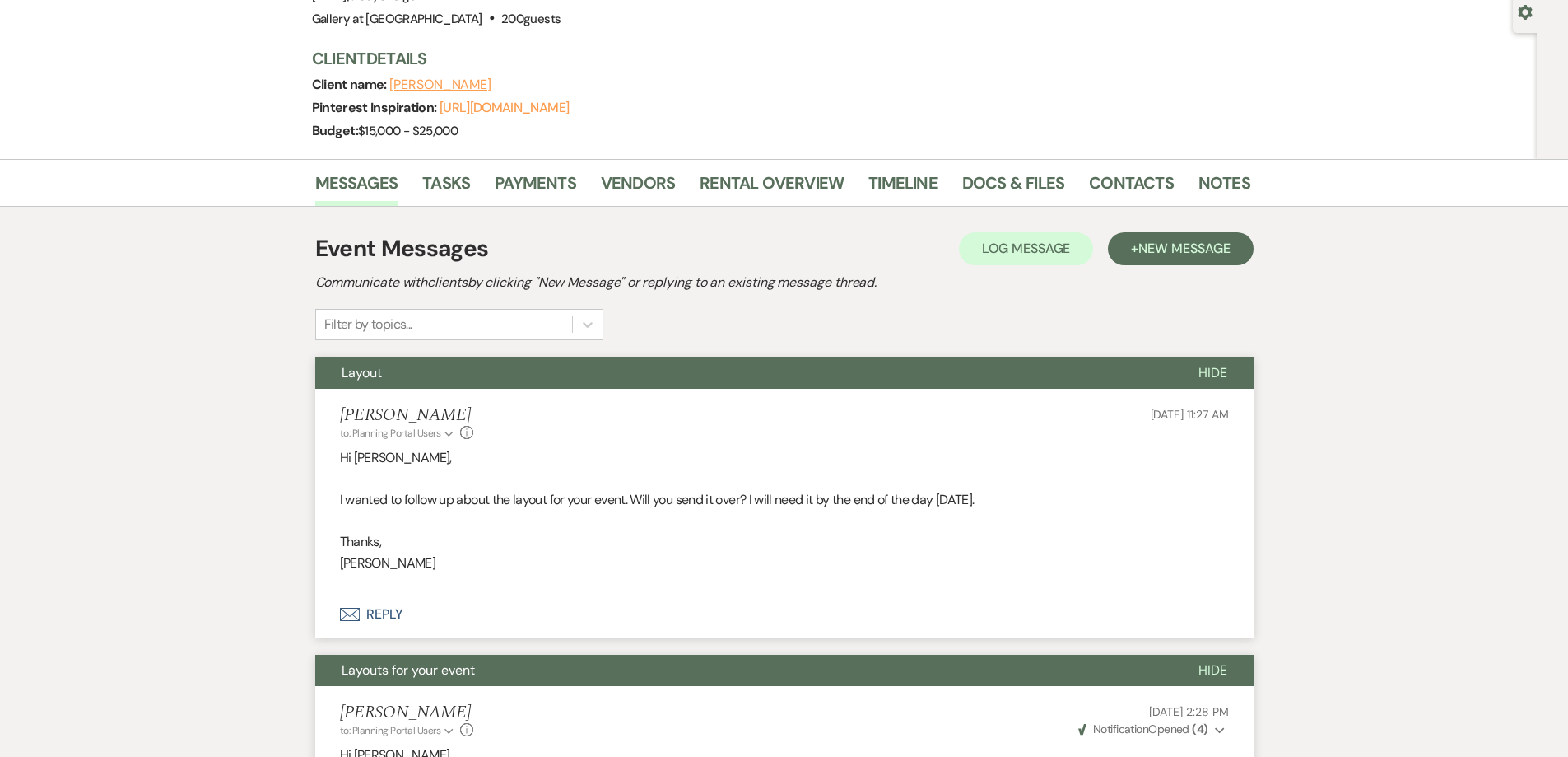
scroll to position [0, 0]
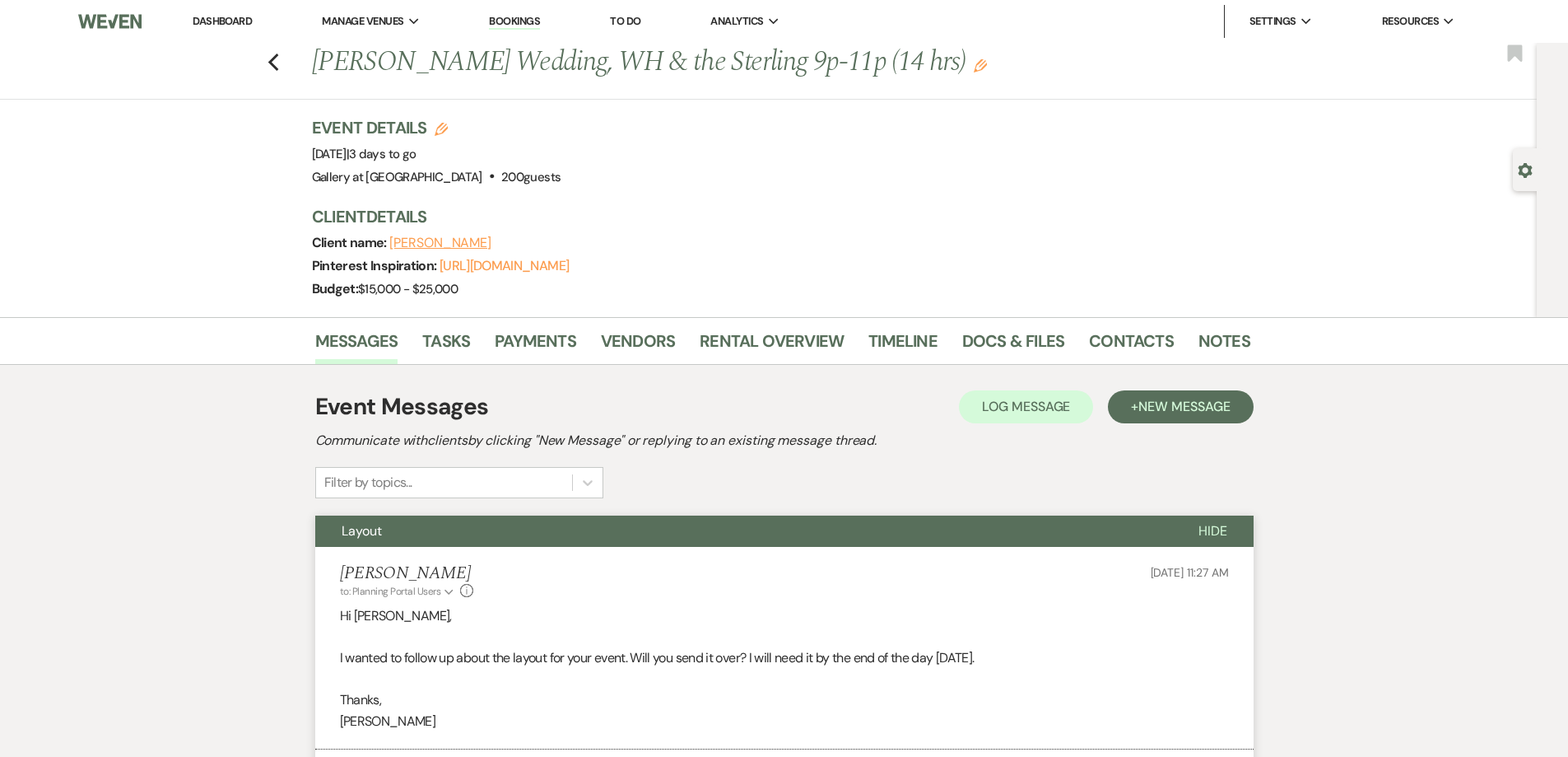
click at [226, 11] on li "Dashboard" at bounding box center [221, 21] width 75 height 33
click at [226, 24] on link "Dashboard" at bounding box center [222, 21] width 59 height 14
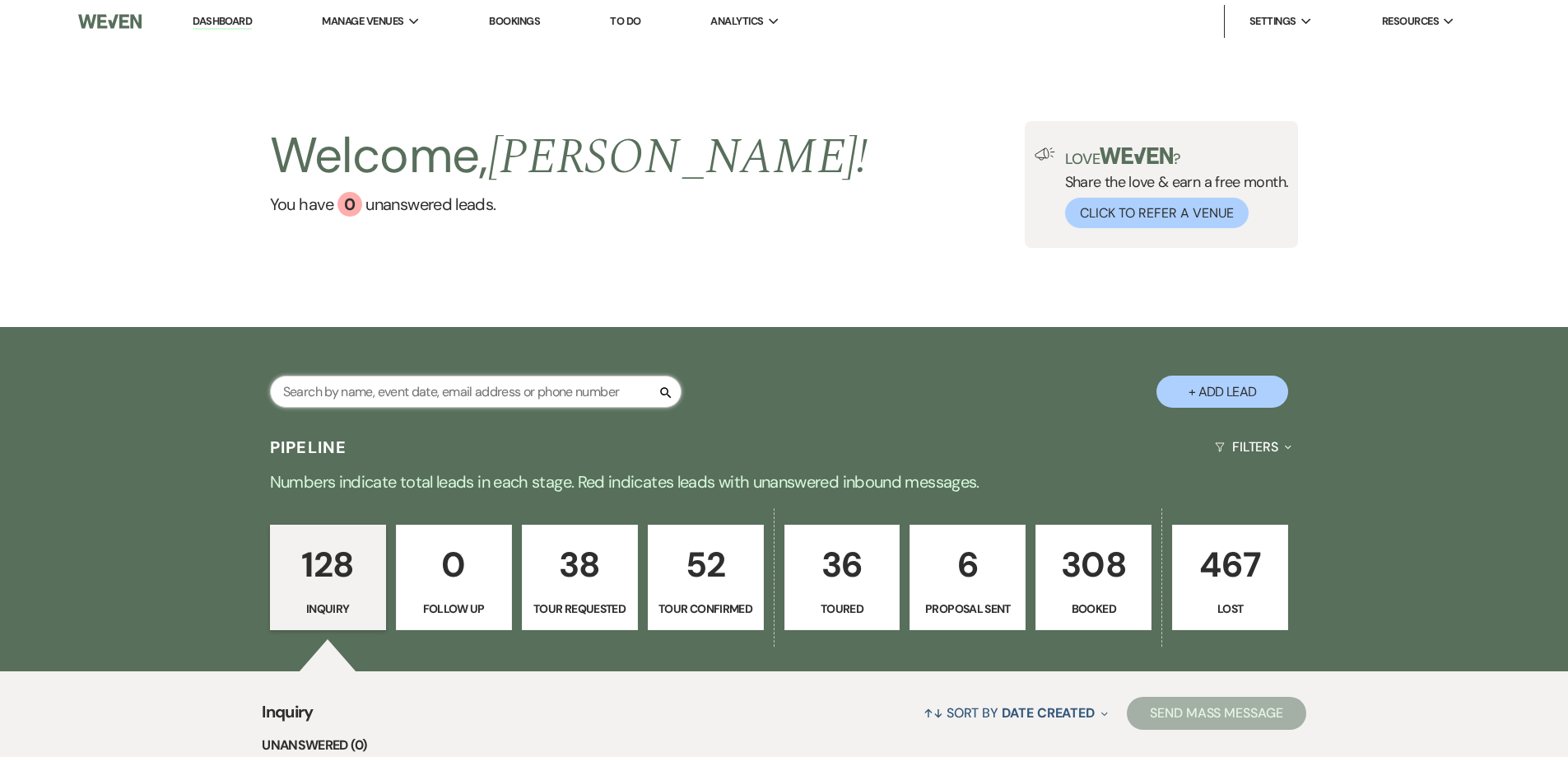
click at [368, 401] on input "text" at bounding box center [475, 391] width 411 height 32
type input "brit"
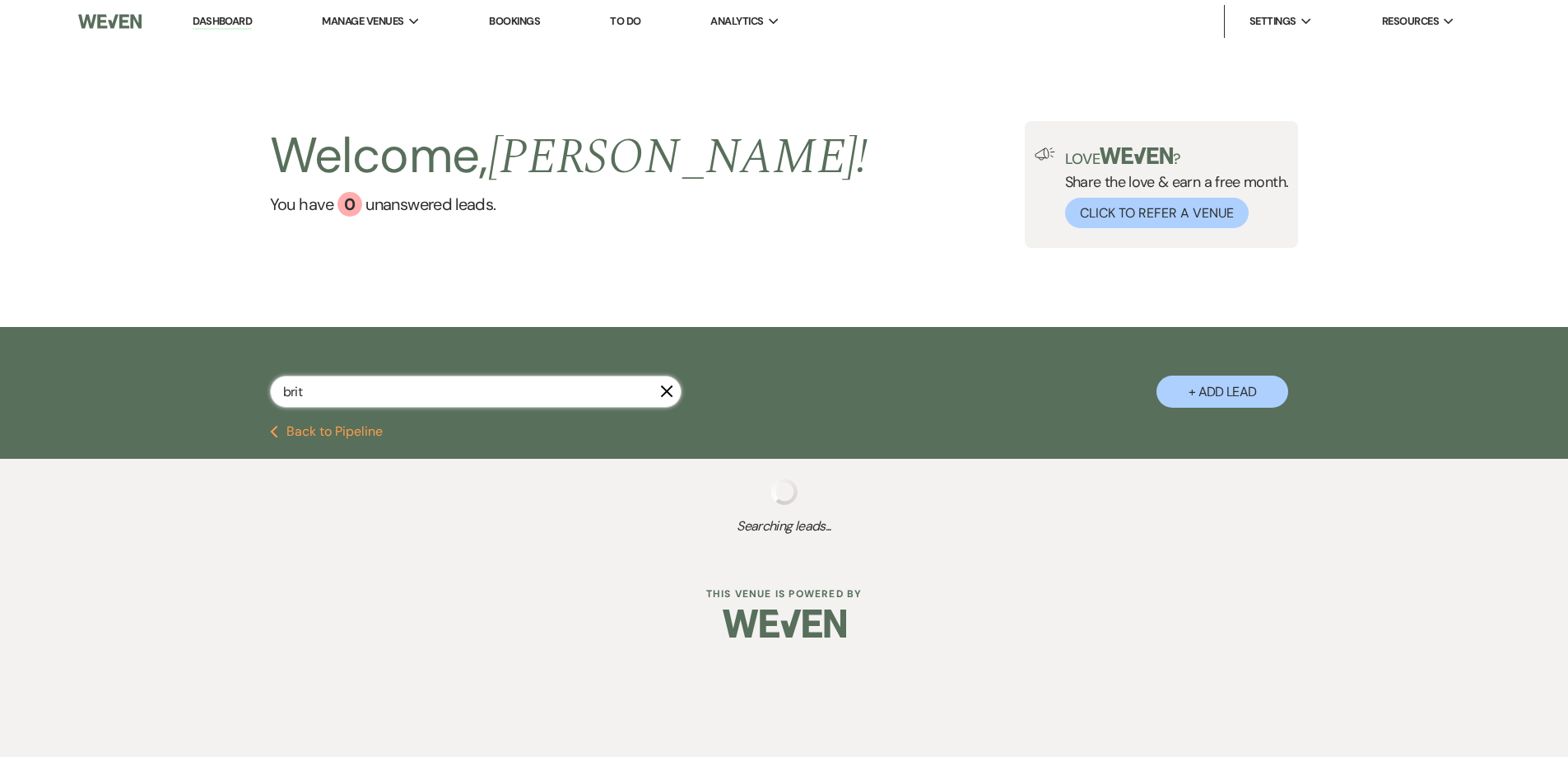
select select "8"
select select "4"
select select "5"
select select "8"
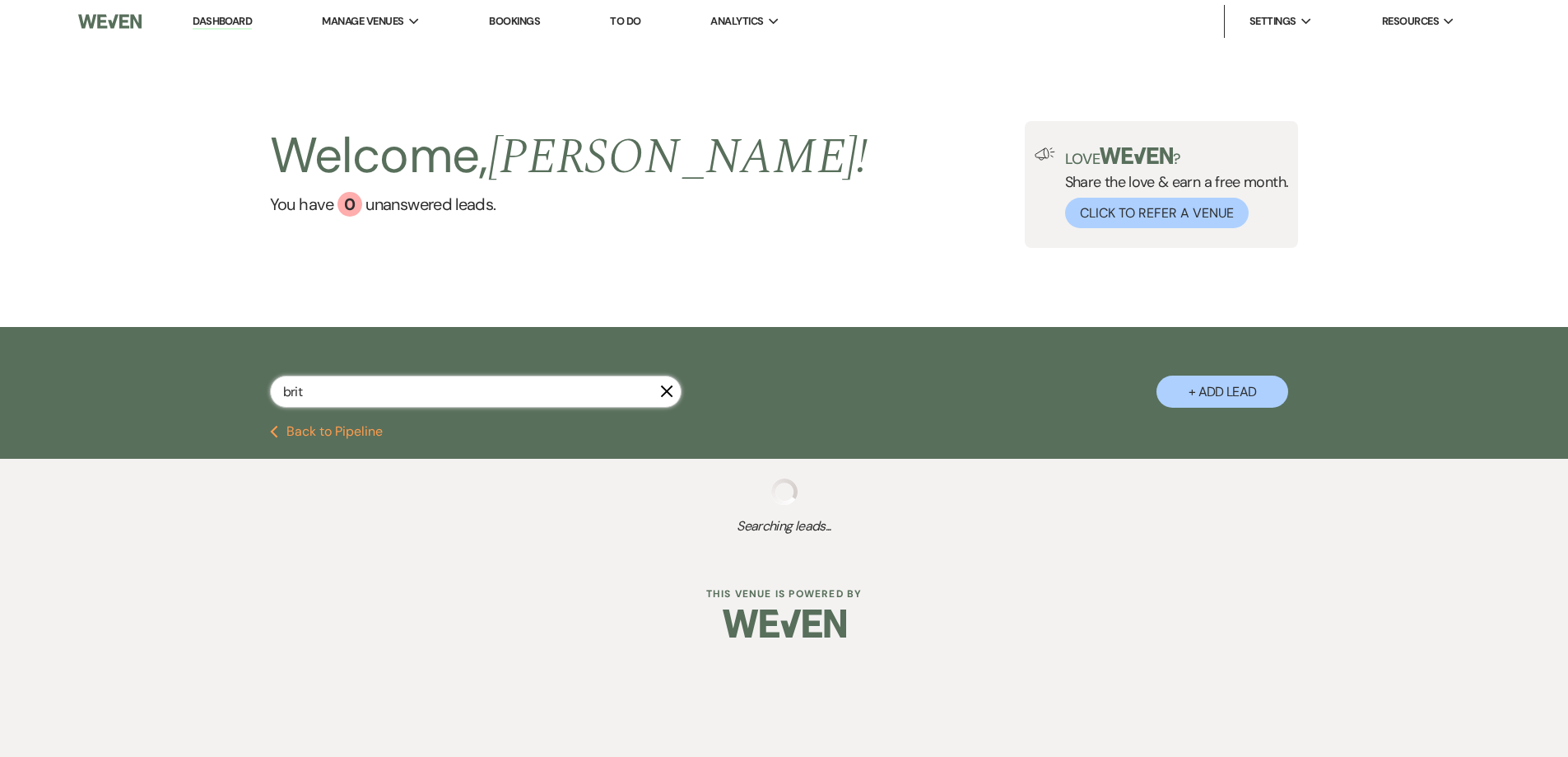
select select "5"
select select "8"
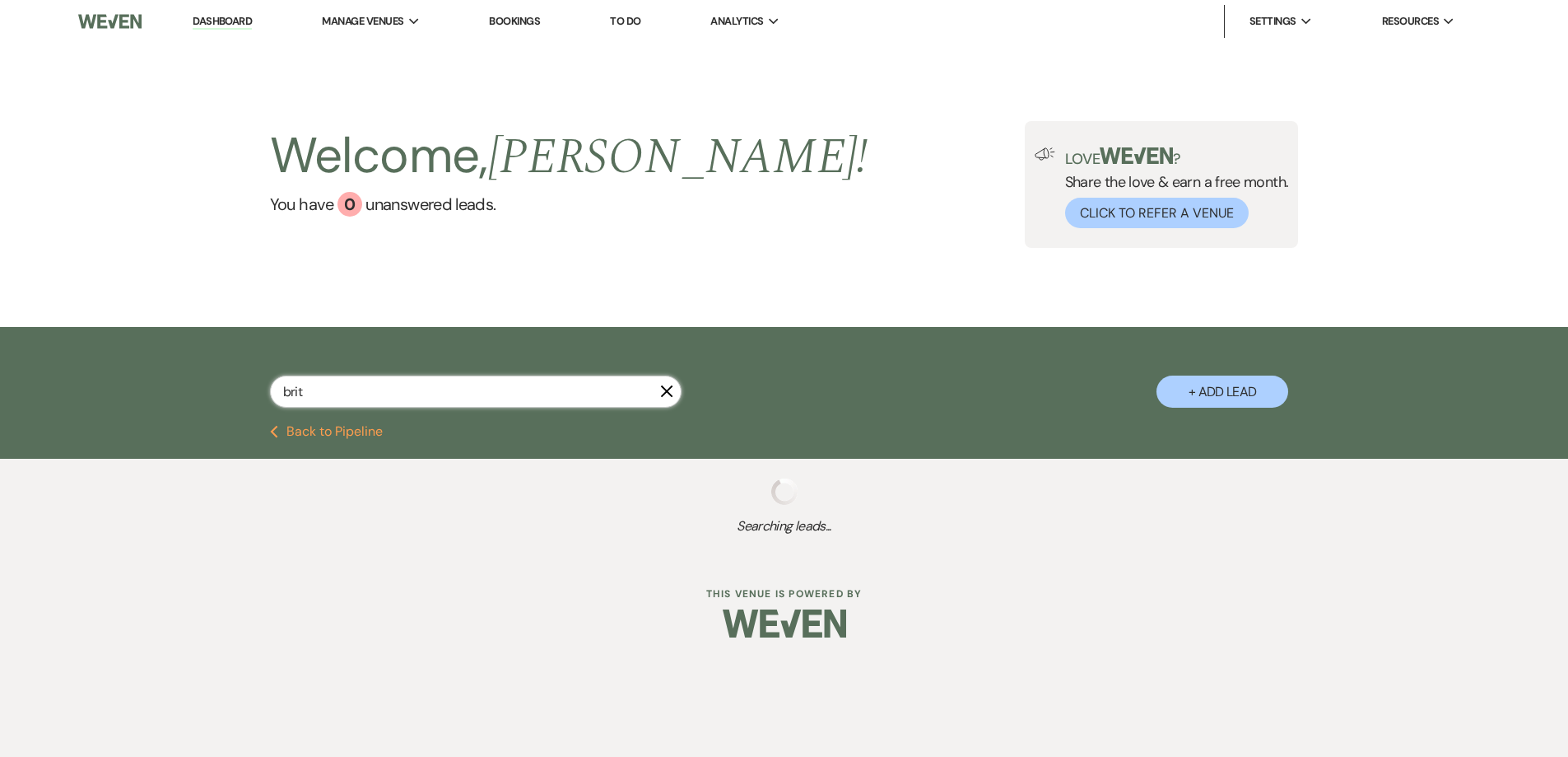
select select "8"
select select "5"
select select "8"
select select "5"
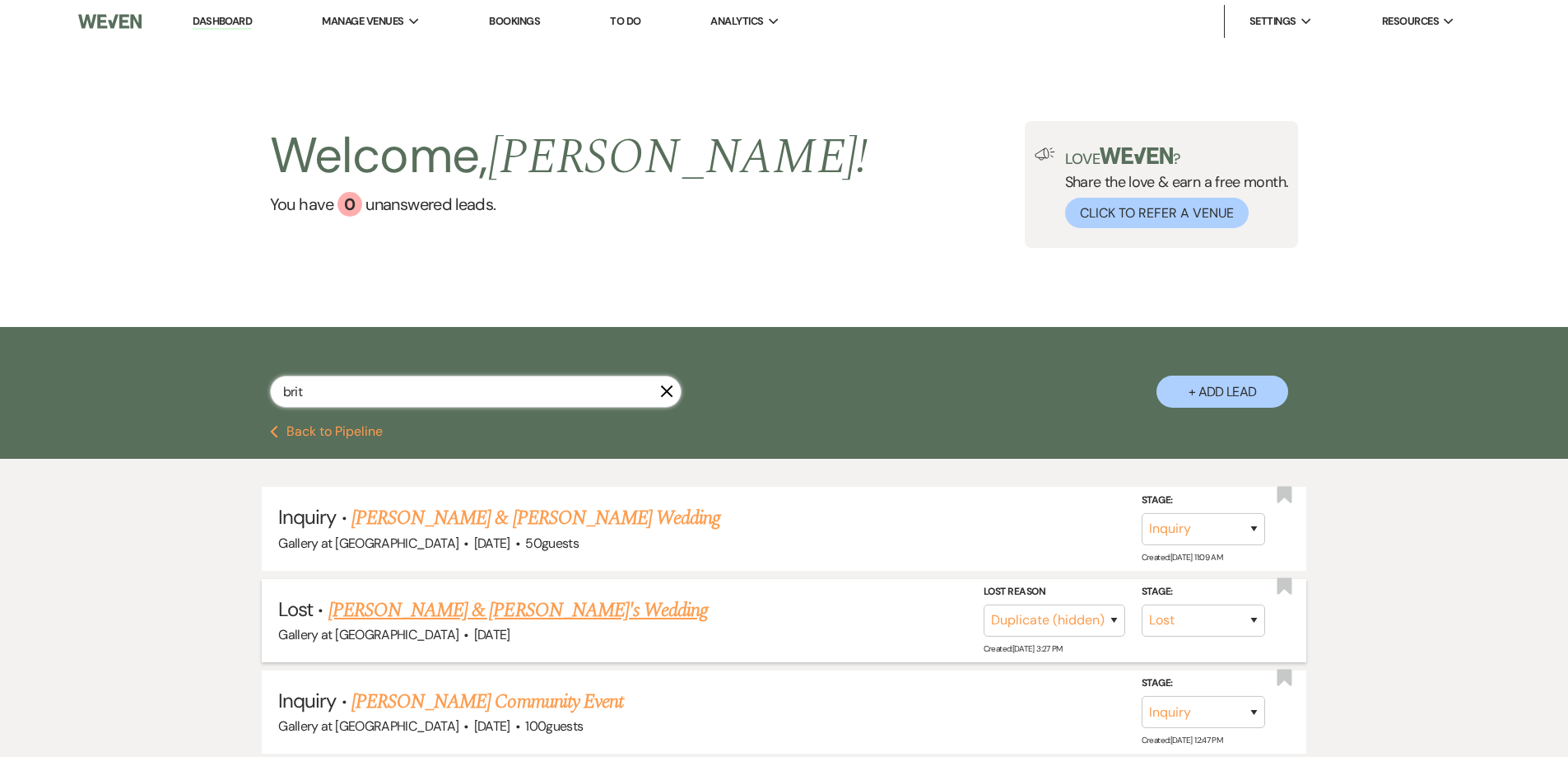
type input "brit"
click at [435, 608] on link "[PERSON_NAME] & [PERSON_NAME]'s Wedding" at bounding box center [518, 610] width 381 height 30
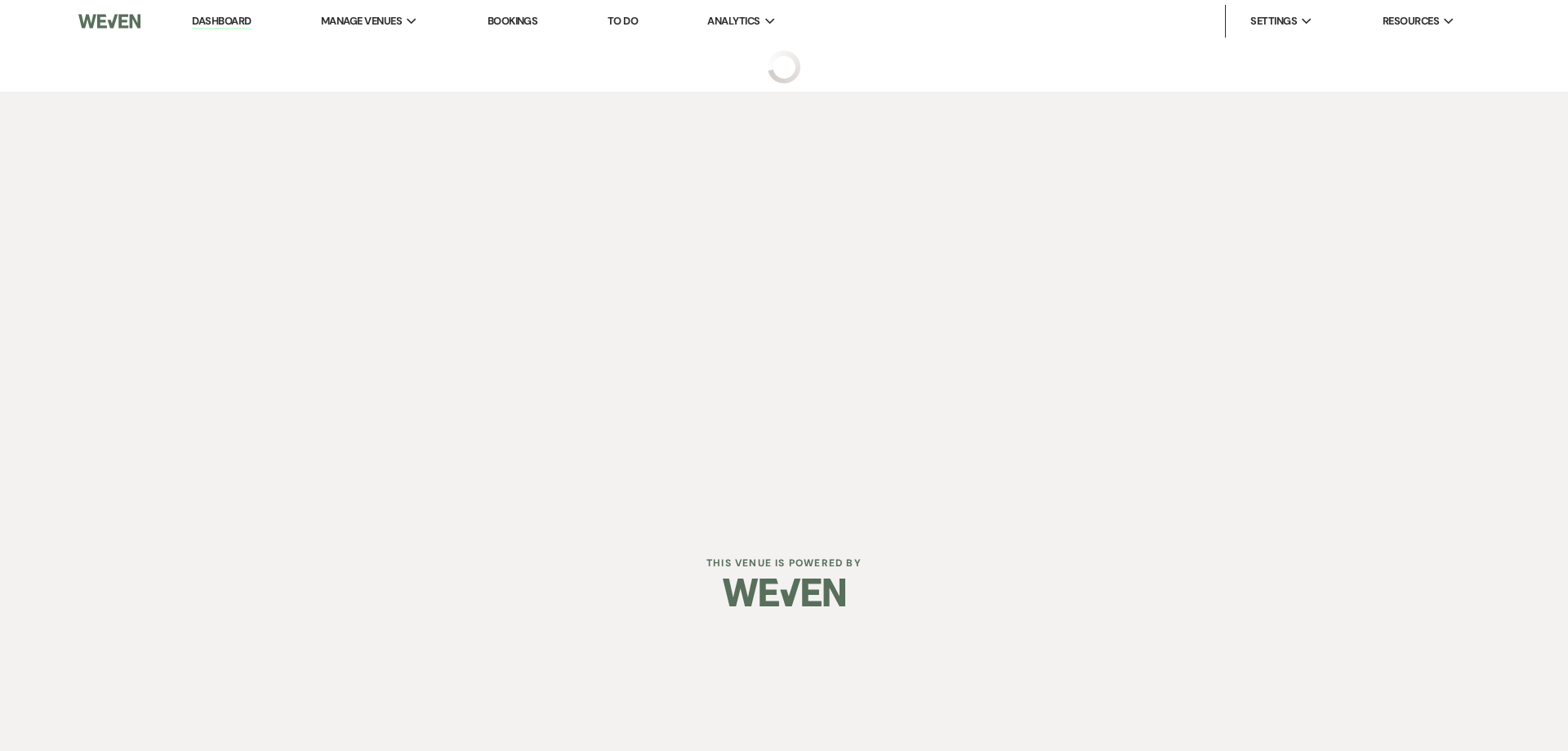
select select "8"
select select "4"
select select "22"
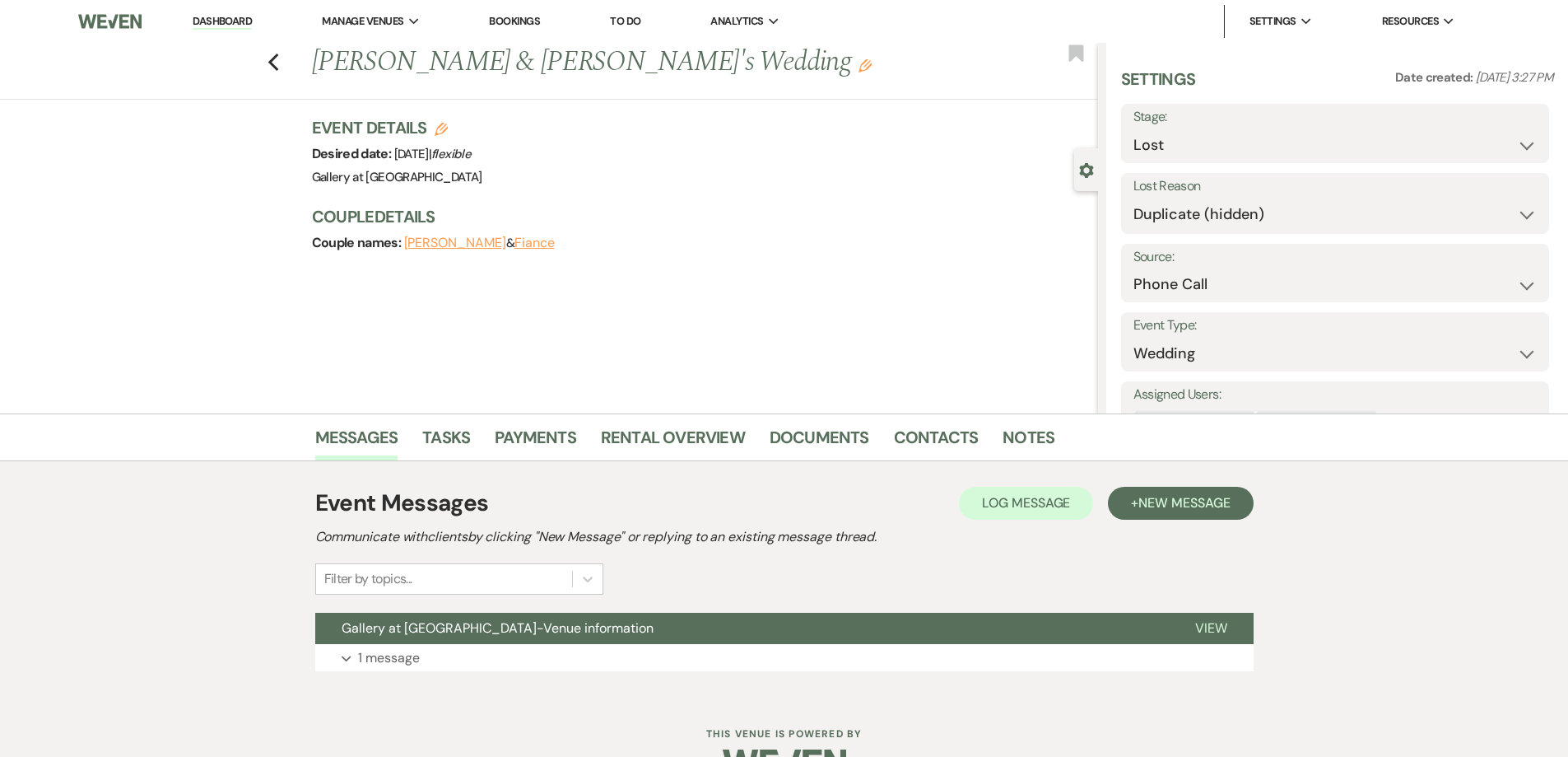
click at [267, 58] on div "Previous [PERSON_NAME] & [PERSON_NAME]'s Wedding Edit Bookmark" at bounding box center [544, 72] width 1106 height 57
click at [276, 62] on use "button" at bounding box center [272, 62] width 10 height 18
select select "8"
select select "4"
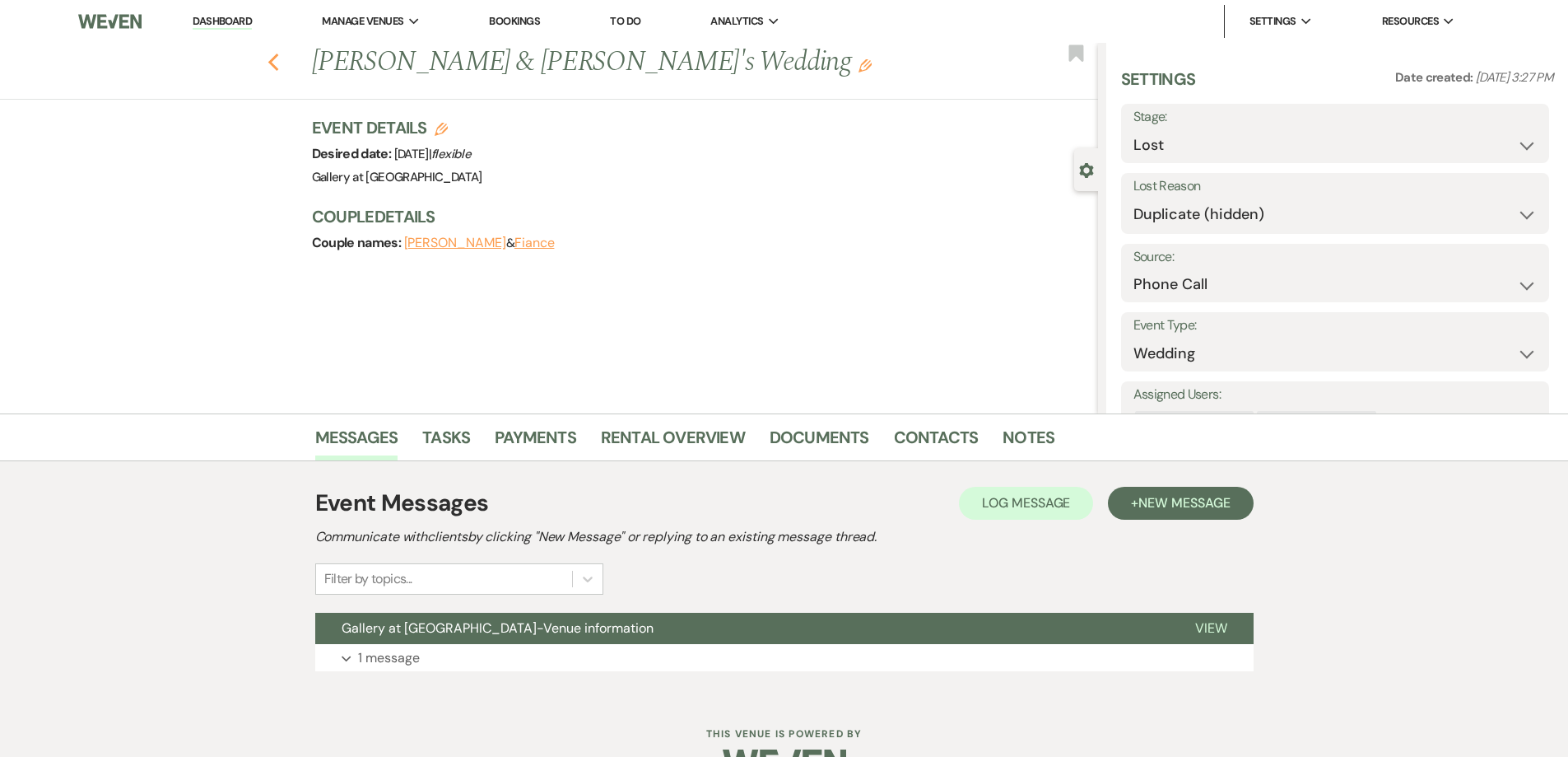
select select "5"
select select "8"
select select "5"
select select "8"
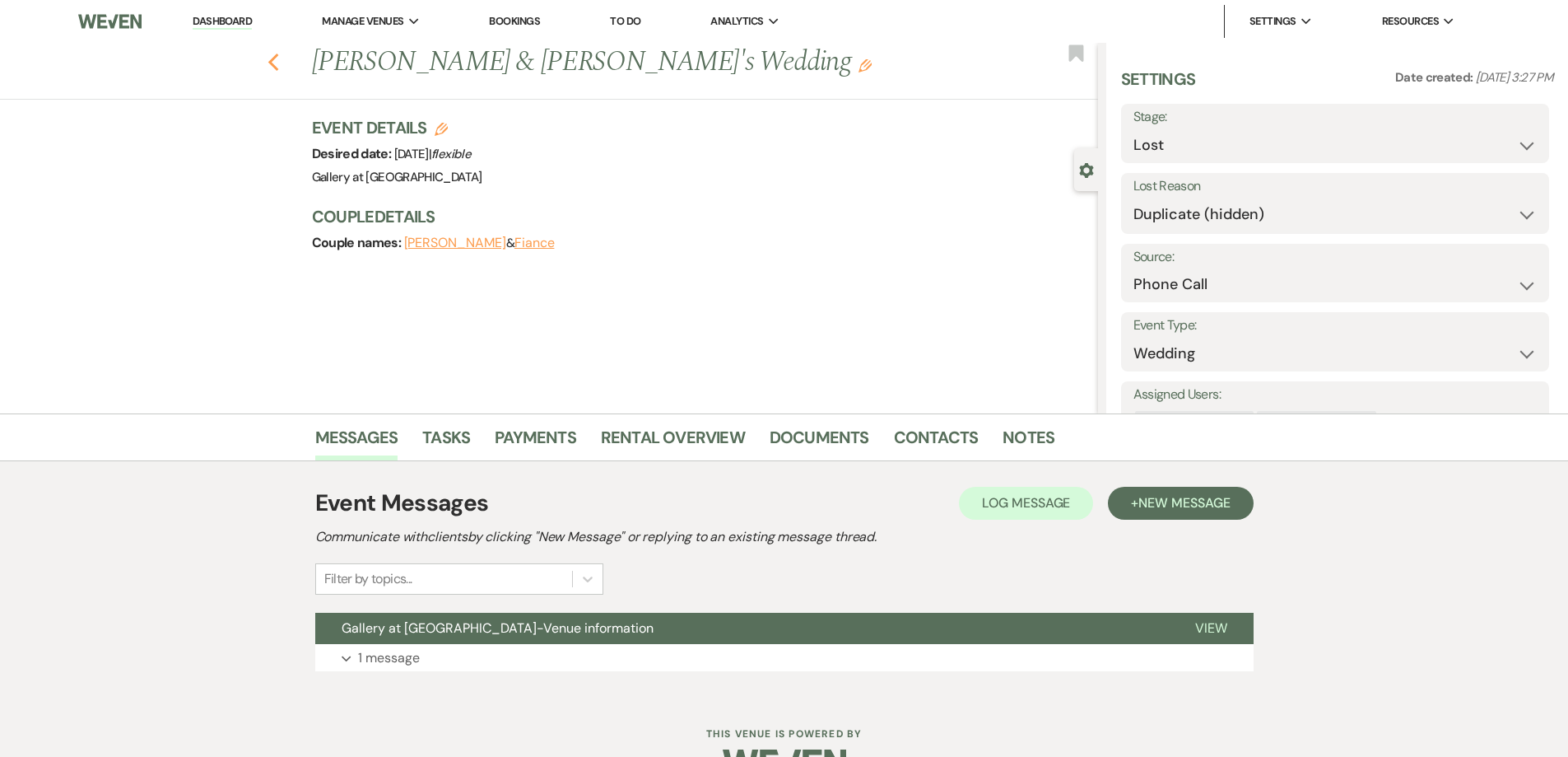
select select "8"
select select "5"
select select "8"
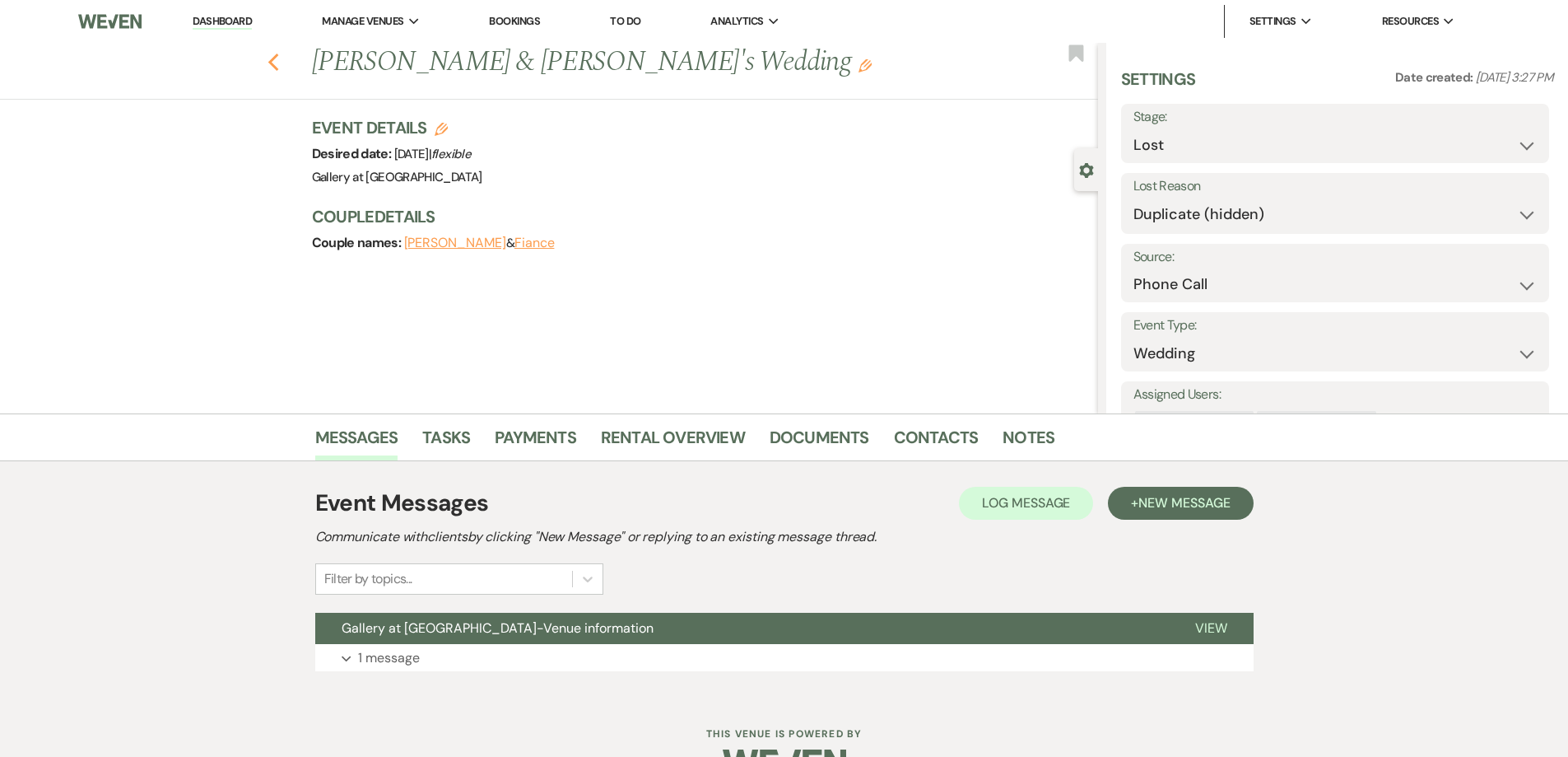
select select "5"
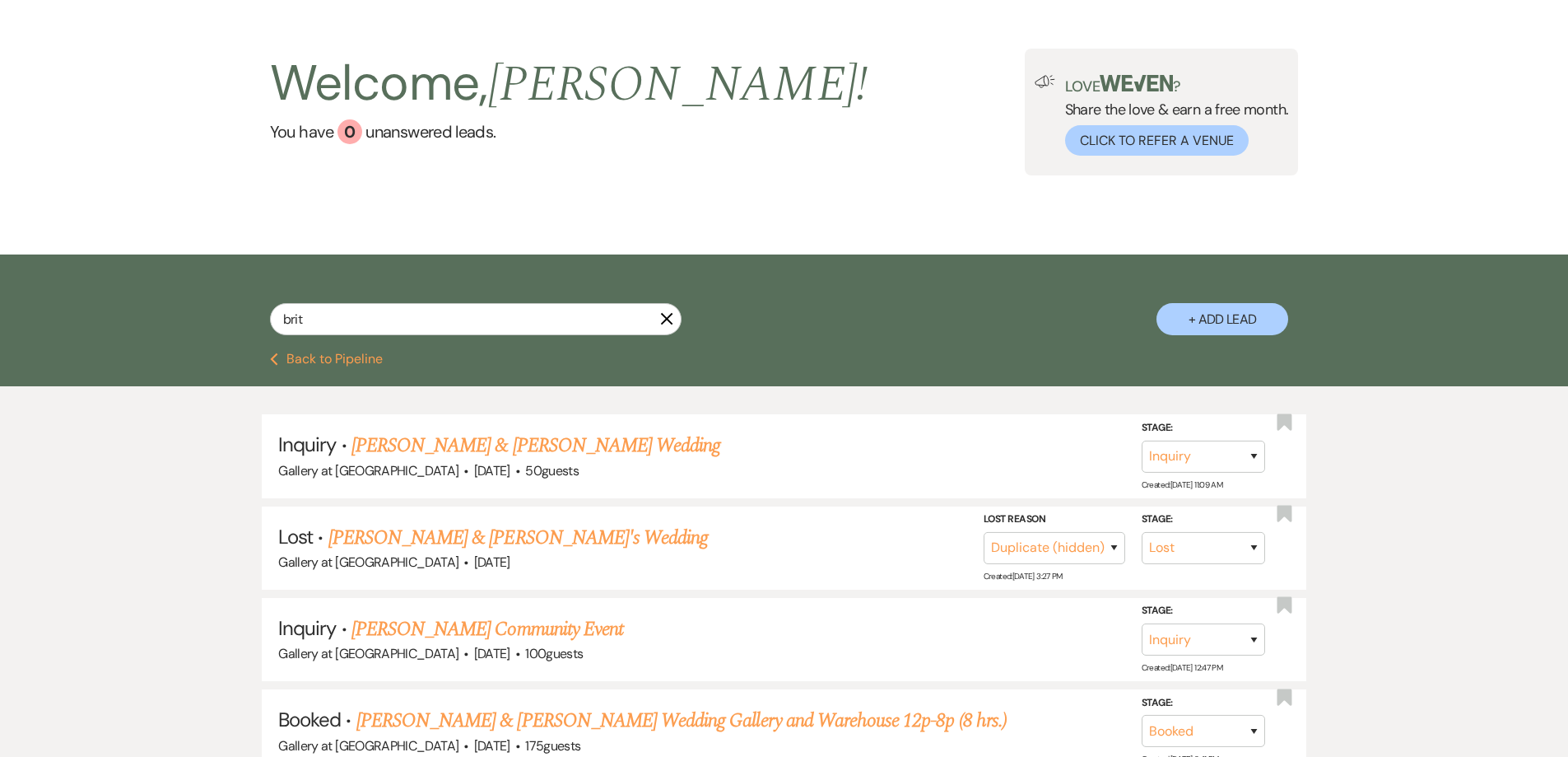
scroll to position [247, 0]
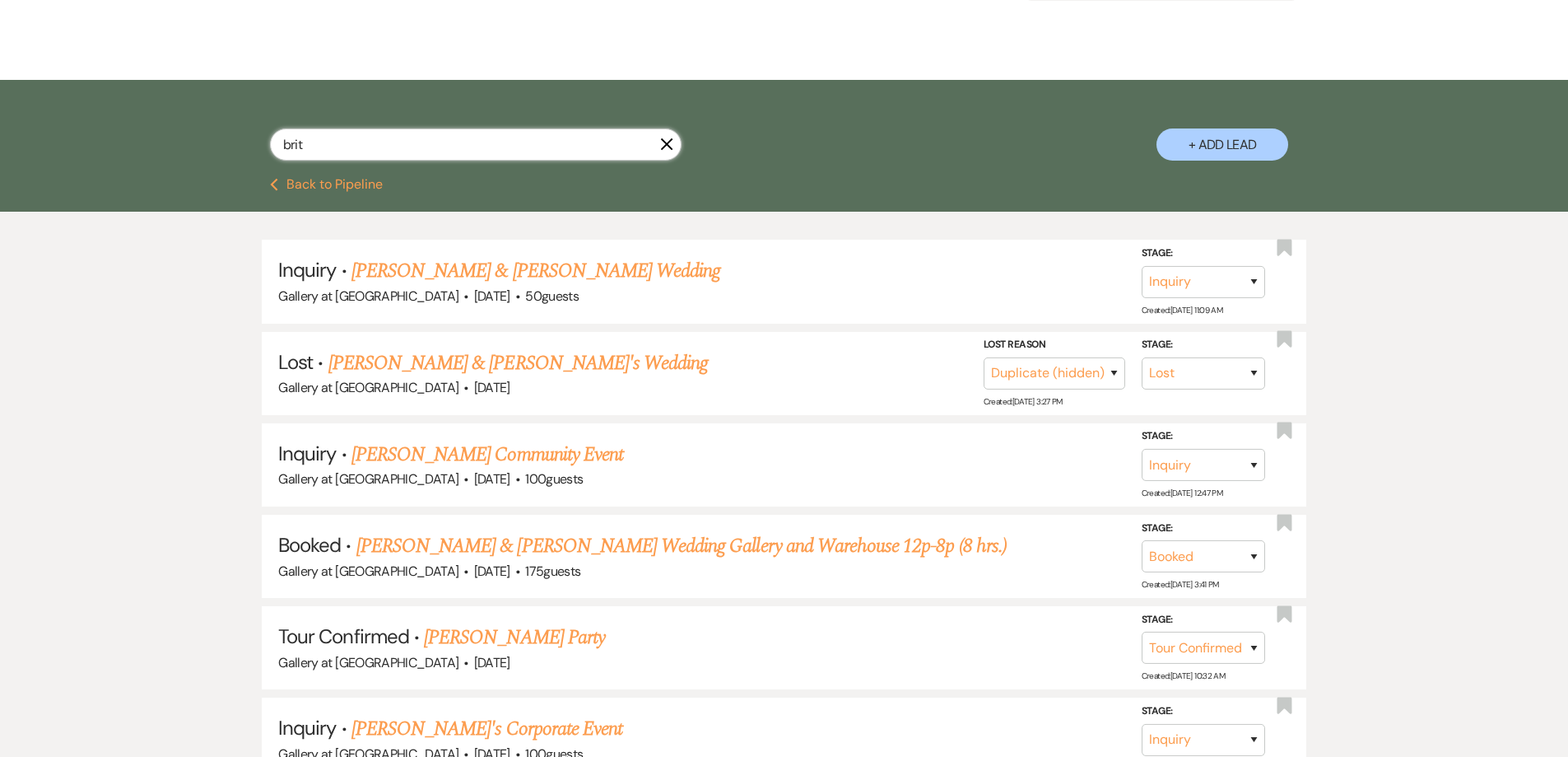
drag, startPoint x: 354, startPoint y: 141, endPoint x: 262, endPoint y: 155, distance: 93.1
click at [262, 155] on div "brit X + Add Lead" at bounding box center [784, 131] width 1185 height 87
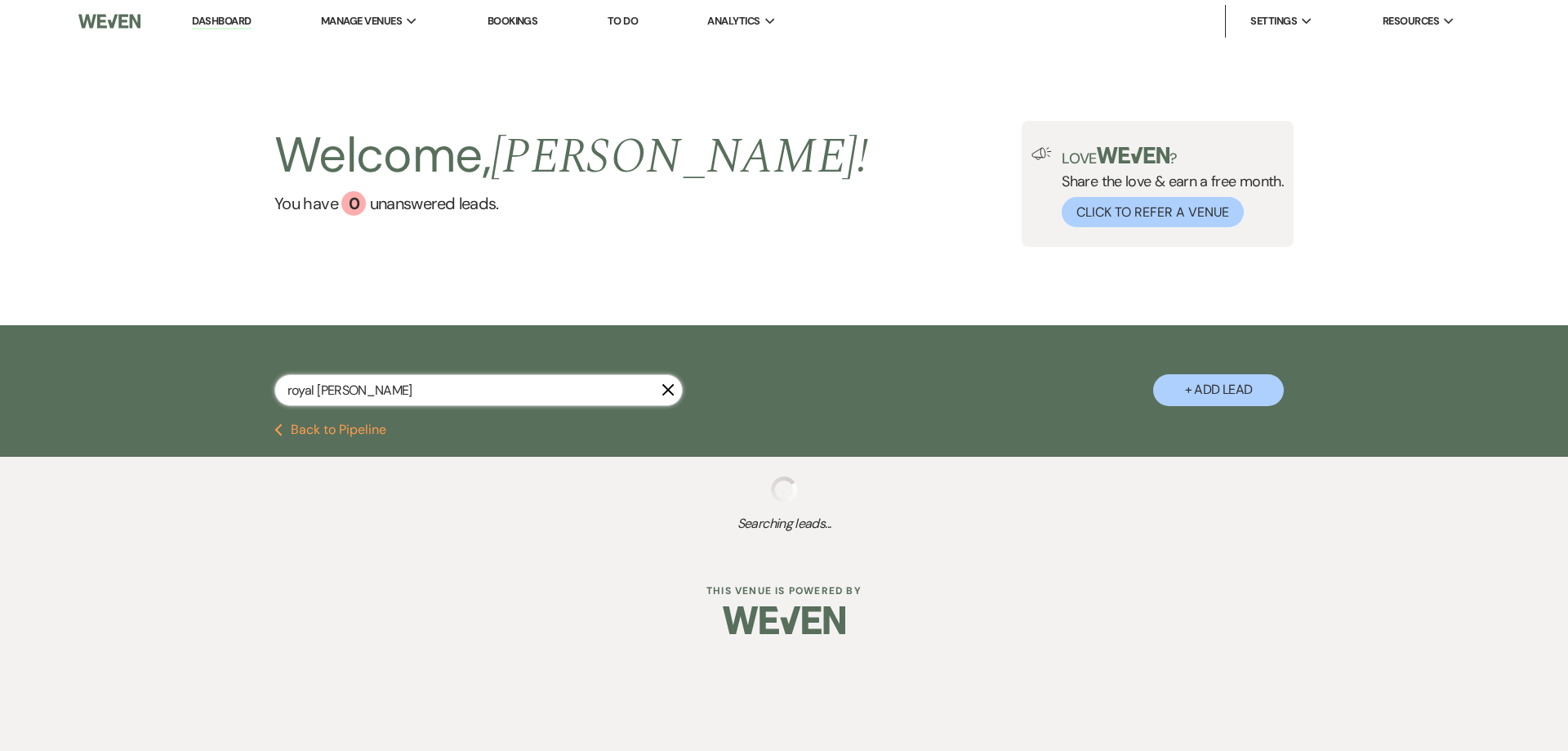
type input "royal dani"
select select "8"
select select "5"
select select "8"
select select "5"
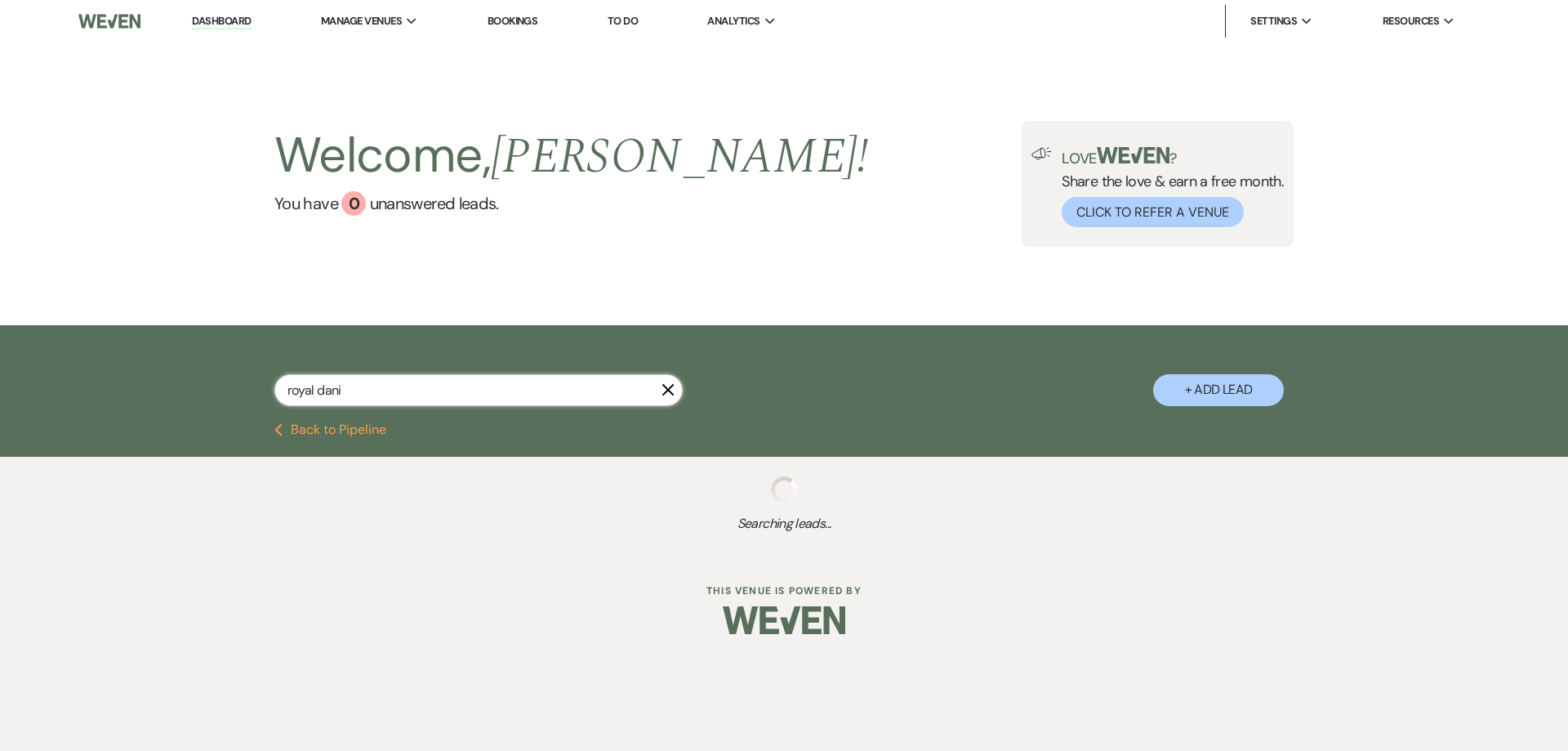
select select "8"
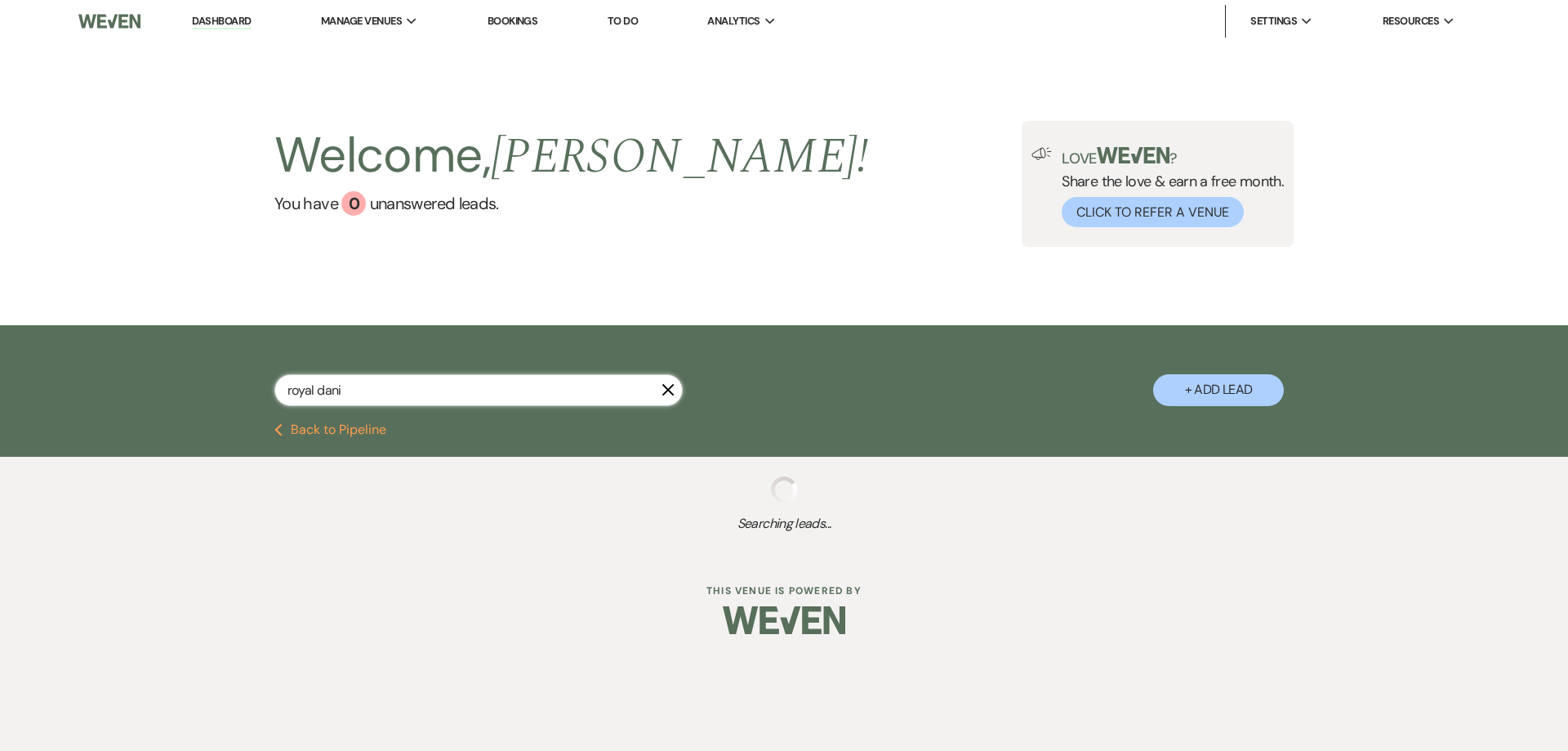
select select "8"
select select "5"
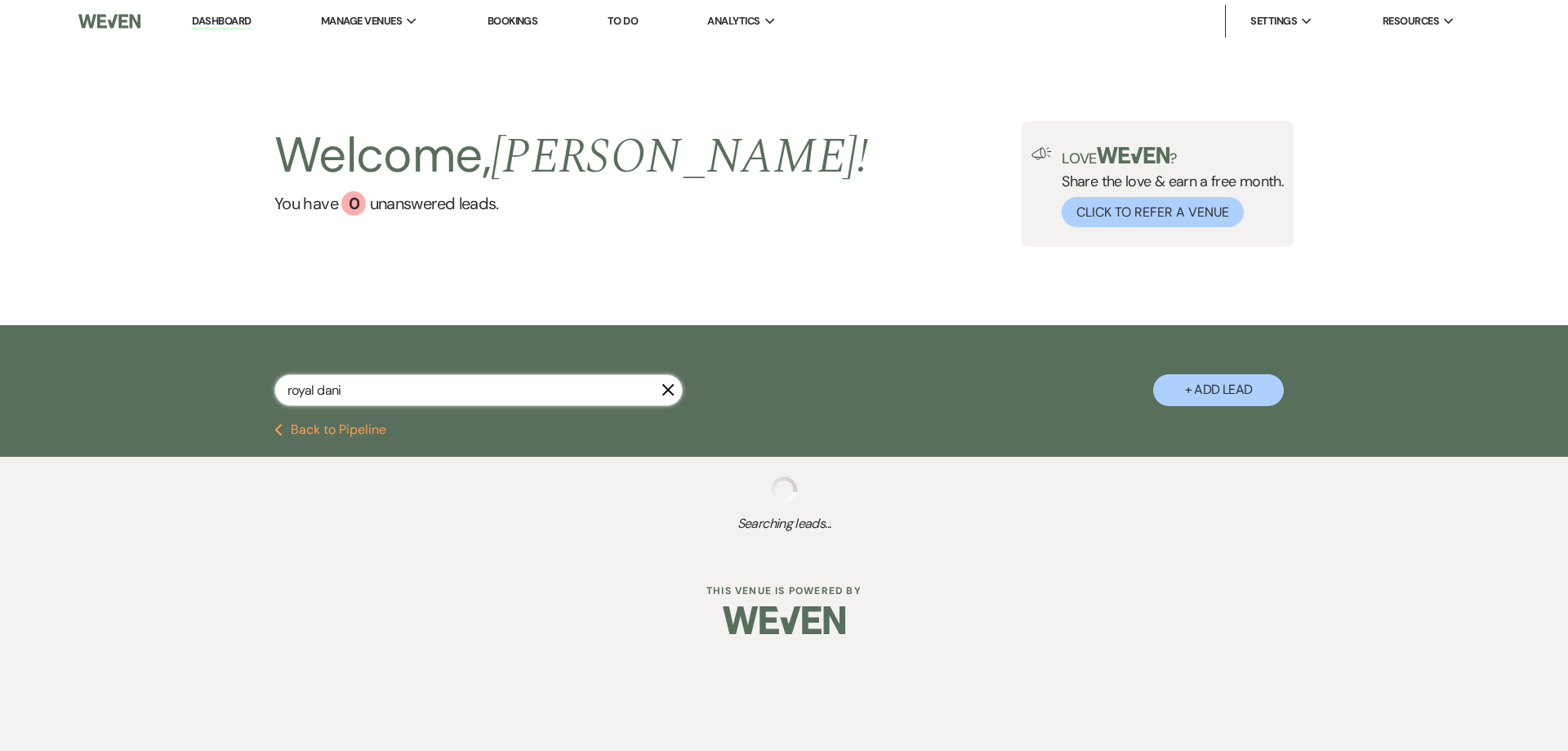
select select "8"
select select "5"
select select "8"
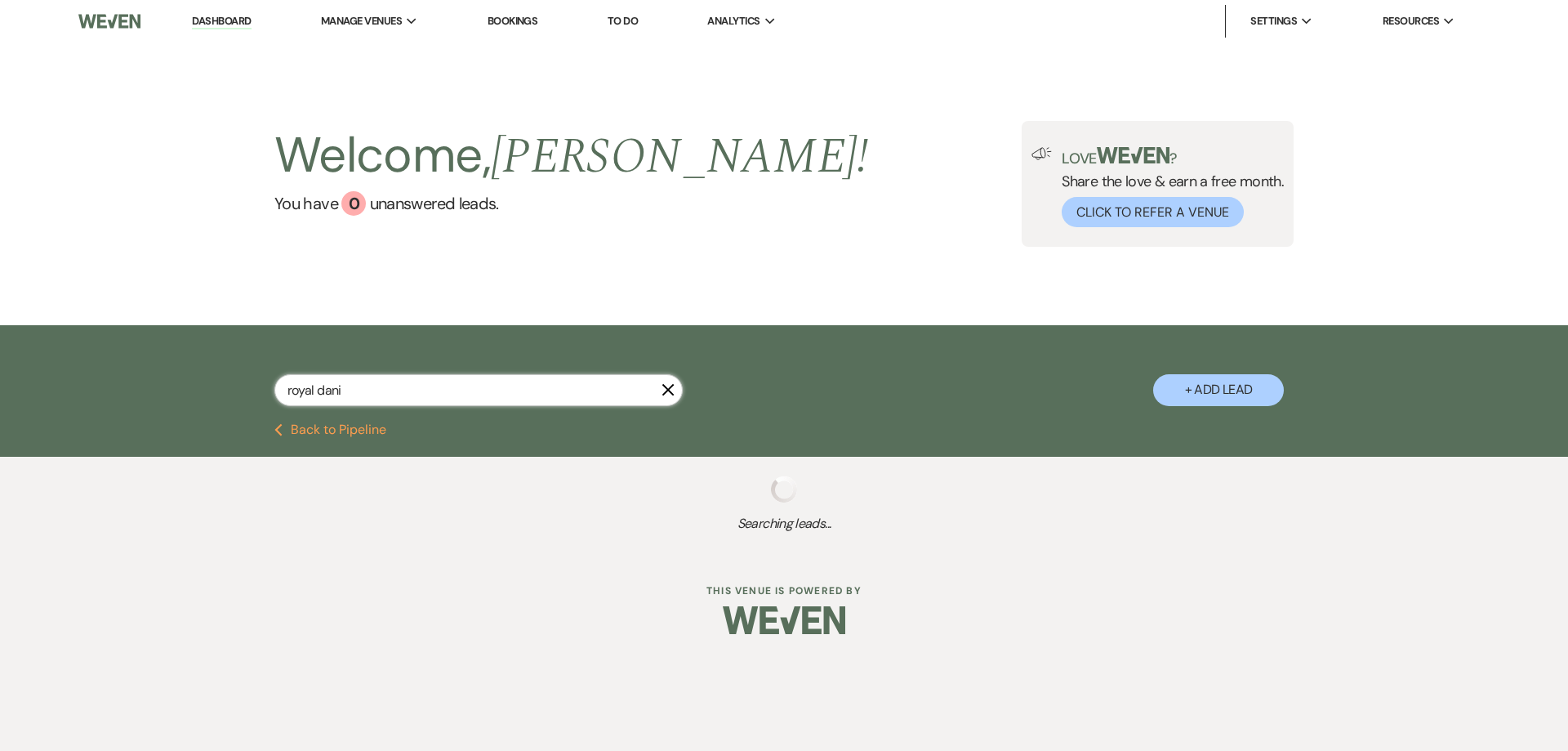
select select "5"
select select "8"
select select "5"
select select "8"
select select "5"
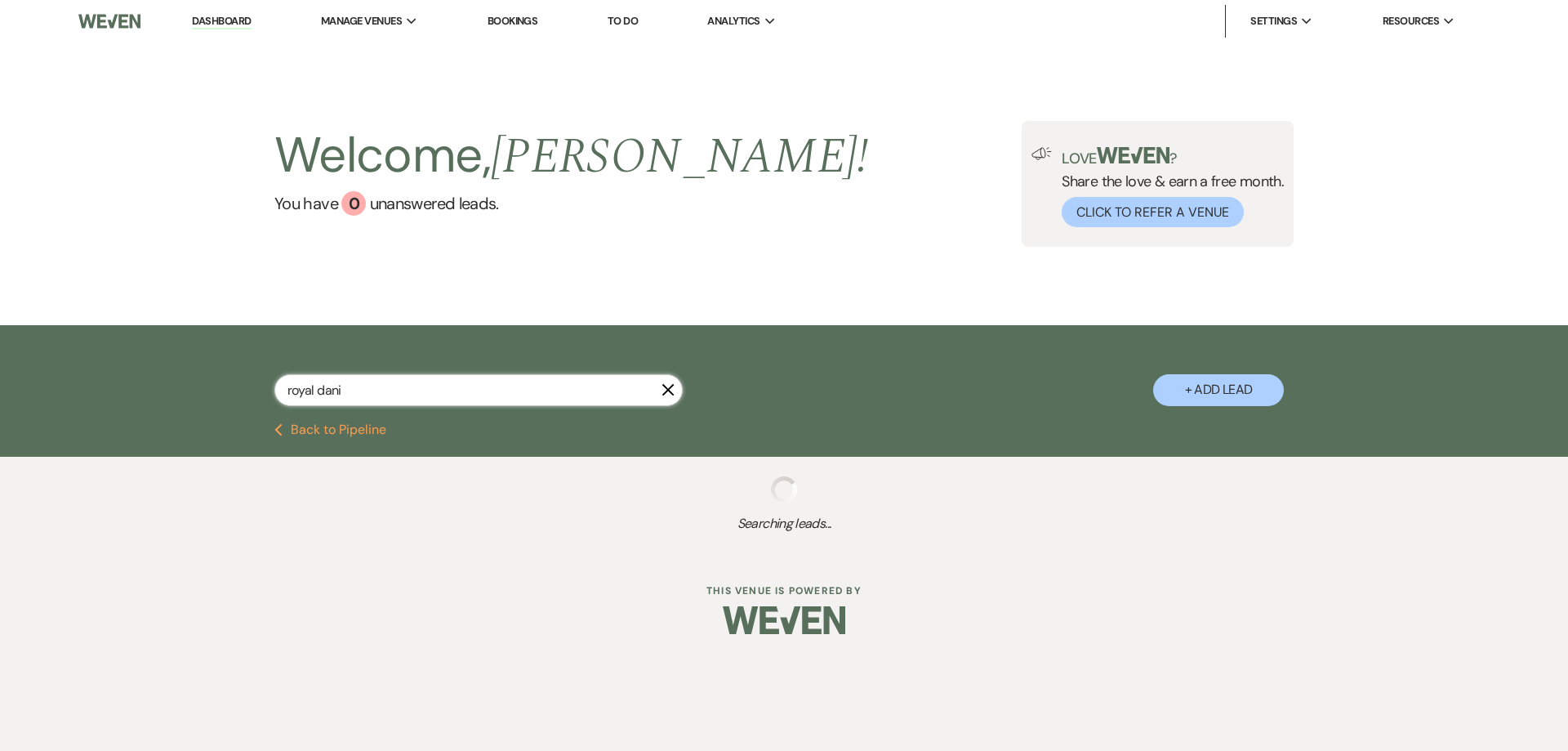
select select "8"
select select "4"
select select "8"
select select "5"
select select "8"
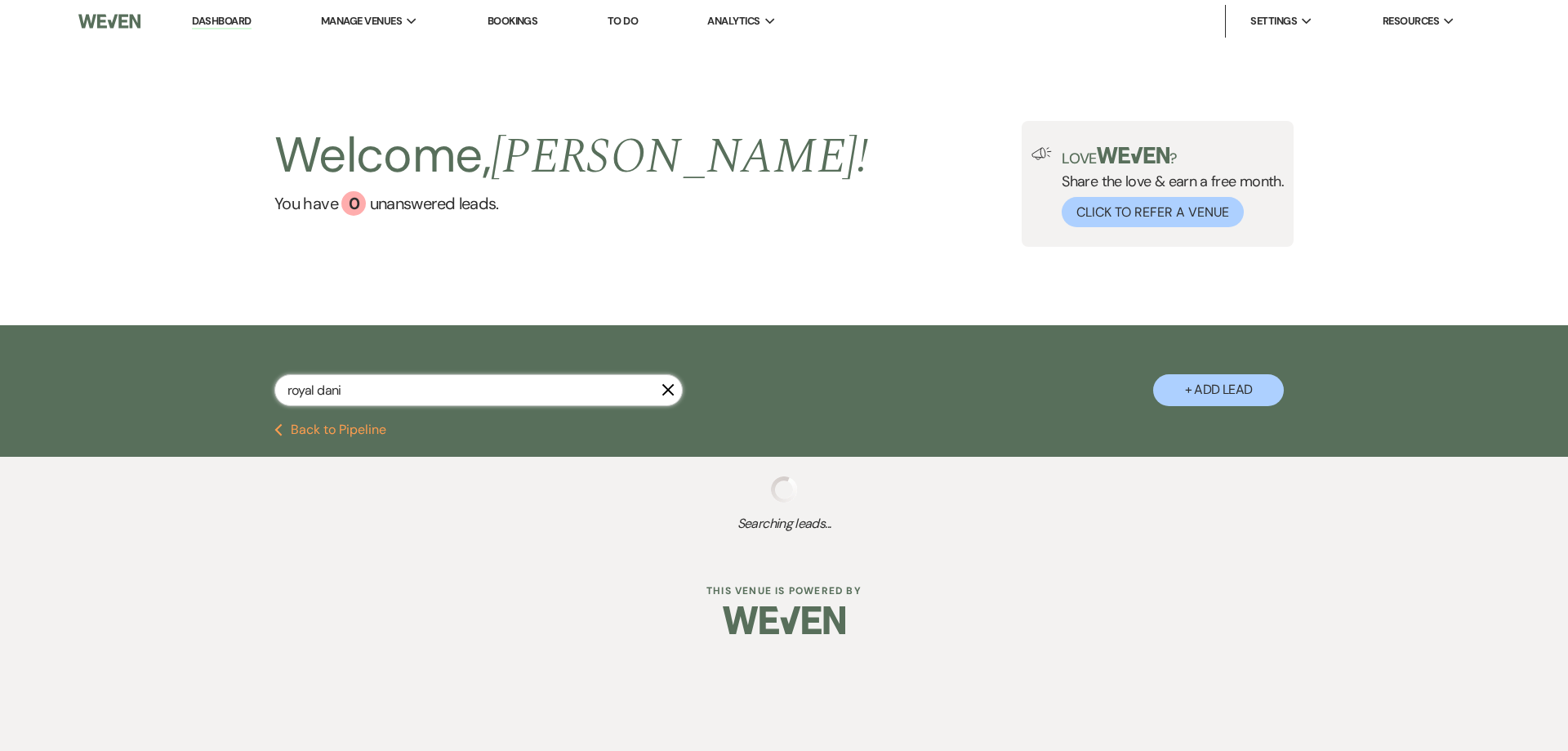
select select "5"
select select "8"
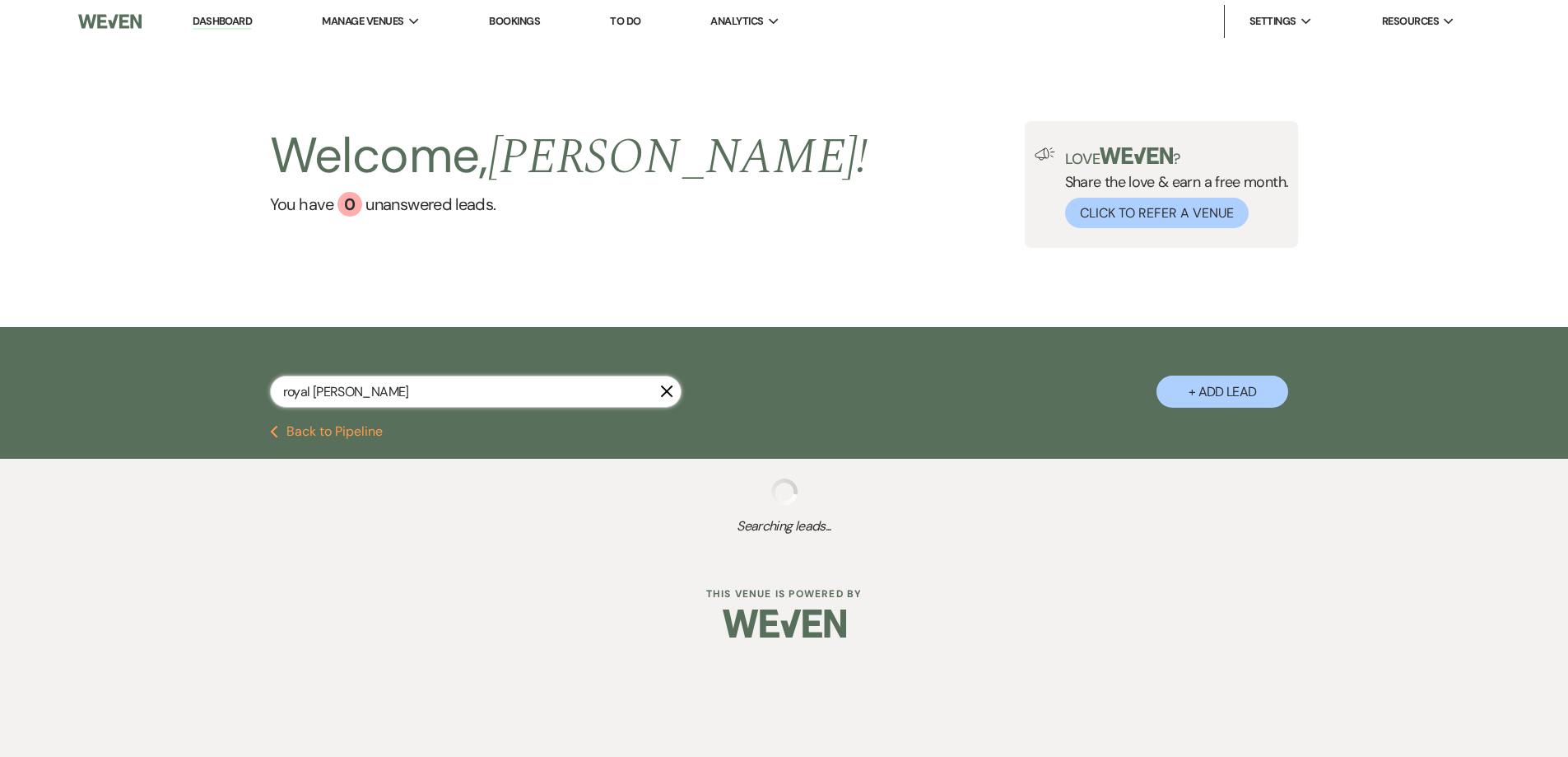
type input "royal [PERSON_NAME]"
select select "8"
select select "5"
